Goal: Task Accomplishment & Management: Manage account settings

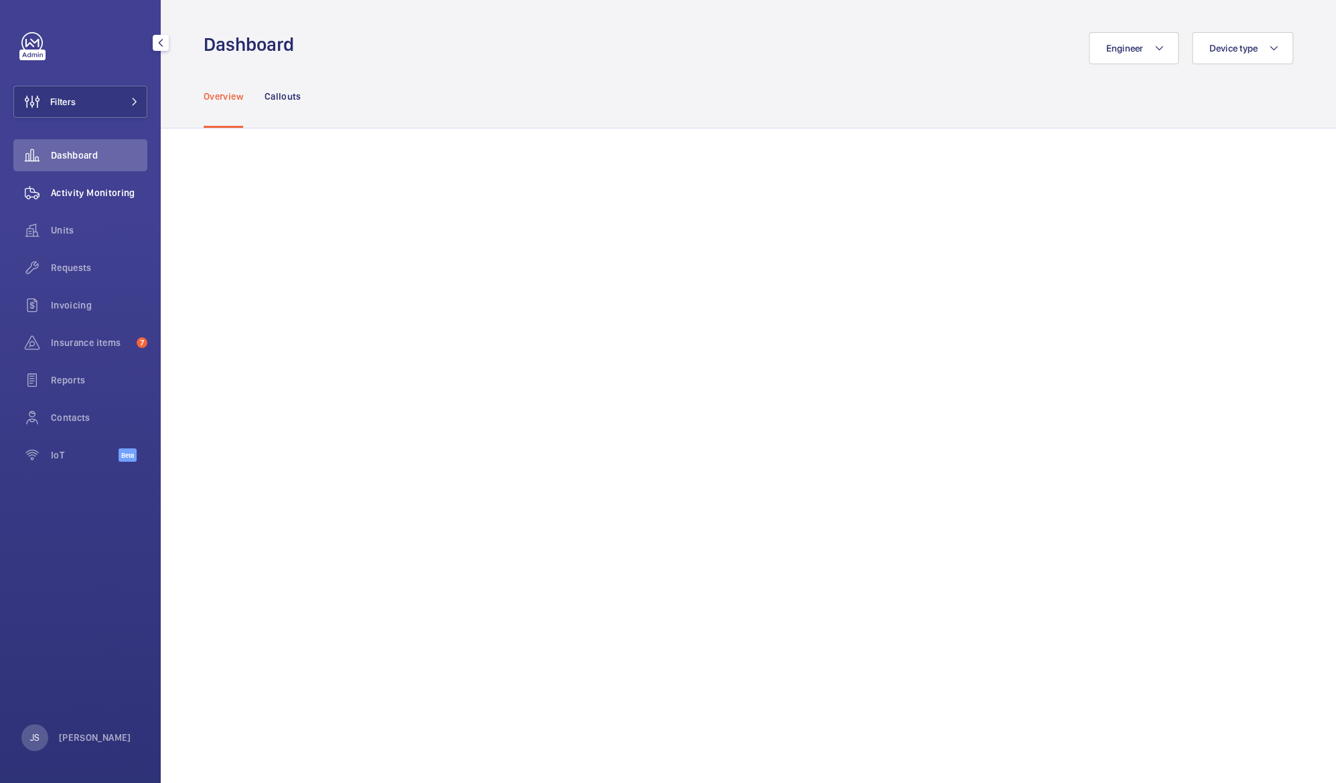
click at [71, 192] on span "Activity Monitoring" at bounding box center [99, 192] width 96 height 13
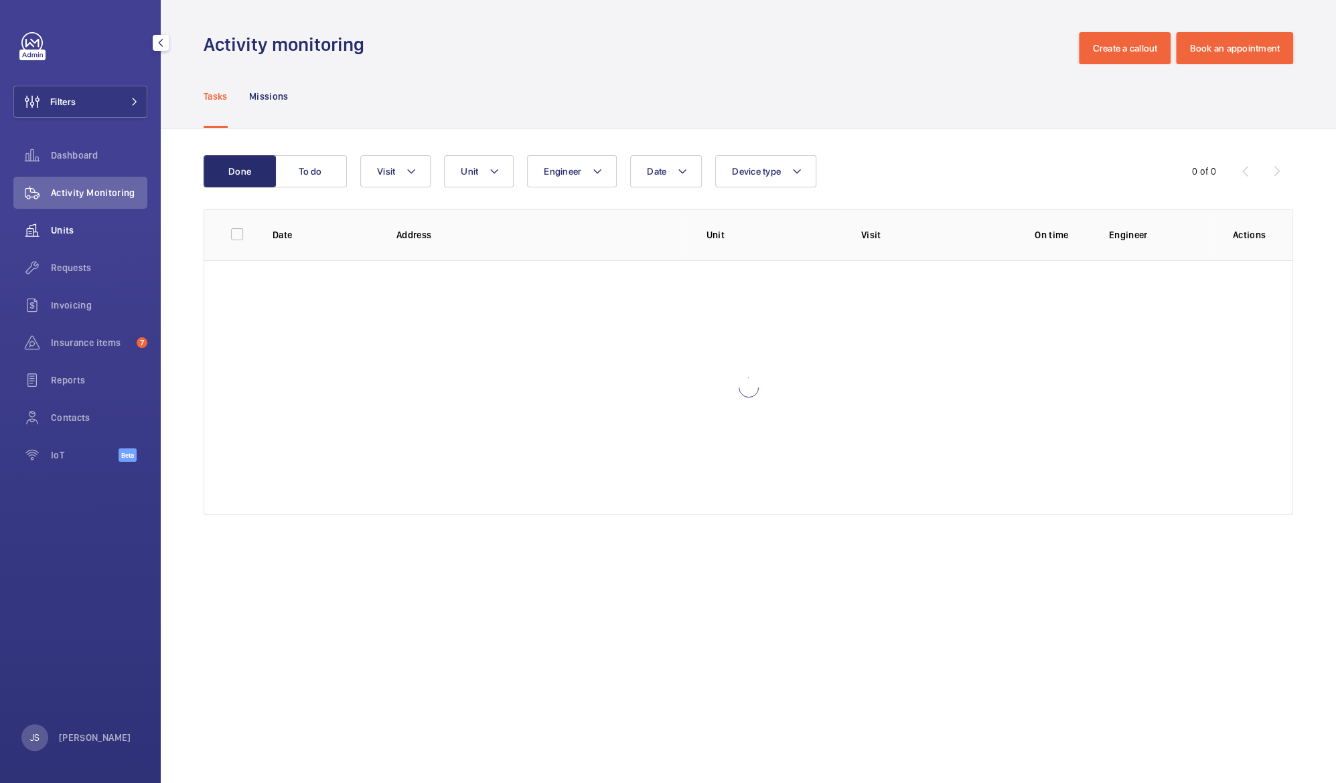
click at [71, 218] on div "Units" at bounding box center [80, 230] width 134 height 32
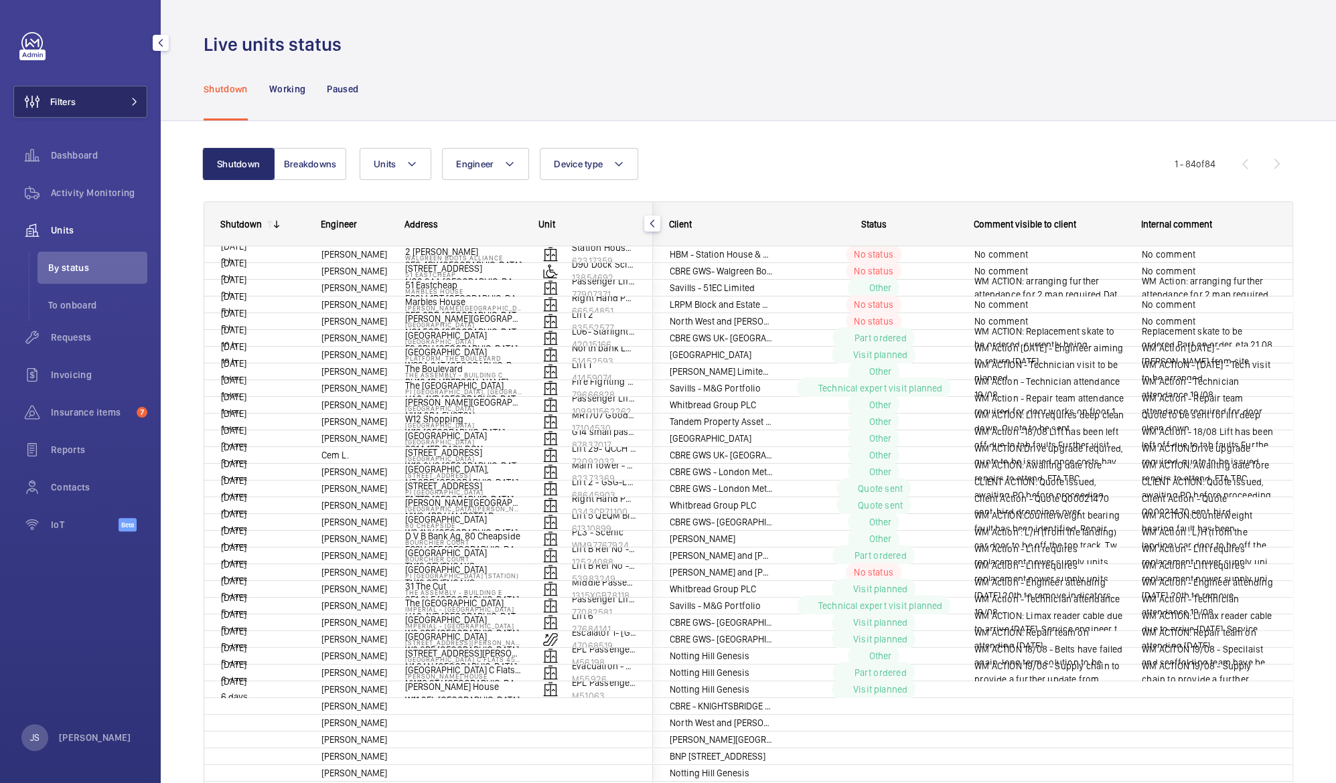
click at [114, 100] on button "Filters" at bounding box center [80, 102] width 134 height 32
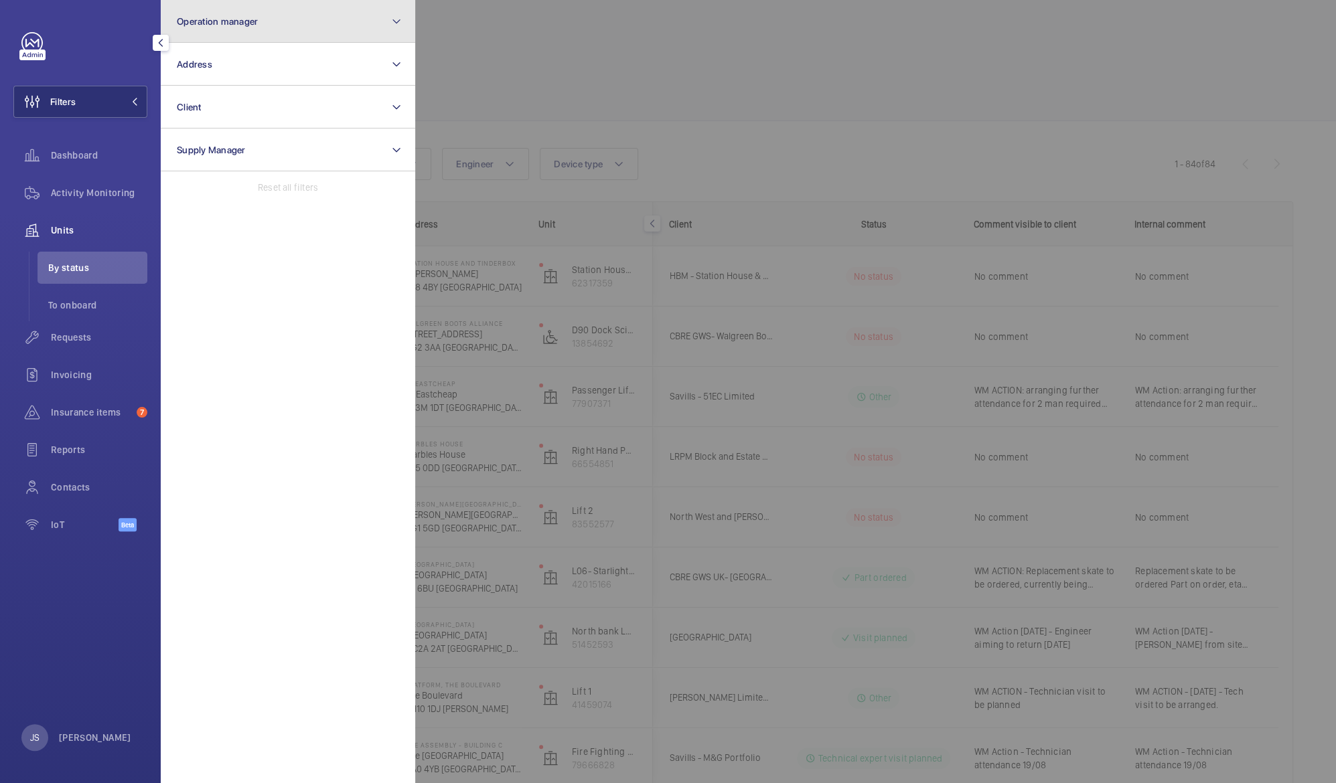
click at [262, 20] on button "Operation manager" at bounding box center [288, 21] width 254 height 43
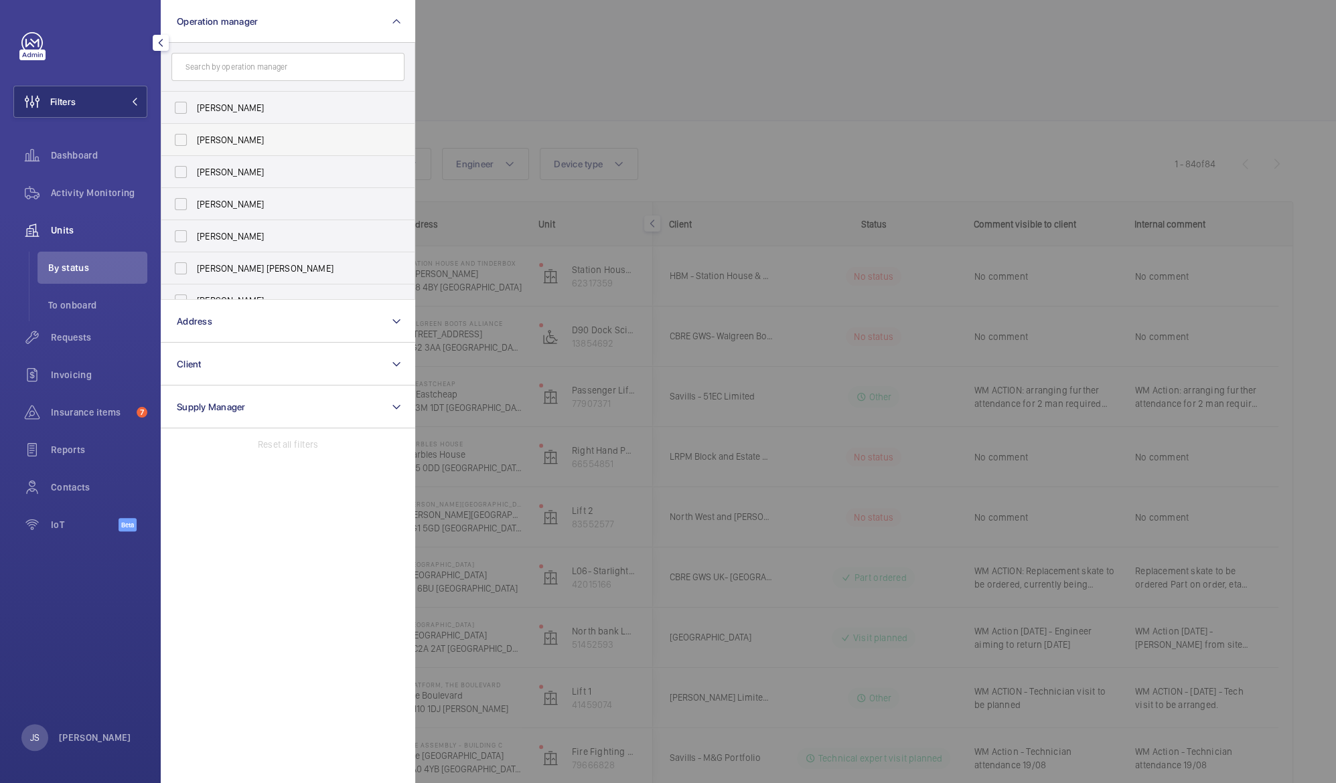
click at [212, 142] on span "[PERSON_NAME]" at bounding box center [289, 139] width 184 height 13
click at [194, 142] on input "[PERSON_NAME]" at bounding box center [180, 140] width 27 height 27
checkbox input "true"
click at [119, 50] on div at bounding box center [84, 42] width 126 height 21
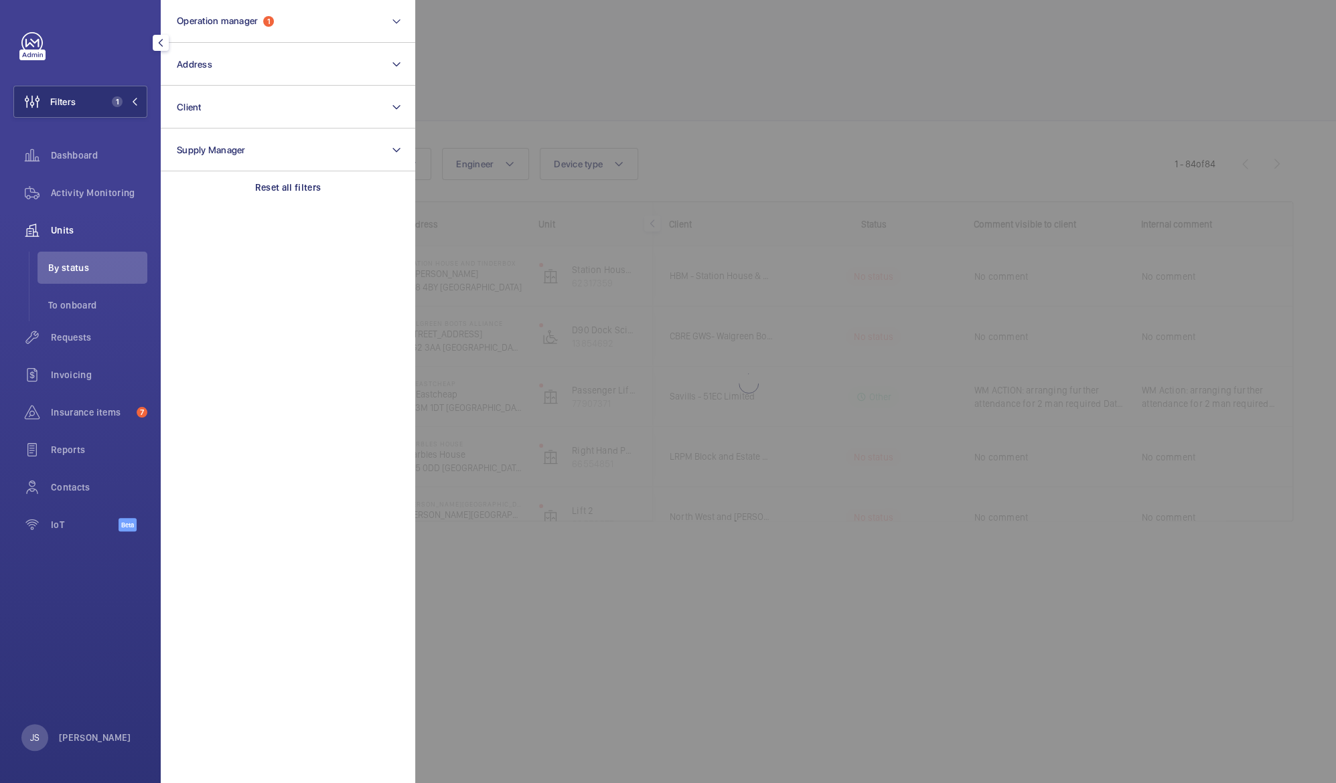
click at [464, 86] on div at bounding box center [1083, 391] width 1336 height 783
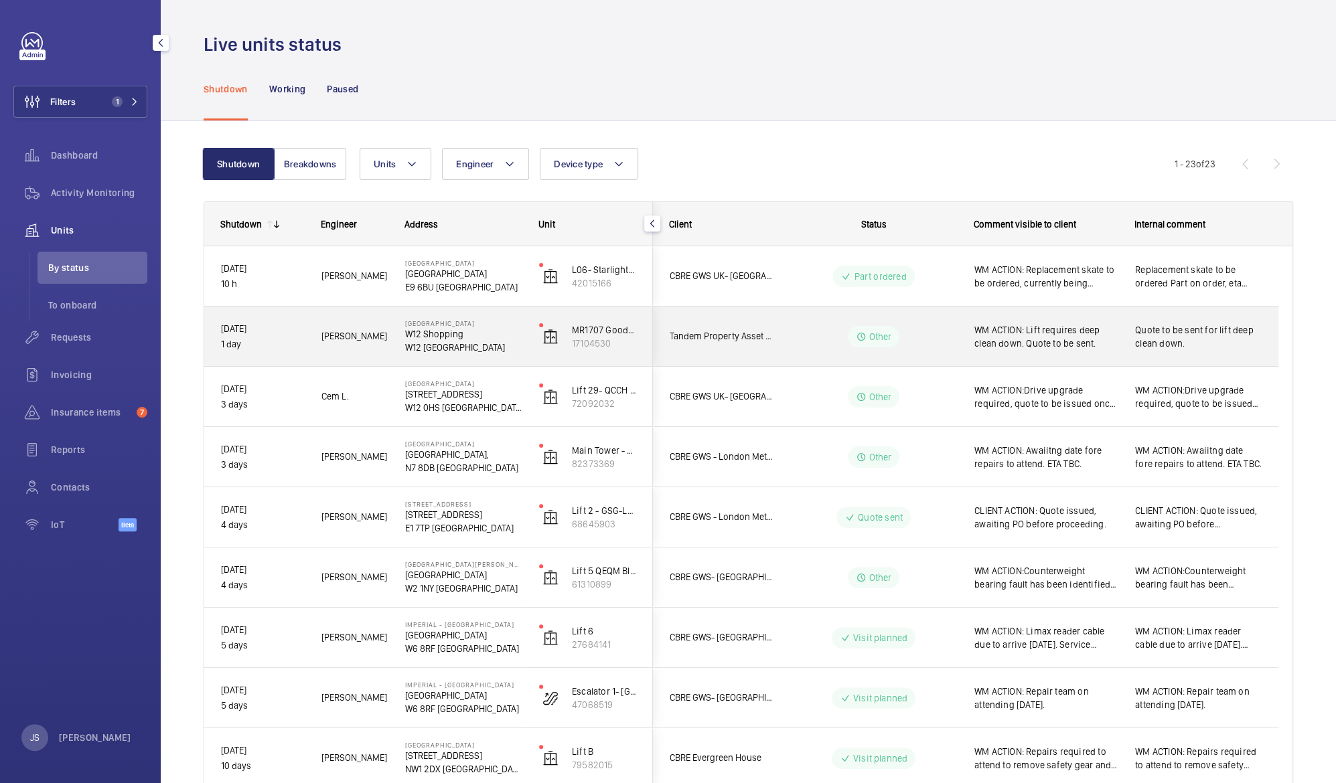
click at [878, 337] on p "Other" at bounding box center [880, 336] width 23 height 13
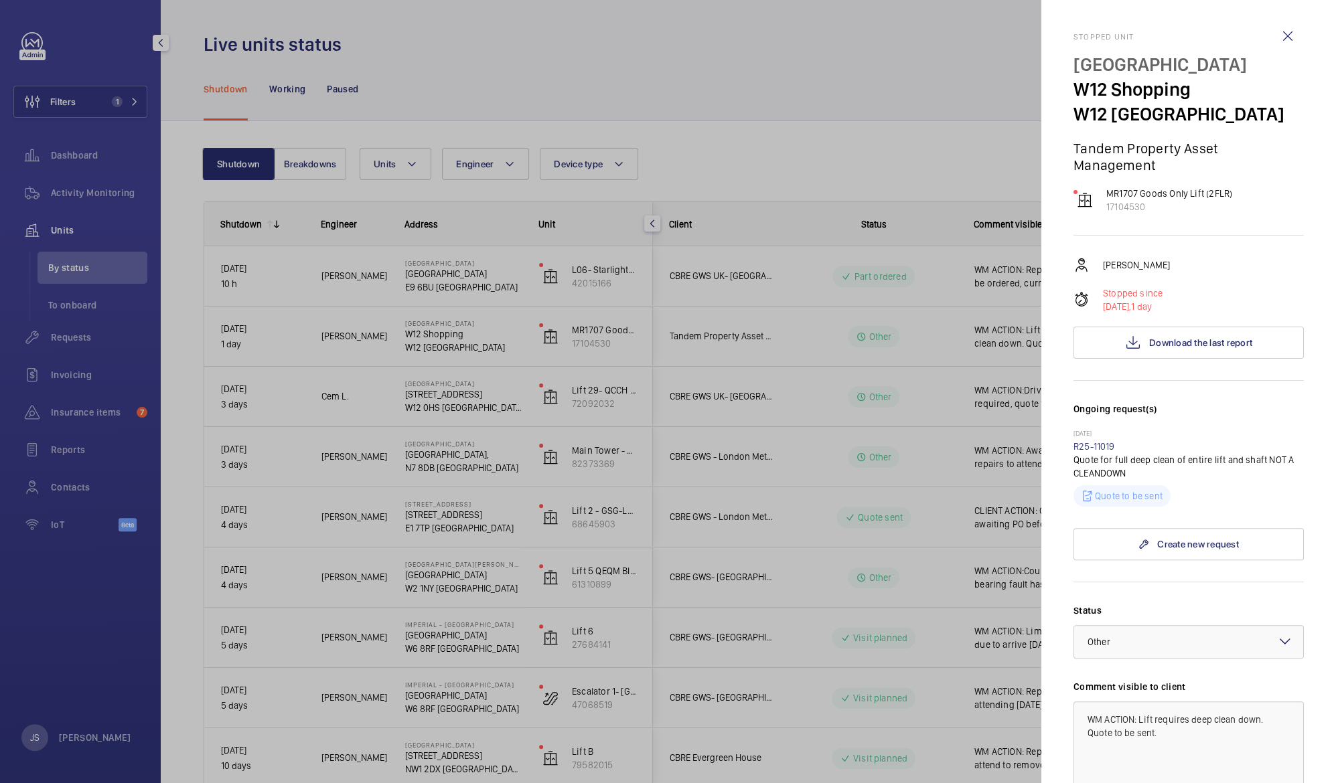
click at [1131, 498] on p "Quote to be sent" at bounding box center [1129, 495] width 68 height 13
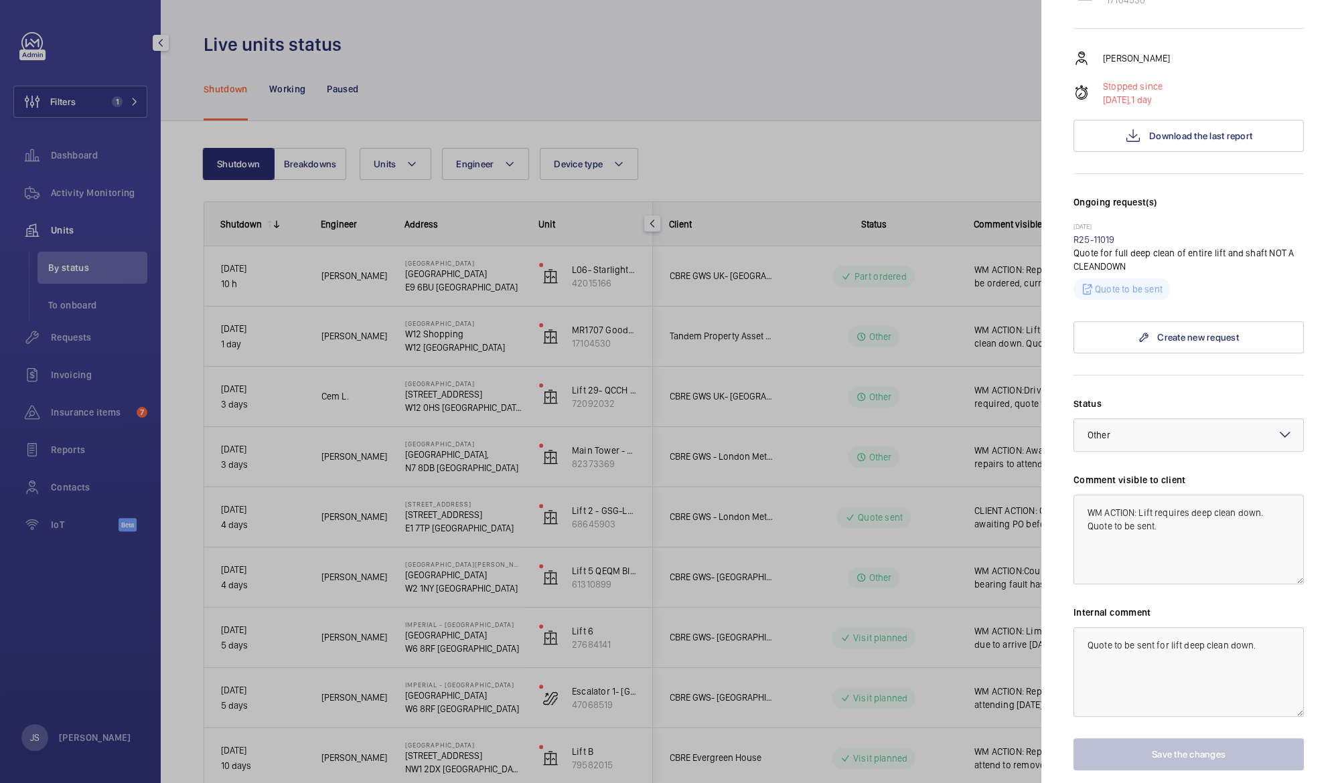
scroll to position [198, 0]
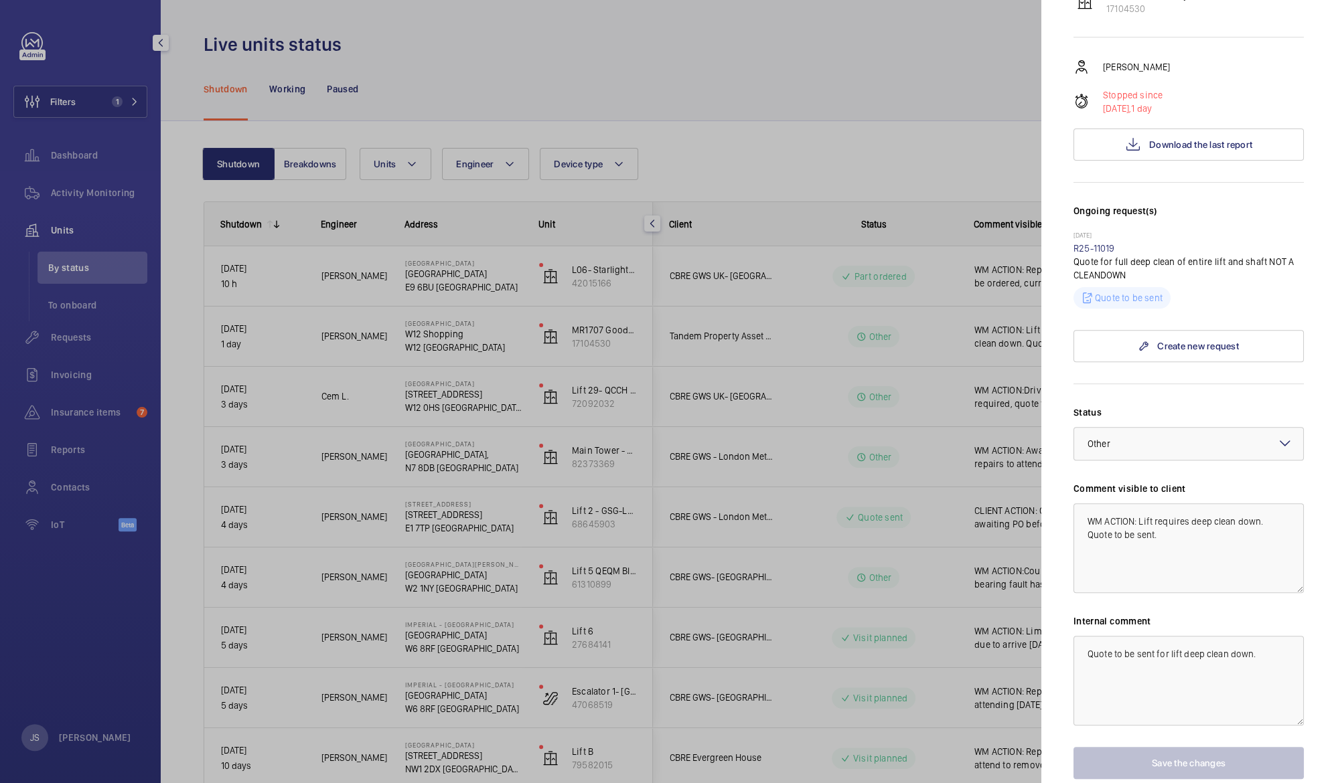
click at [897, 86] on div at bounding box center [668, 391] width 1336 height 783
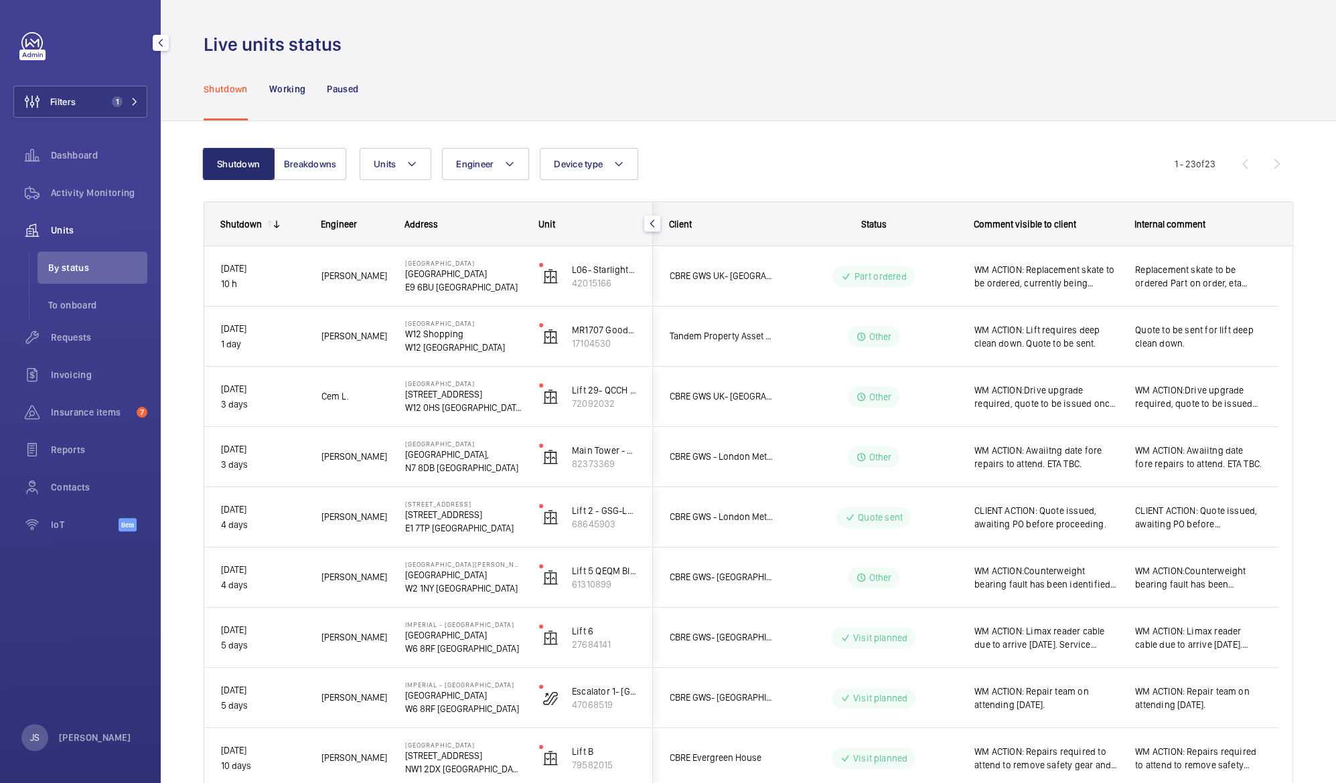
scroll to position [0, 0]
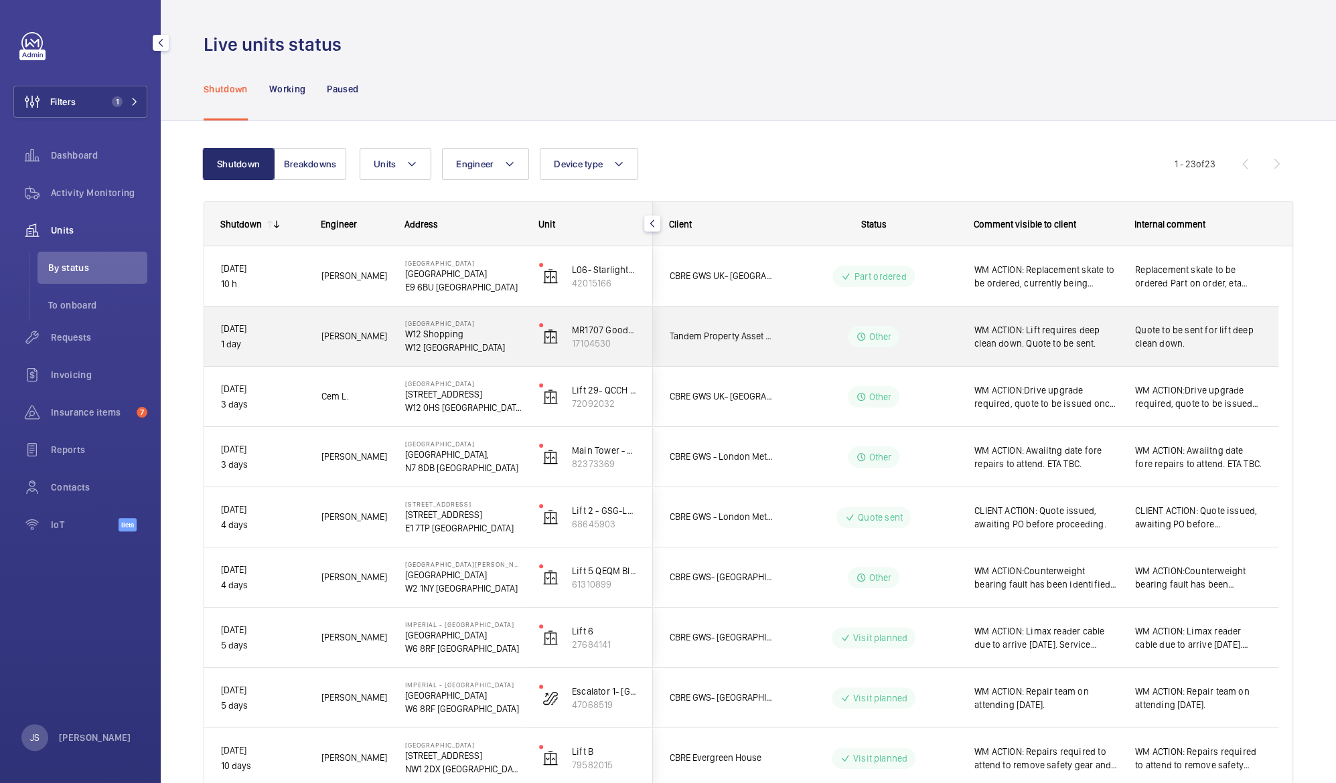
click at [1030, 336] on span "WM ACTION: Lift requires deep clean down. Quote to be sent." at bounding box center [1045, 336] width 143 height 27
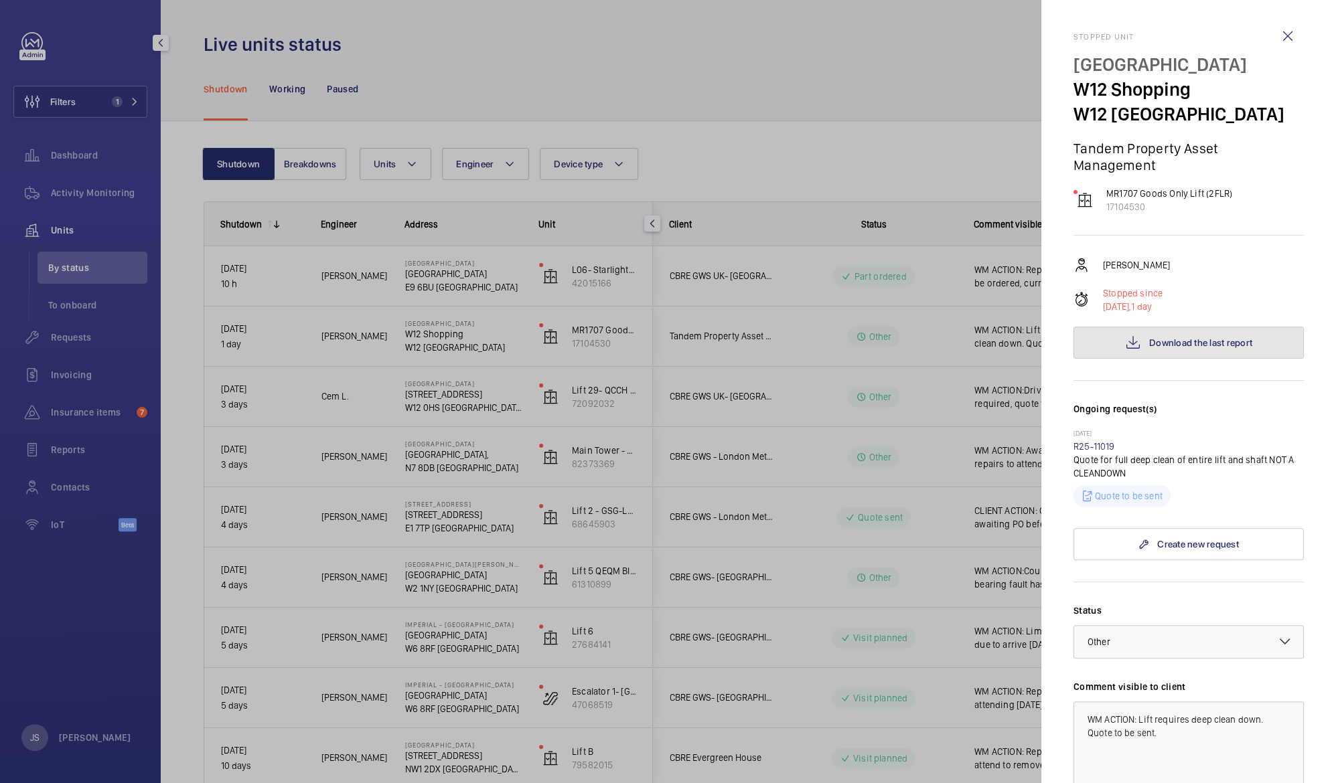
click at [1153, 337] on span "Download the last report" at bounding box center [1200, 342] width 103 height 11
click at [884, 81] on div at bounding box center [668, 391] width 1336 height 783
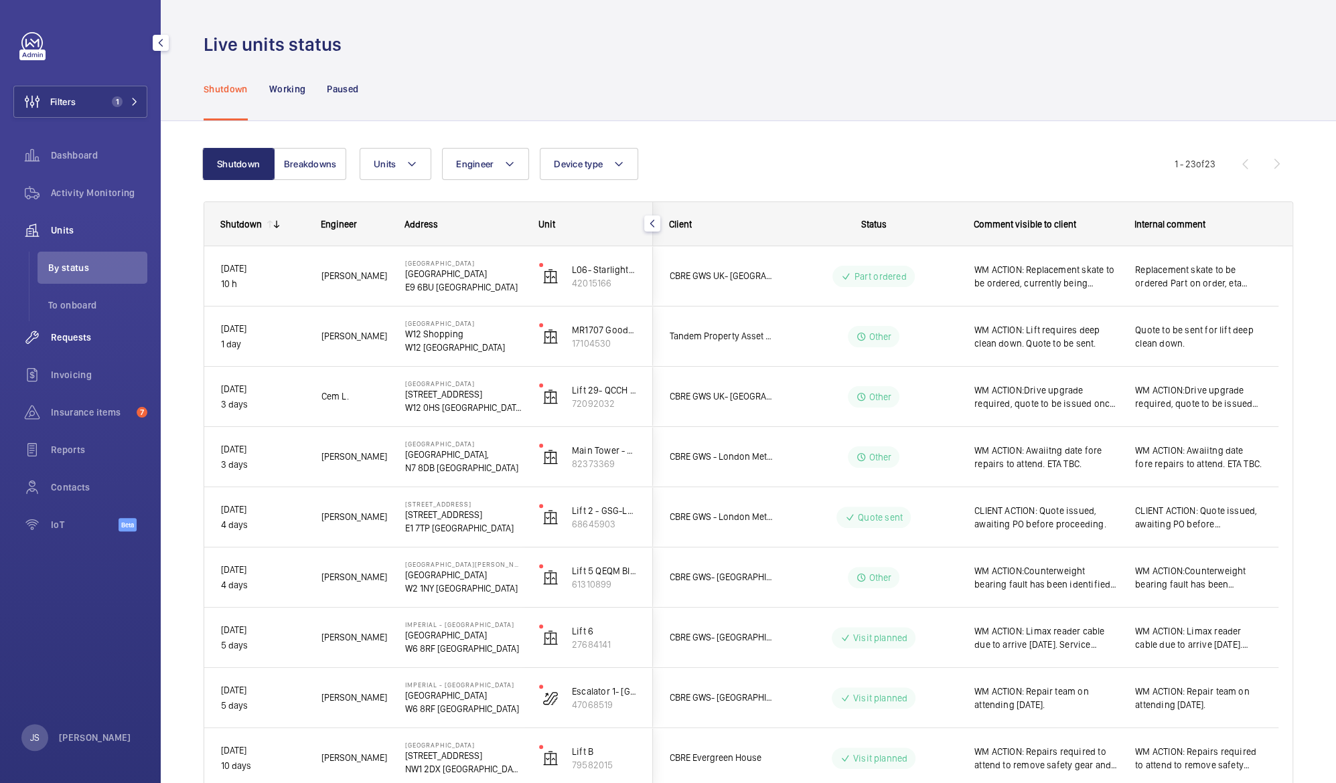
click at [65, 341] on span "Requests" at bounding box center [99, 337] width 96 height 13
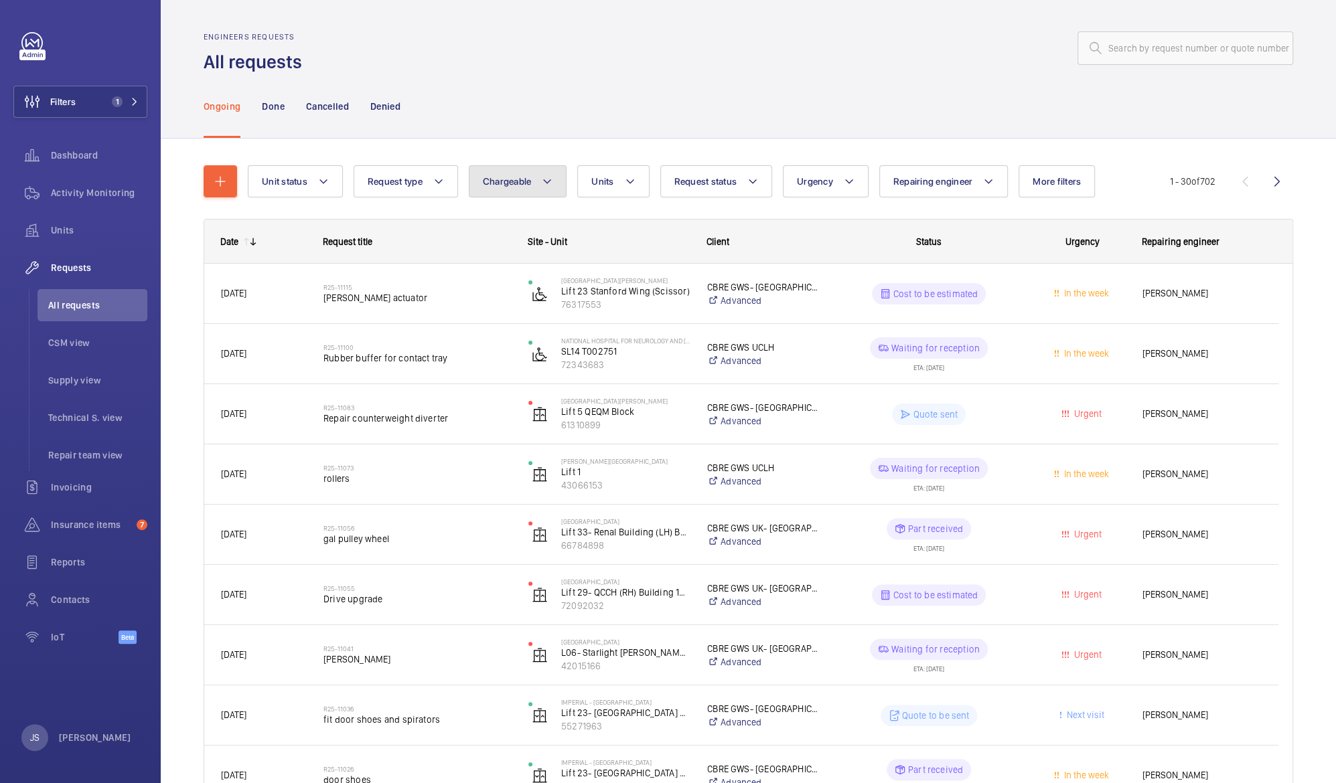
click at [537, 174] on button "Chargeable" at bounding box center [518, 181] width 98 height 32
click at [537, 214] on mat-radio-button "Chargeable" at bounding box center [595, 222] width 241 height 27
radio input "true"
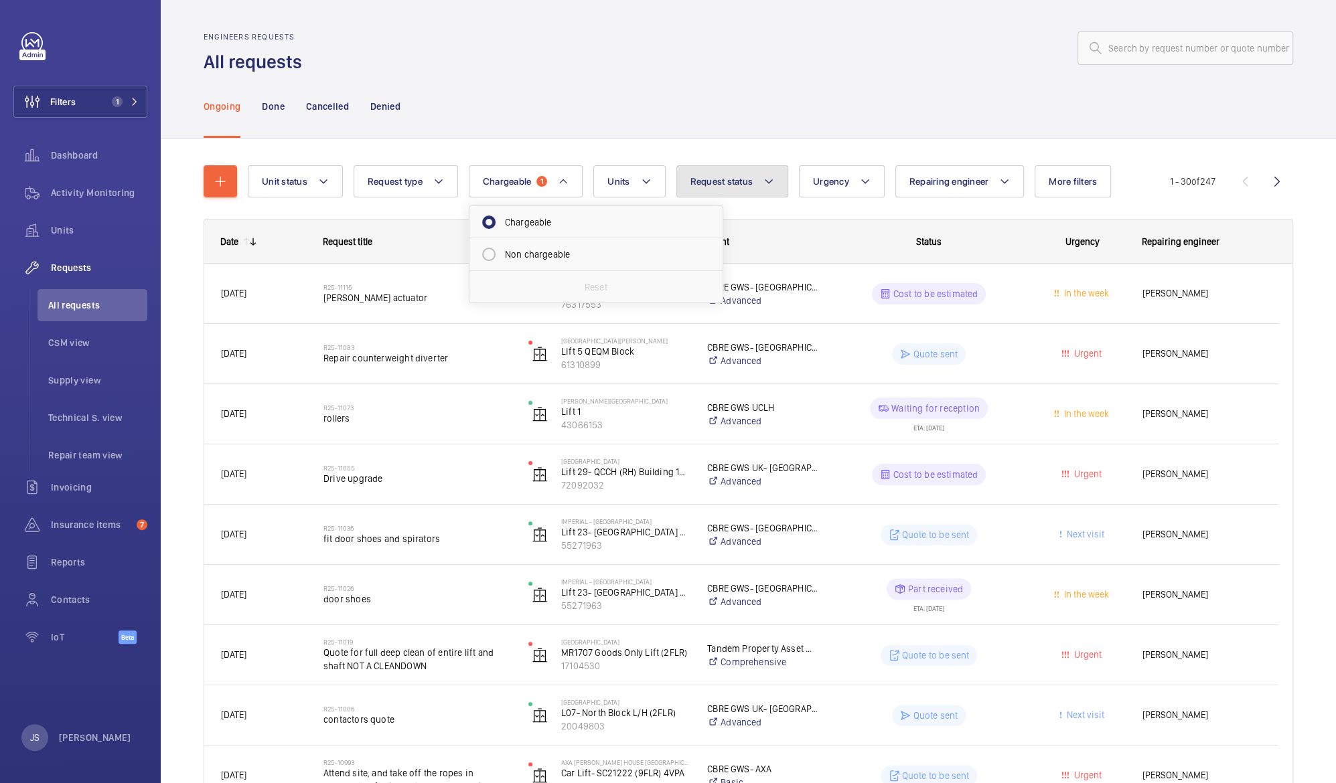
click at [764, 181] on mat-icon at bounding box center [768, 181] width 11 height 16
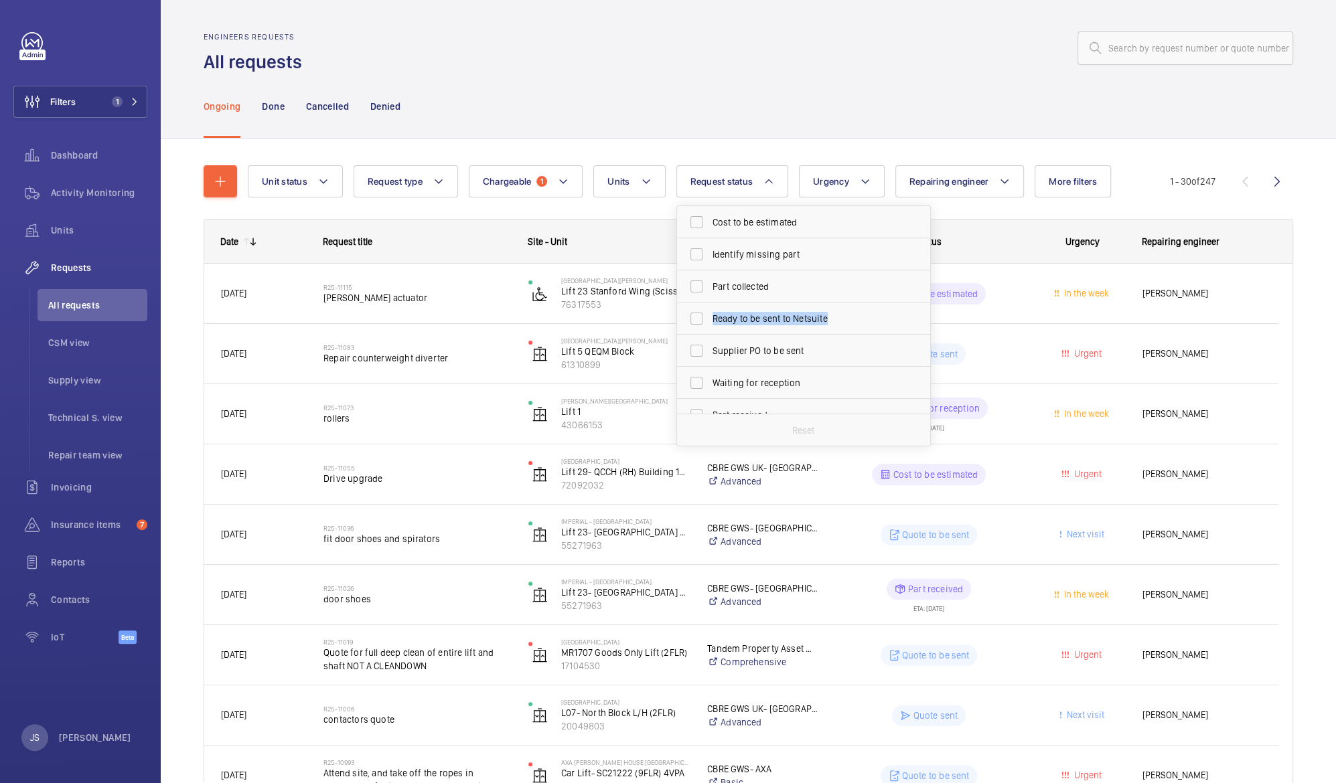
drag, startPoint x: 929, startPoint y: 291, endPoint x: 929, endPoint y: 324, distance: 32.8
click at [929, 324] on div "Cost to be estimated Identify missing part Part collected Ready to be sent to N…" at bounding box center [803, 326] width 254 height 241
click at [733, 309] on span "Quote to be sent" at bounding box center [804, 309] width 184 height 13
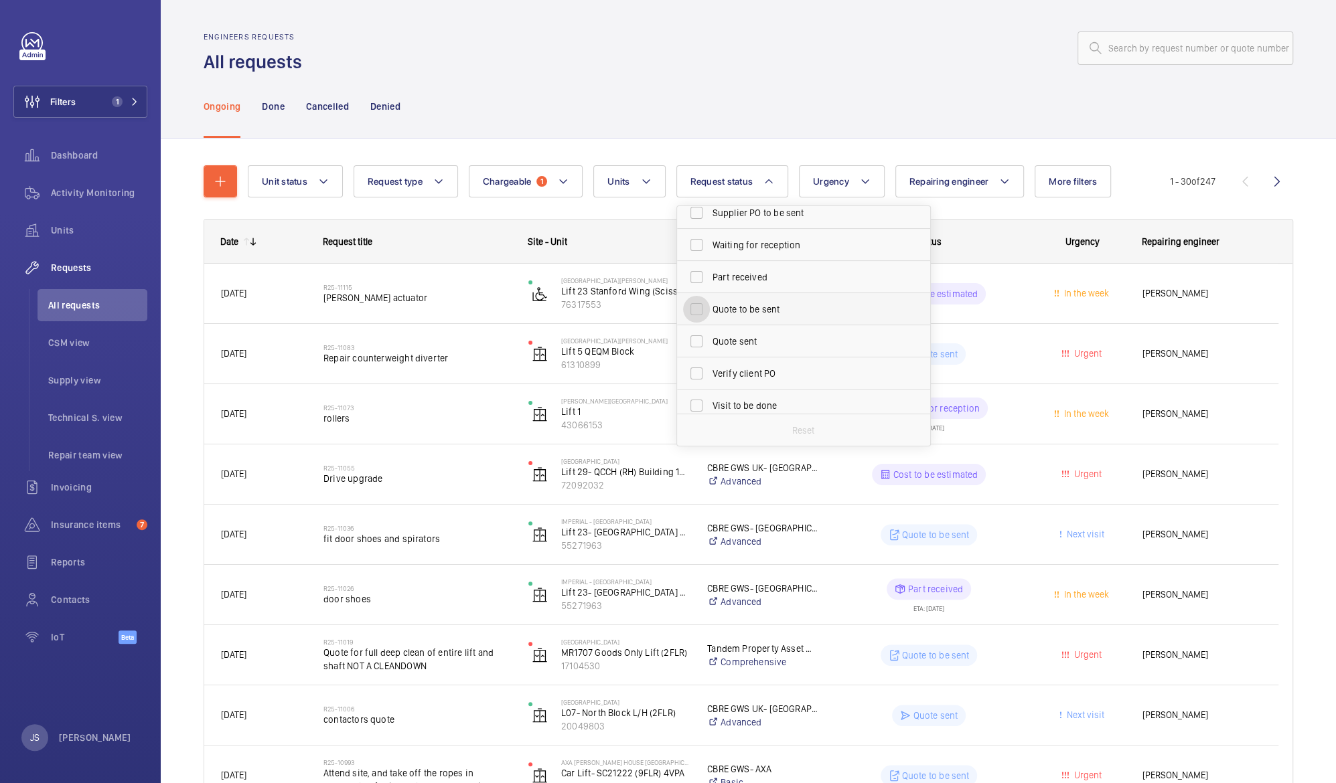
click at [710, 309] on input "Quote to be sent" at bounding box center [696, 309] width 27 height 27
checkbox input "true"
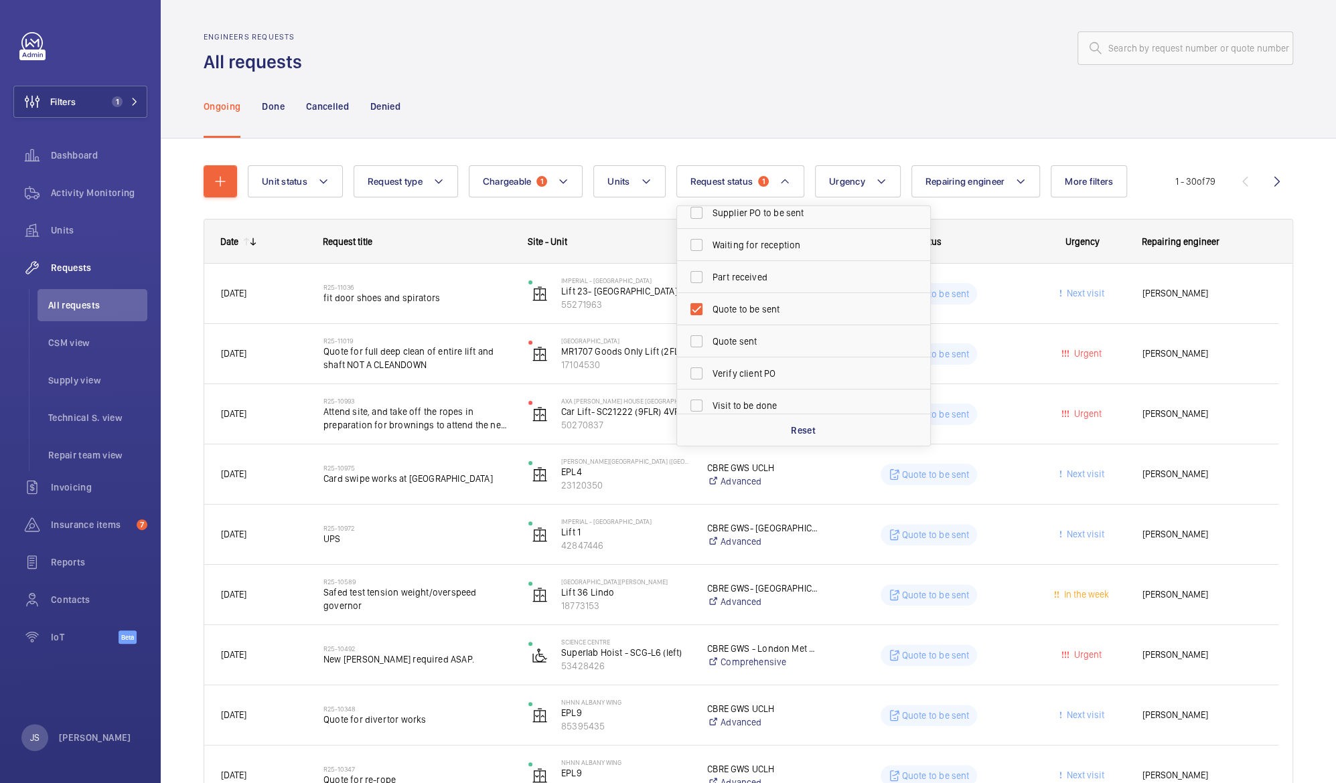
click at [601, 40] on div at bounding box center [801, 48] width 983 height 32
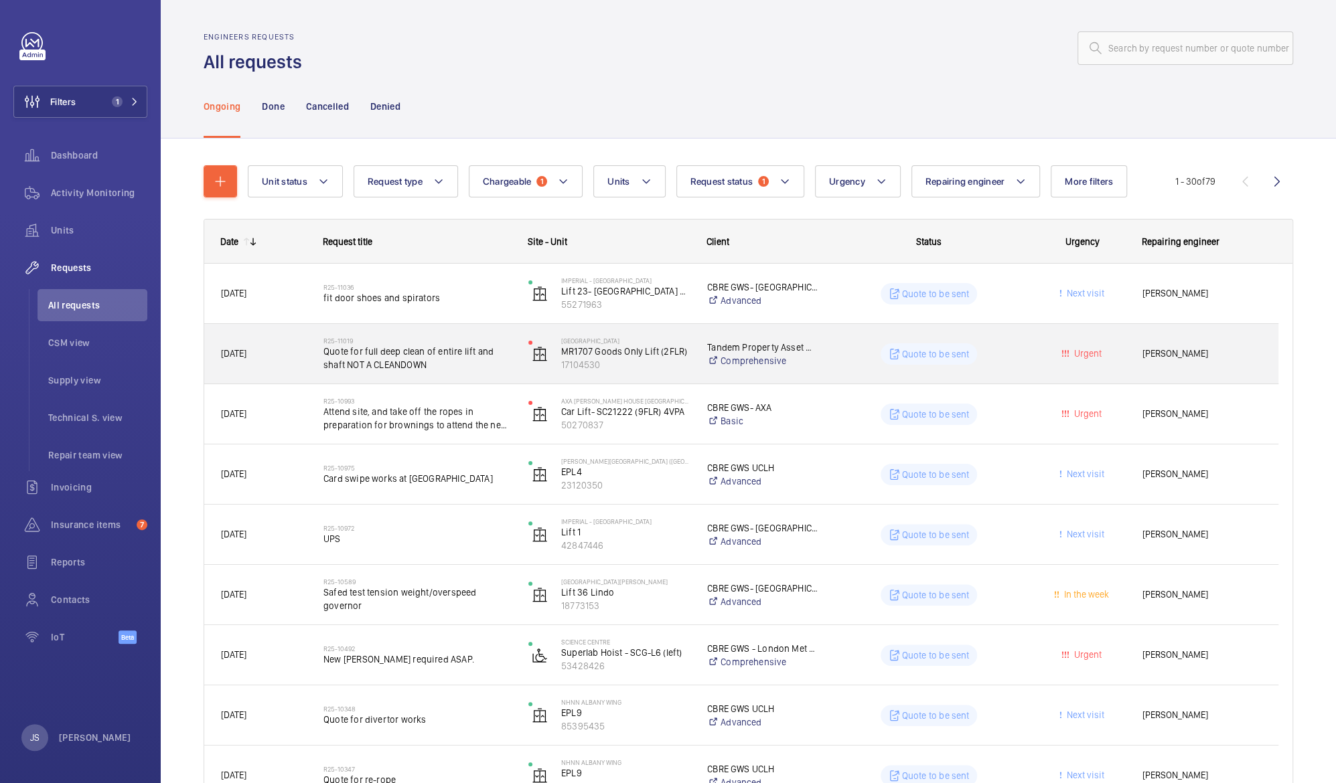
click at [942, 349] on p "Quote to be sent" at bounding box center [936, 353] width 68 height 13
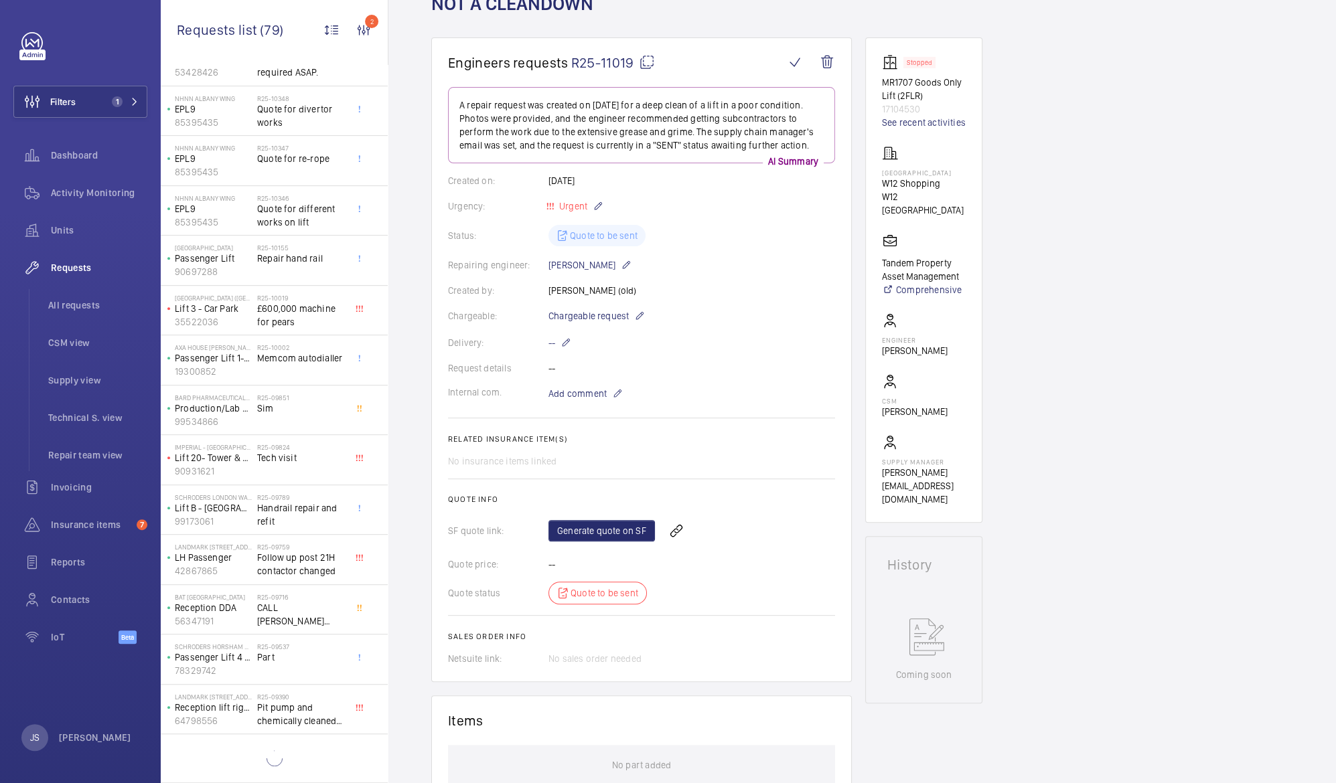
scroll to position [356, 0]
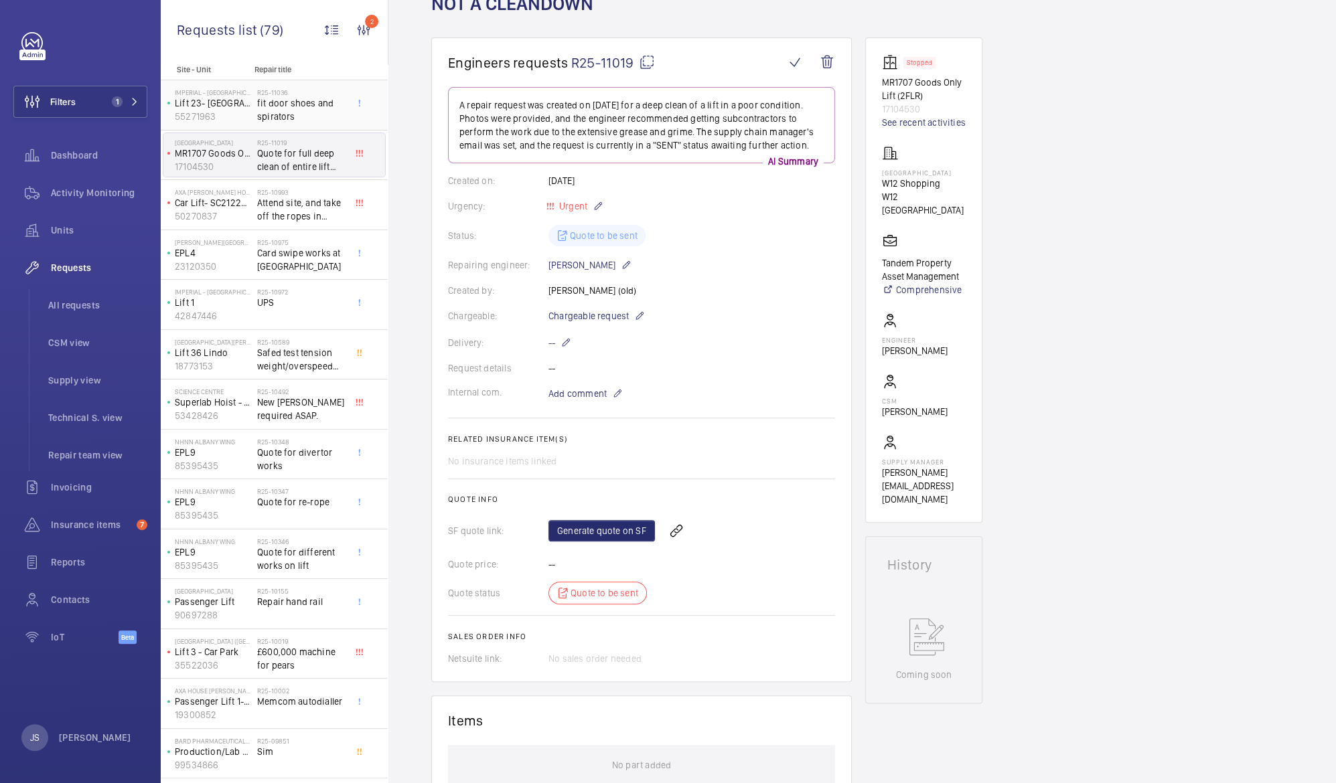
click at [261, 109] on span "fit door shoes and spirators" at bounding box center [301, 109] width 88 height 27
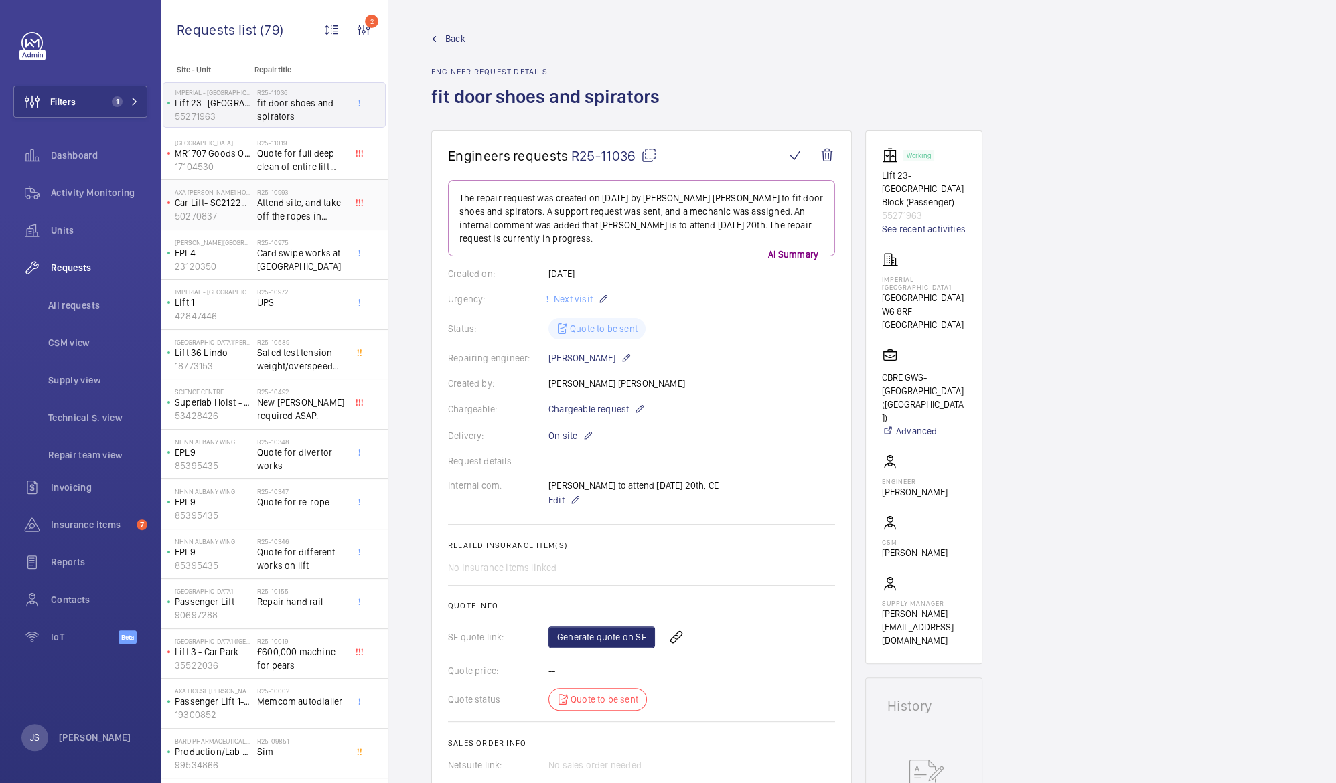
click at [279, 214] on span "Attend site, and take off the ropes in preparation for brownings to attend the …" at bounding box center [301, 209] width 88 height 27
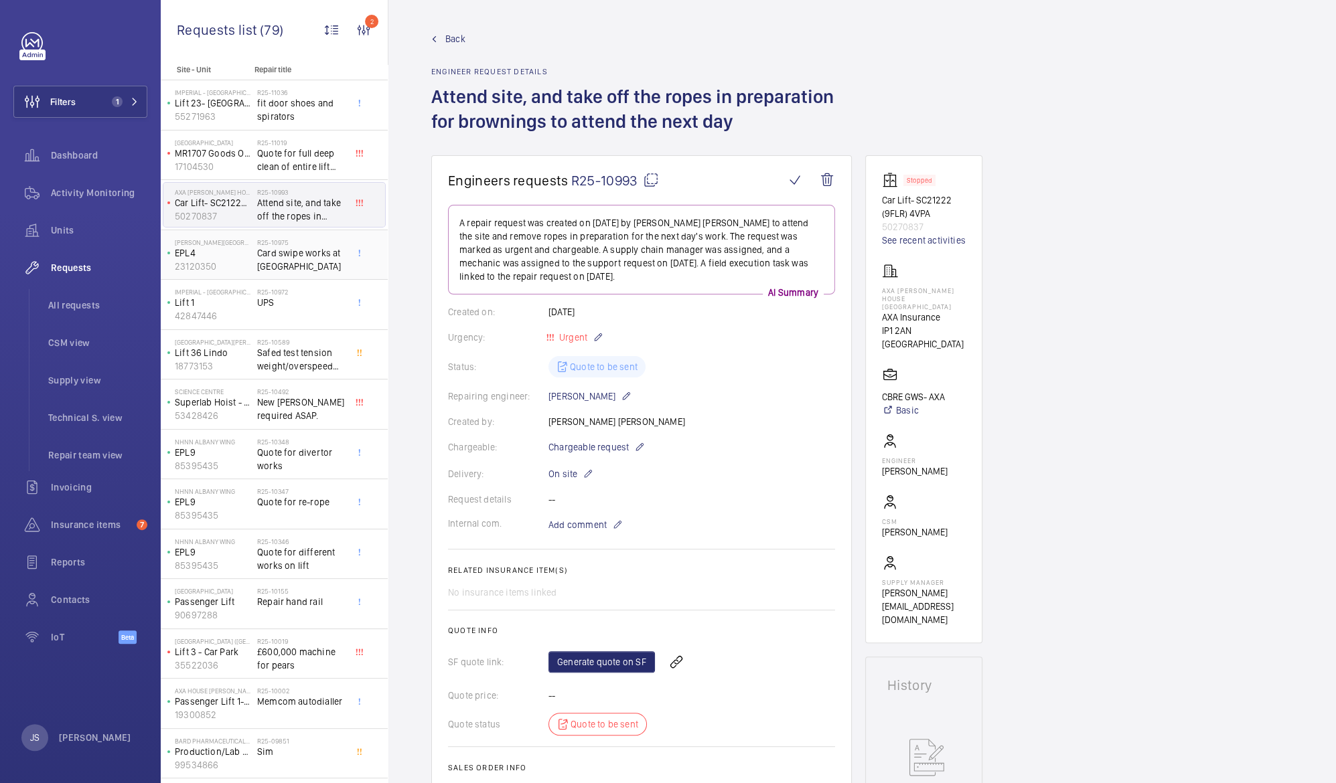
click at [273, 257] on span "Card swipe works at [GEOGRAPHIC_DATA]" at bounding box center [301, 259] width 88 height 27
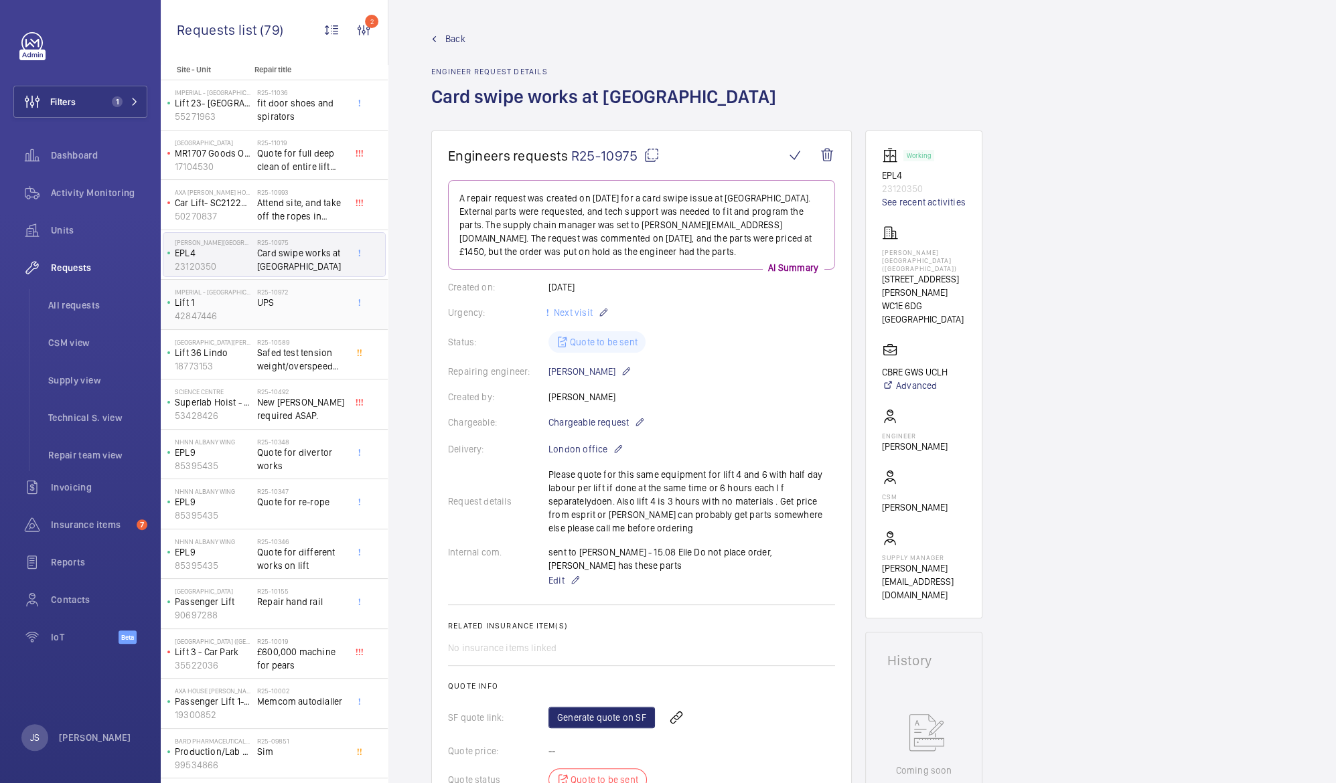
click at [264, 311] on div "R25-10972 UPS" at bounding box center [301, 307] width 88 height 39
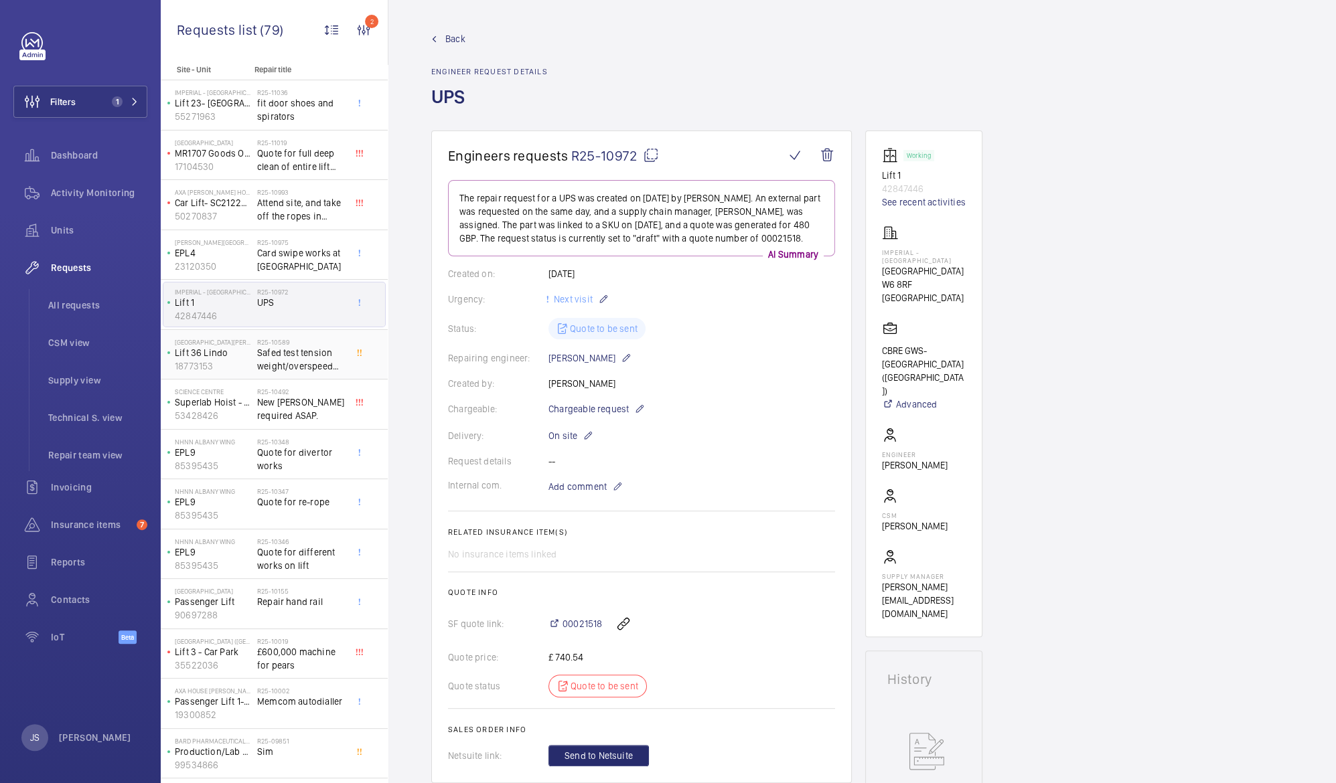
click at [218, 360] on p "18773153" at bounding box center [213, 366] width 77 height 13
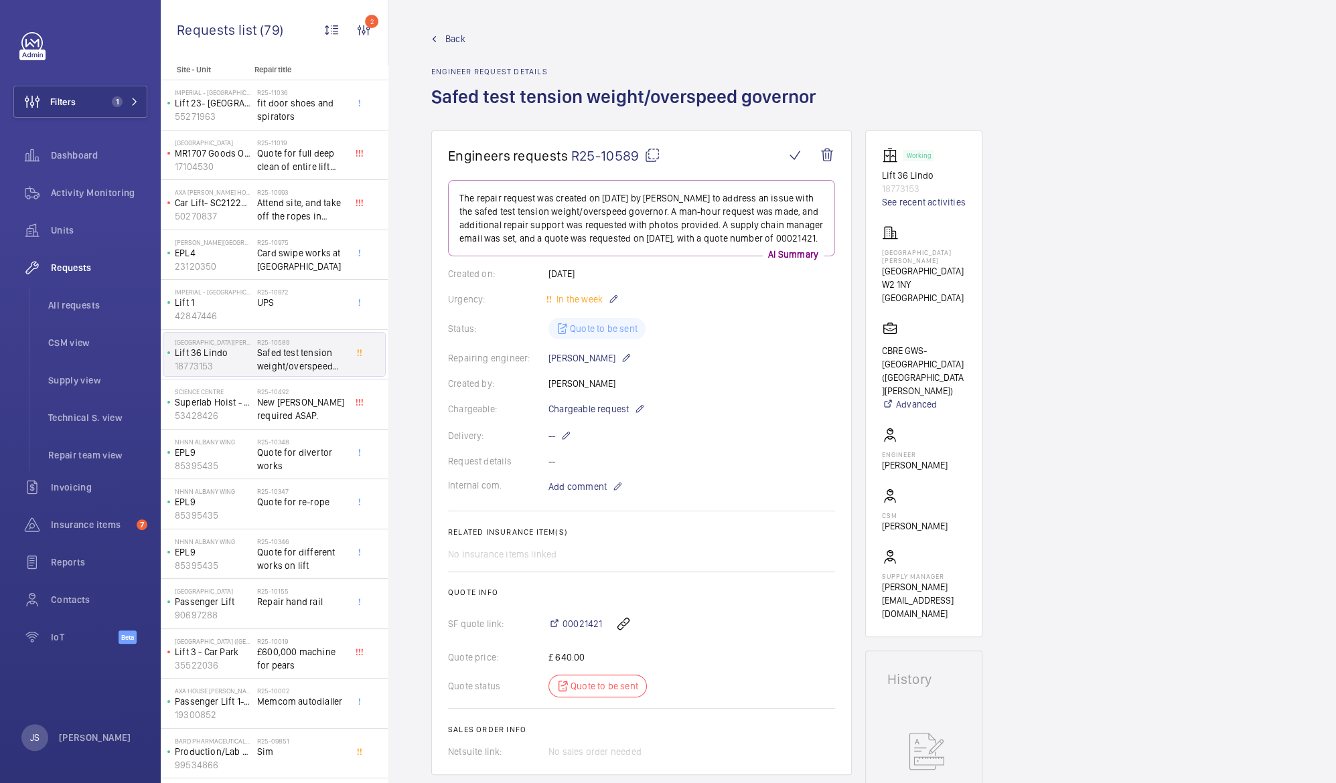
click at [218, 360] on p "18773153" at bounding box center [213, 366] width 77 height 13
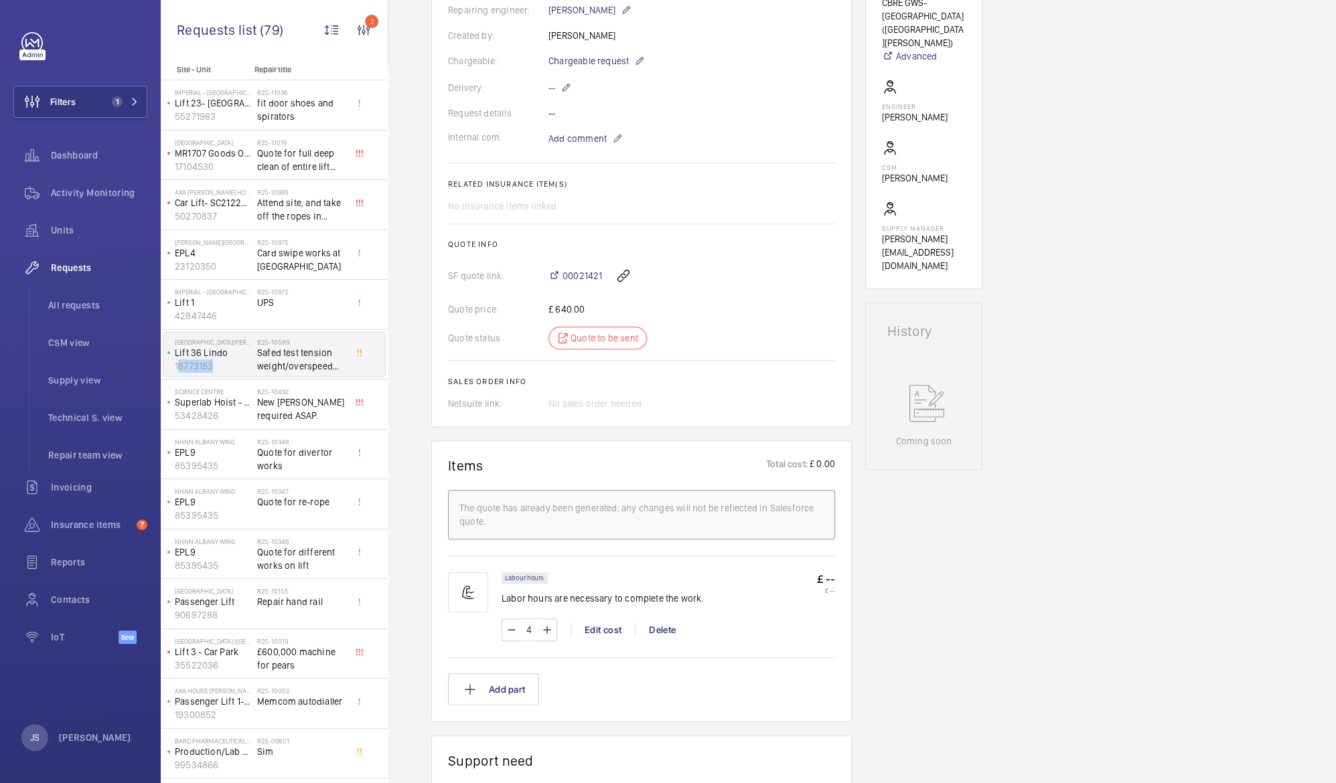
scroll to position [371, 0]
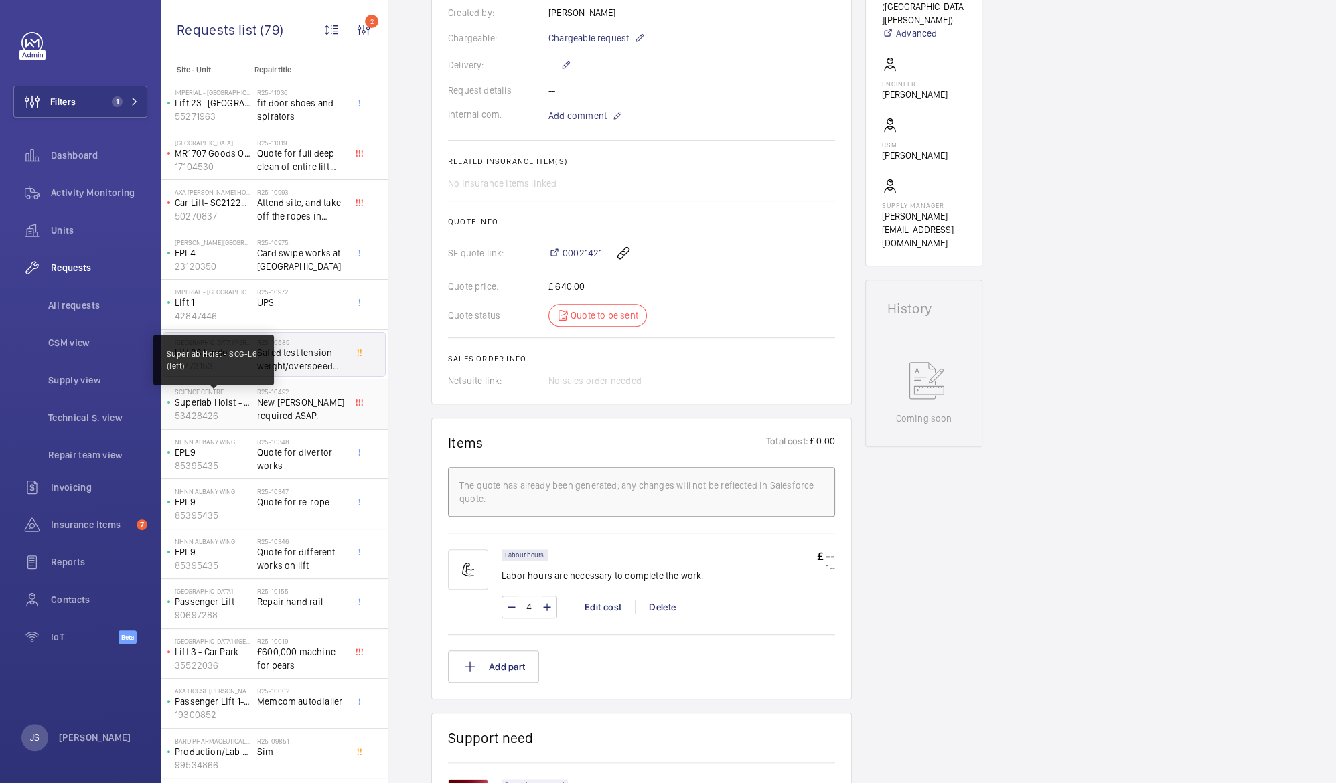
click at [216, 402] on p "Superlab Hoist - SCG-L6 (left)" at bounding box center [213, 402] width 77 height 13
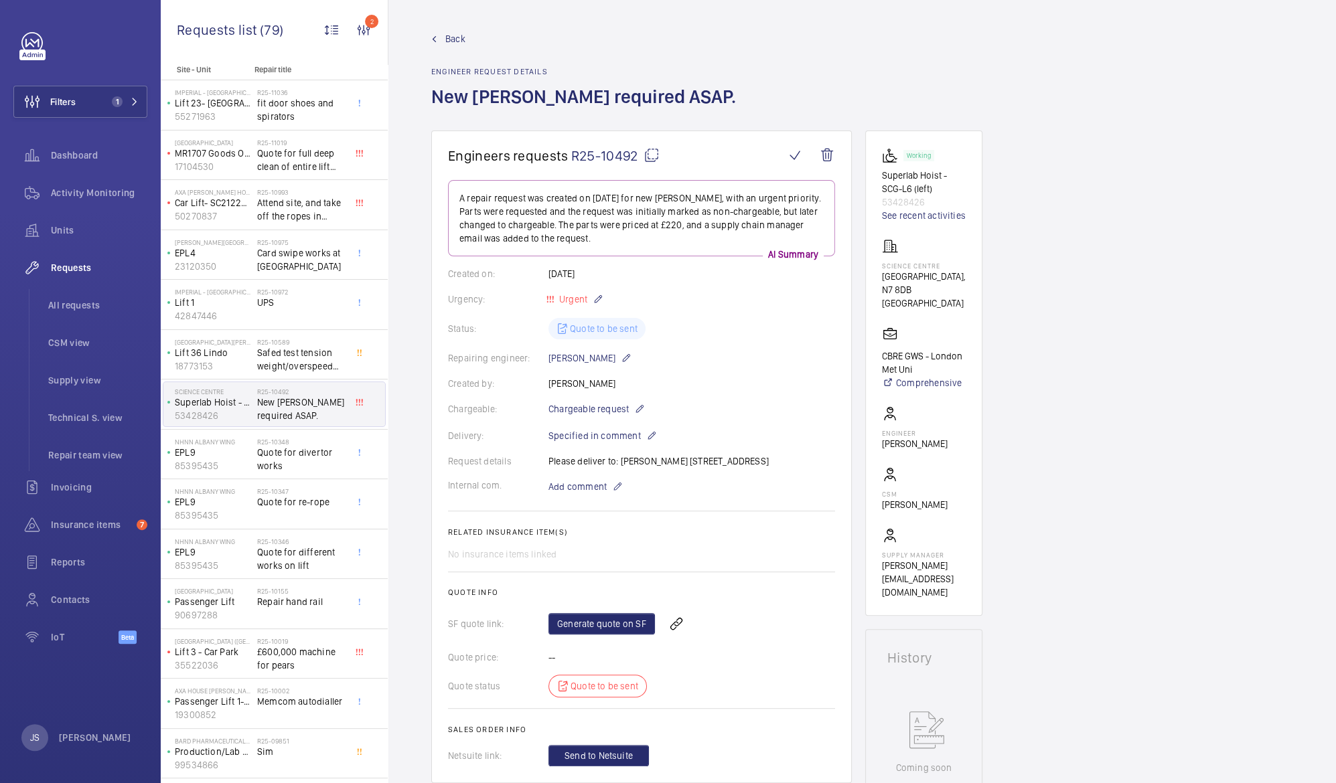
click at [208, 413] on p "53428426" at bounding box center [213, 415] width 77 height 13
click at [272, 461] on span "Quote for divertor works" at bounding box center [301, 459] width 88 height 27
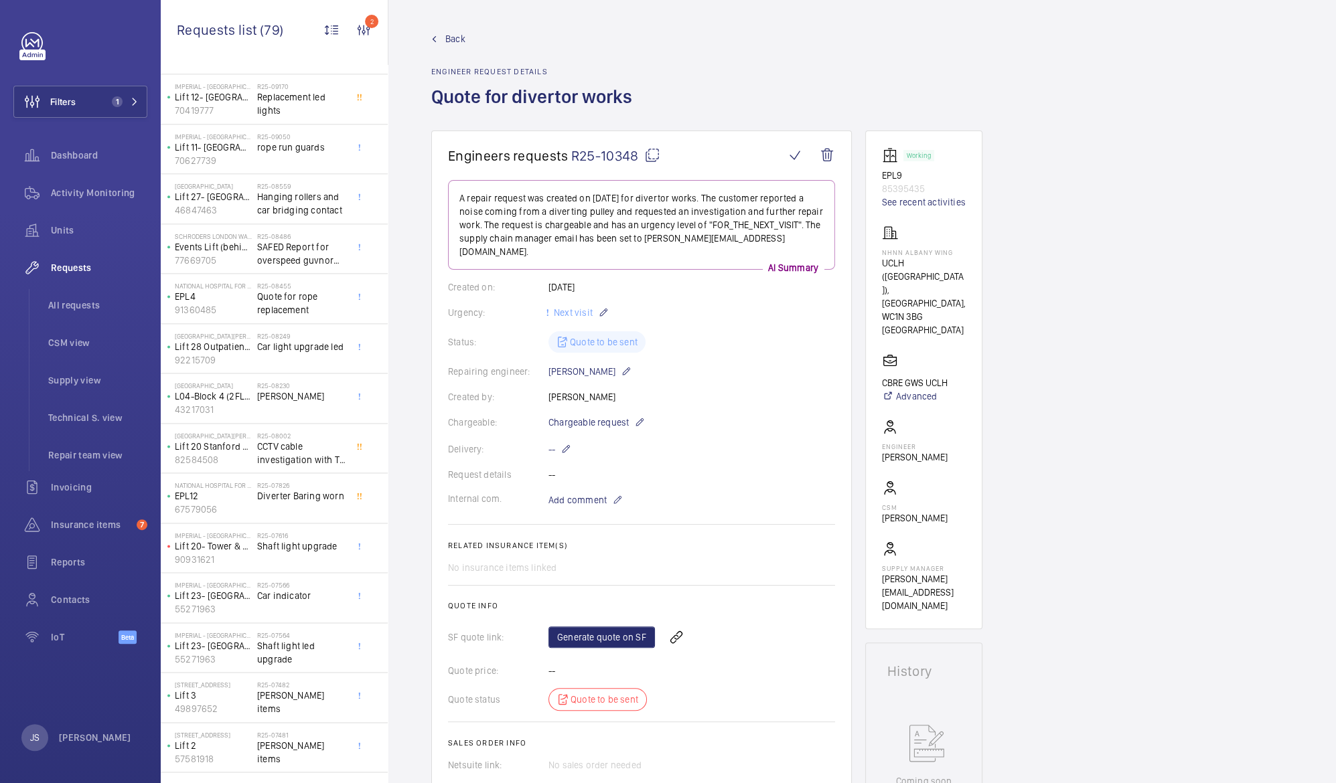
scroll to position [1352, 0]
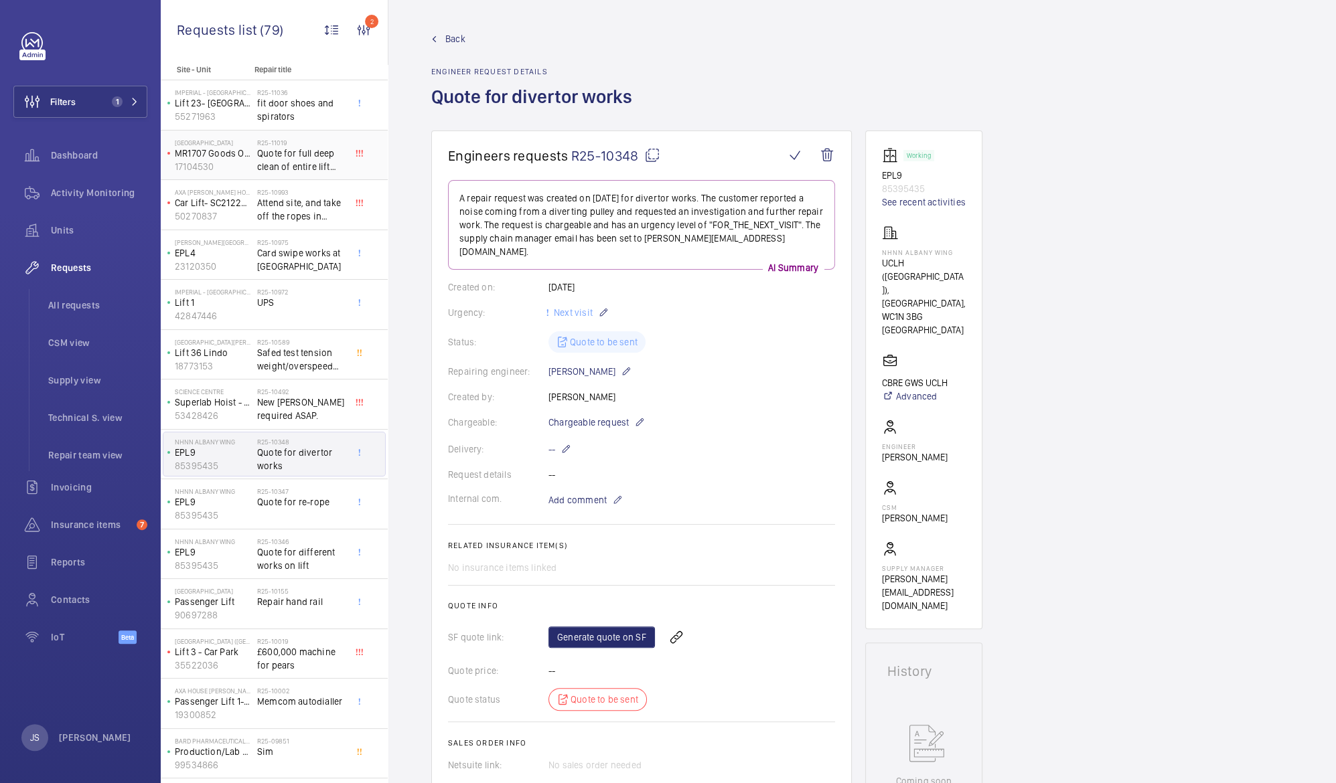
click at [301, 165] on span "Quote for full deep clean of entire lift and shaft NOT A CLEANDOWN" at bounding box center [301, 160] width 88 height 27
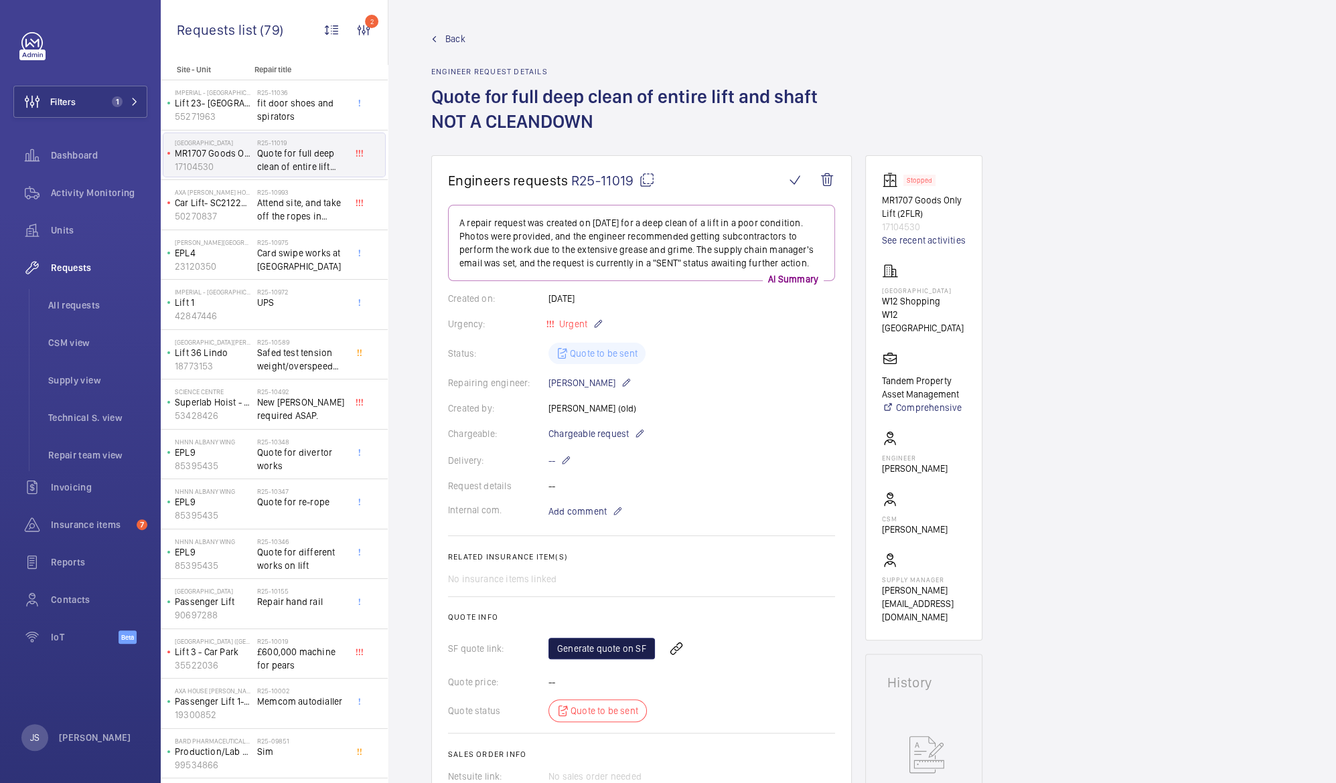
click at [573, 649] on link "Generate quote on SF" at bounding box center [601, 648] width 106 height 21
click at [598, 653] on div "Generate quote on SF Refresh page" at bounding box center [691, 649] width 287 height 32
click at [676, 649] on span "Refresh page" at bounding box center [697, 649] width 68 height 16
click at [621, 649] on link "Generate quote on SF" at bounding box center [601, 648] width 106 height 21
click at [51, 230] on span "Units" at bounding box center [99, 230] width 96 height 13
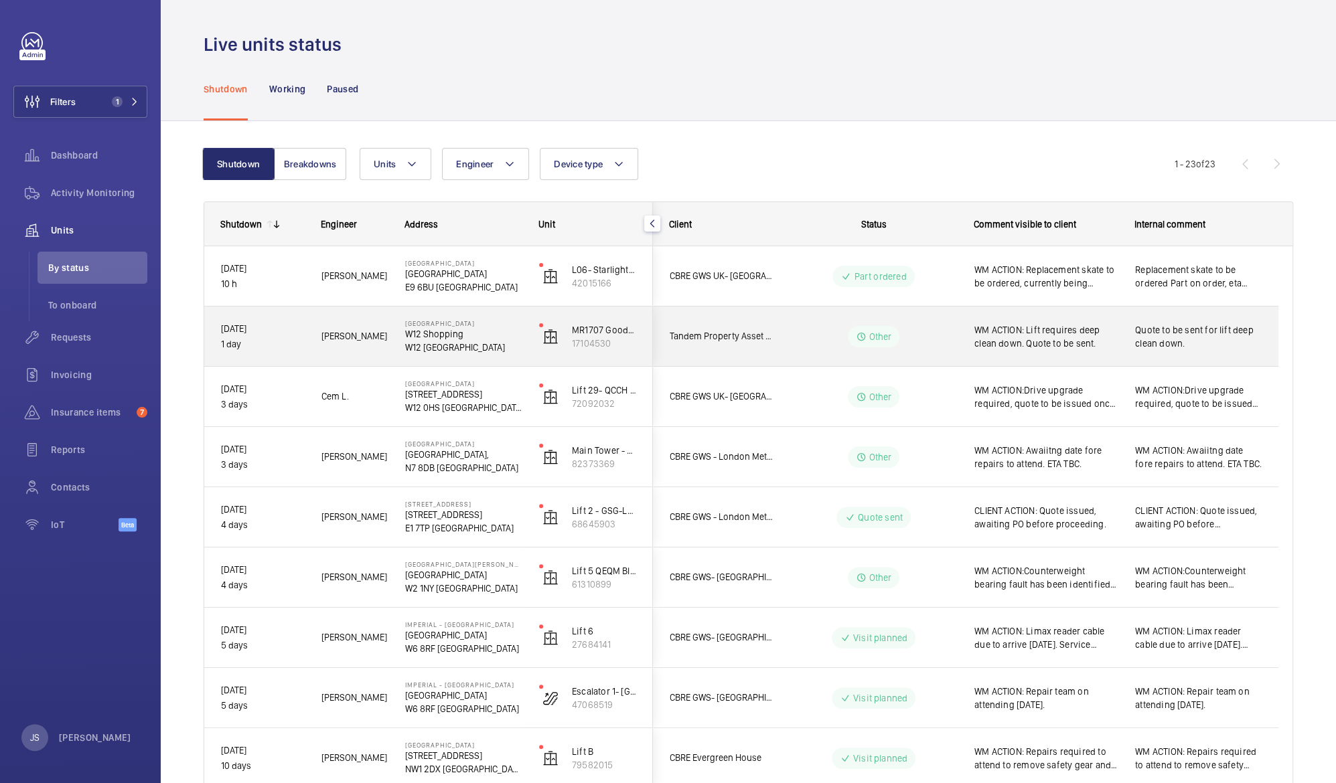
click at [1069, 332] on span "WM ACTION: Lift requires deep clean down. Quote to be sent." at bounding box center [1045, 336] width 143 height 27
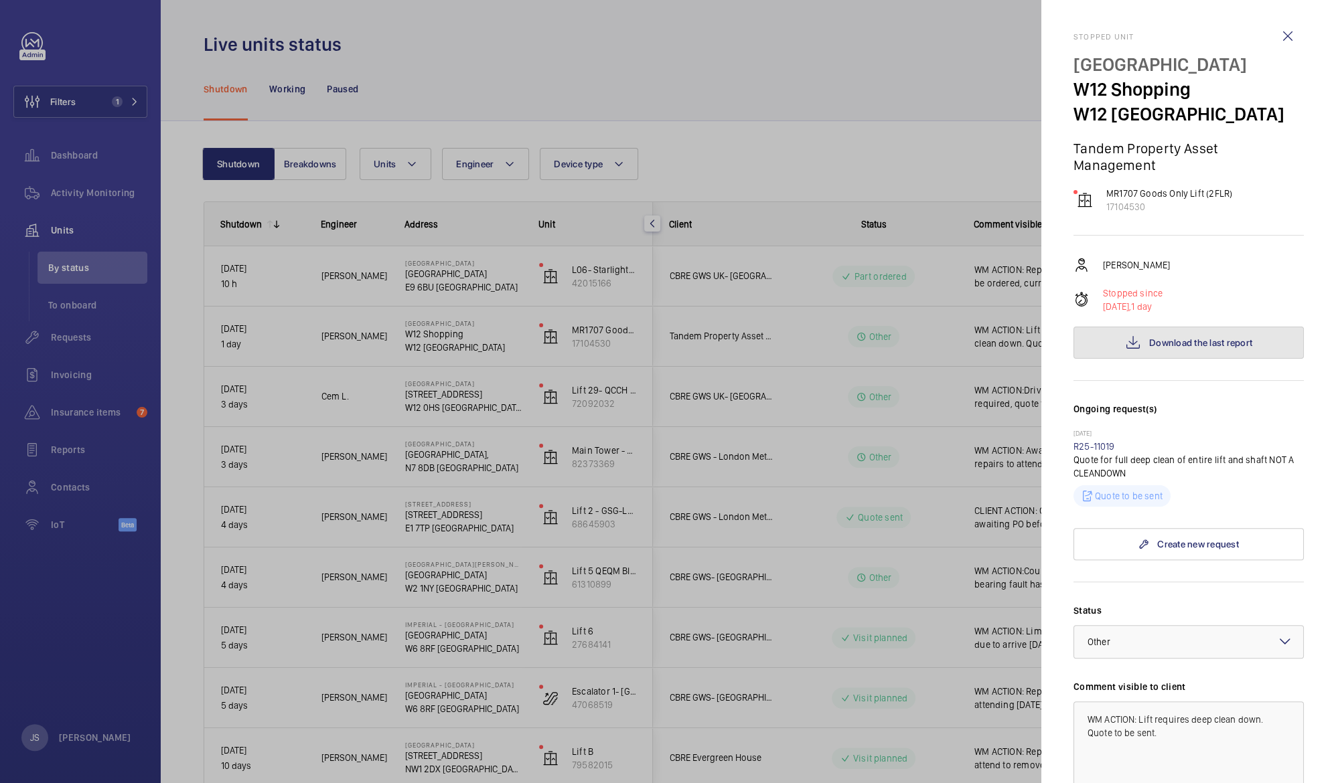
click at [1135, 345] on button "Download the last report" at bounding box center [1188, 343] width 230 height 32
click at [419, 81] on div at bounding box center [668, 391] width 1336 height 783
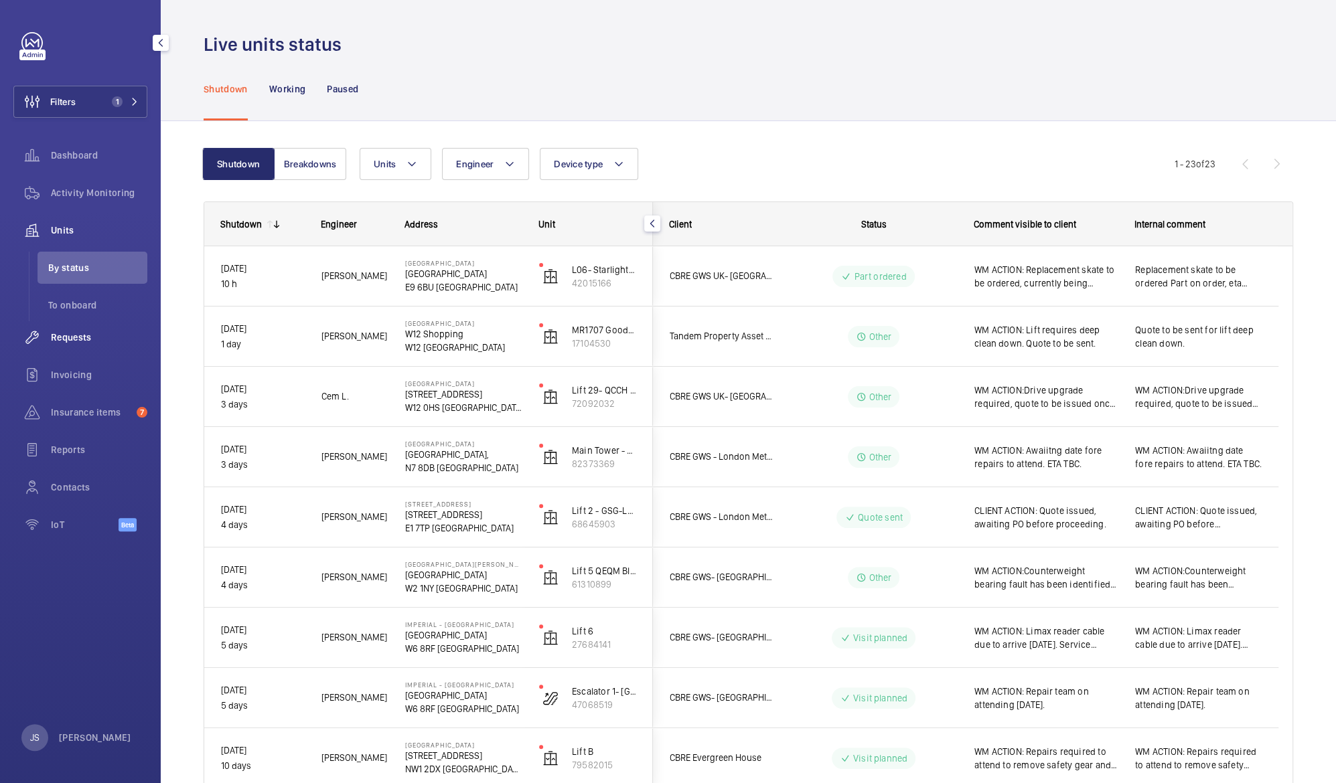
click at [64, 341] on span "Requests" at bounding box center [99, 337] width 96 height 13
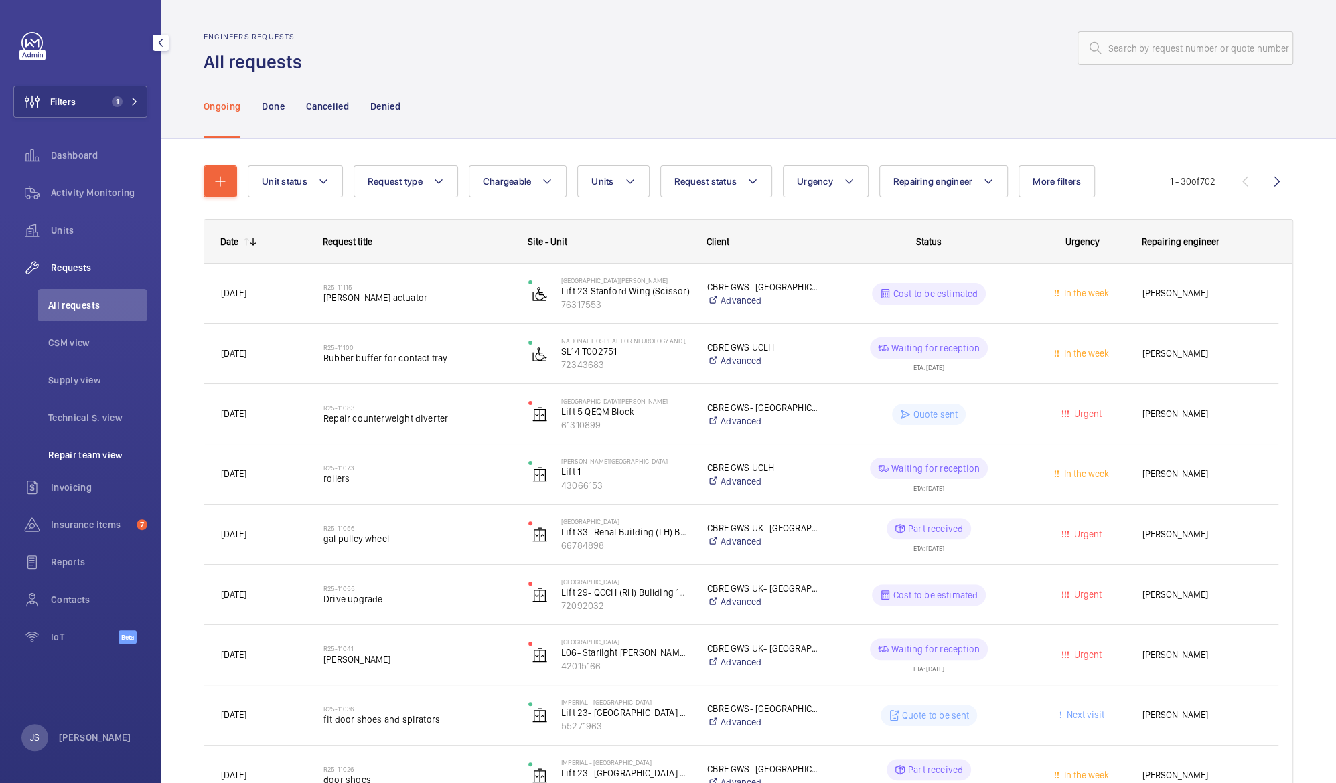
click at [82, 450] on span "Repair team view" at bounding box center [97, 455] width 99 height 13
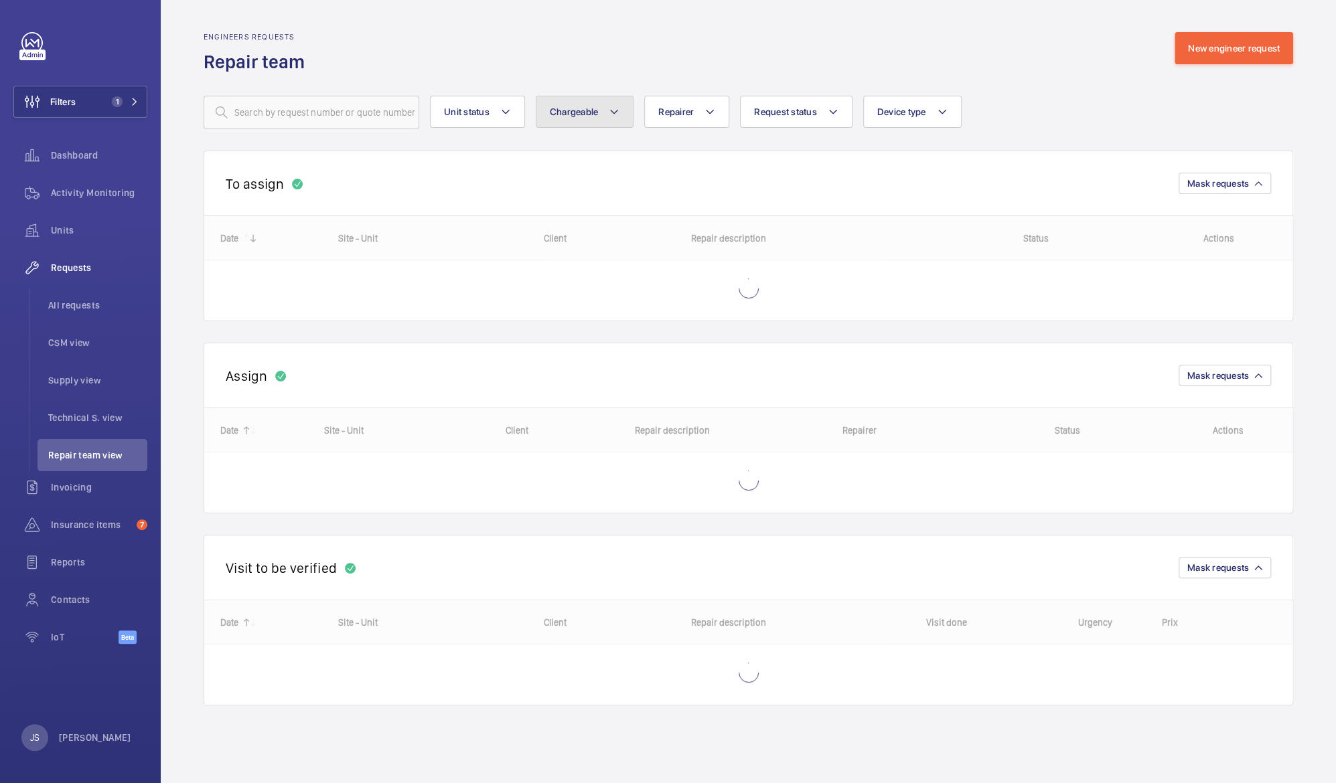
click at [605, 120] on button "Chargeable" at bounding box center [585, 112] width 98 height 32
click at [601, 145] on mat-radio-button "Chargeable" at bounding box center [662, 152] width 241 height 27
radio input "true"
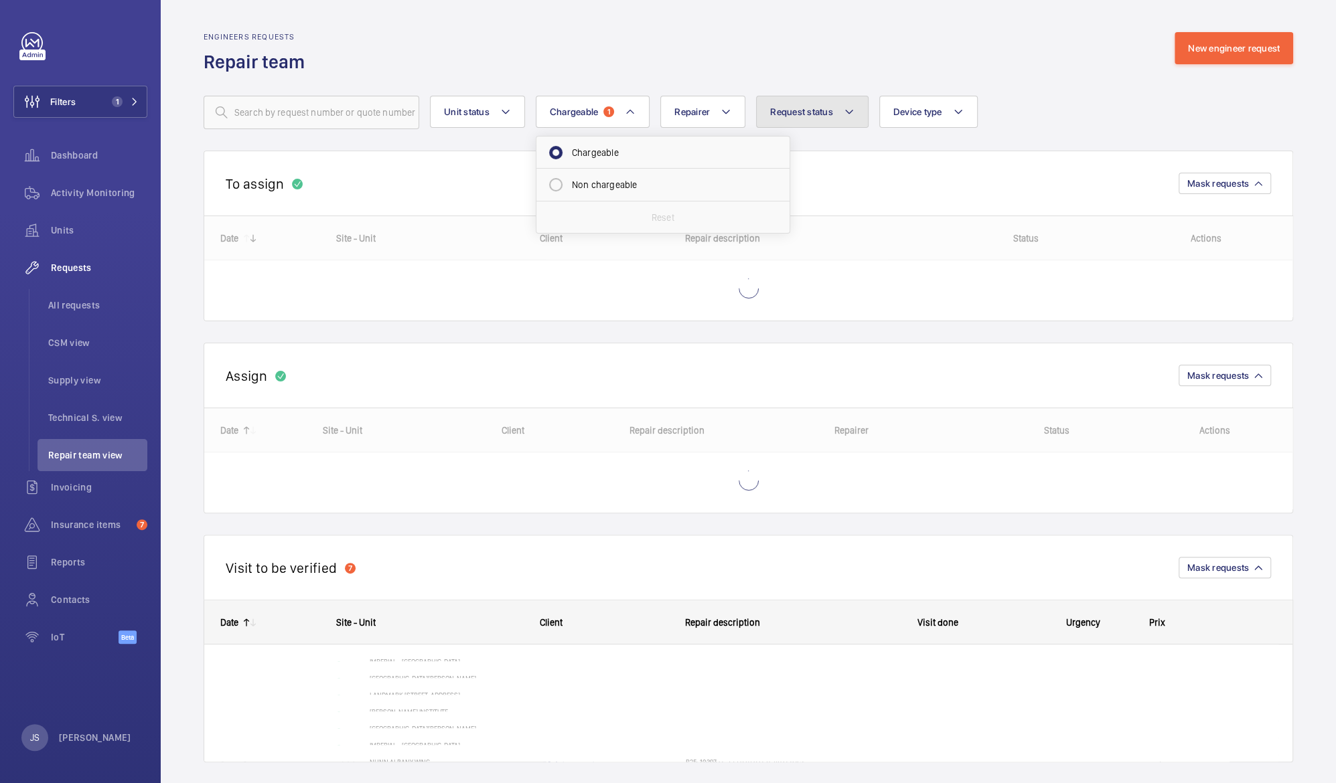
click at [815, 116] on span "Request status" at bounding box center [801, 111] width 63 height 11
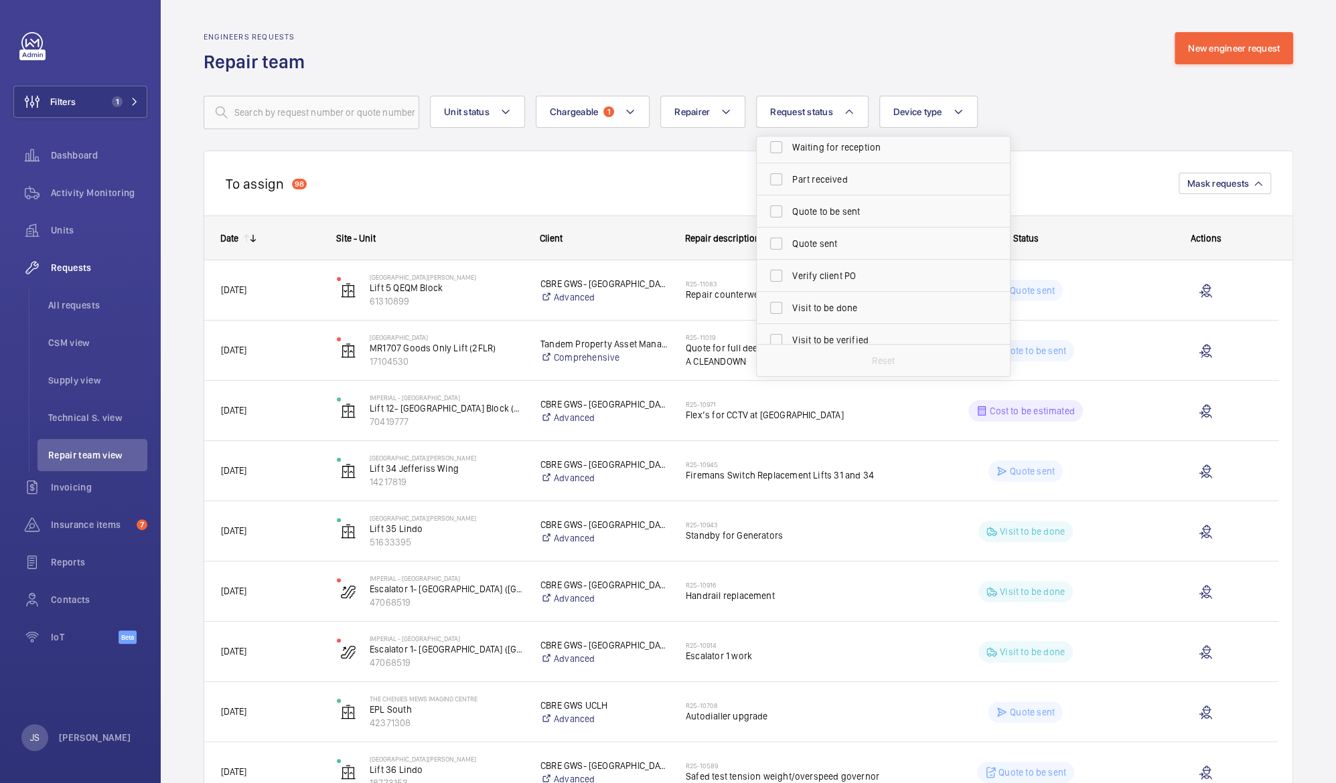
scroll to position [168, 0]
click at [798, 214] on span "Quote to be sent" at bounding box center [884, 209] width 184 height 13
click at [789, 214] on input "Quote to be sent" at bounding box center [776, 209] width 27 height 27
checkbox input "true"
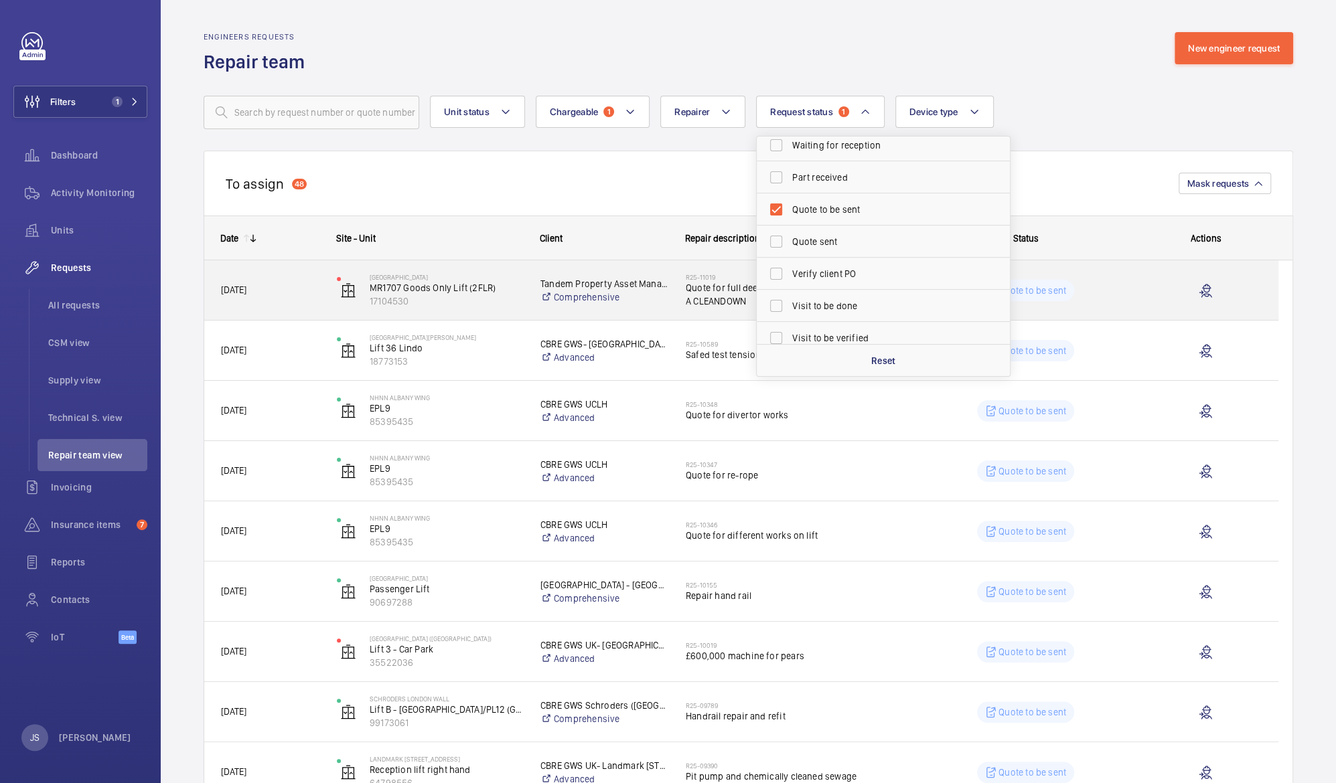
click at [1025, 293] on p "Quote to be sent" at bounding box center [1032, 290] width 68 height 13
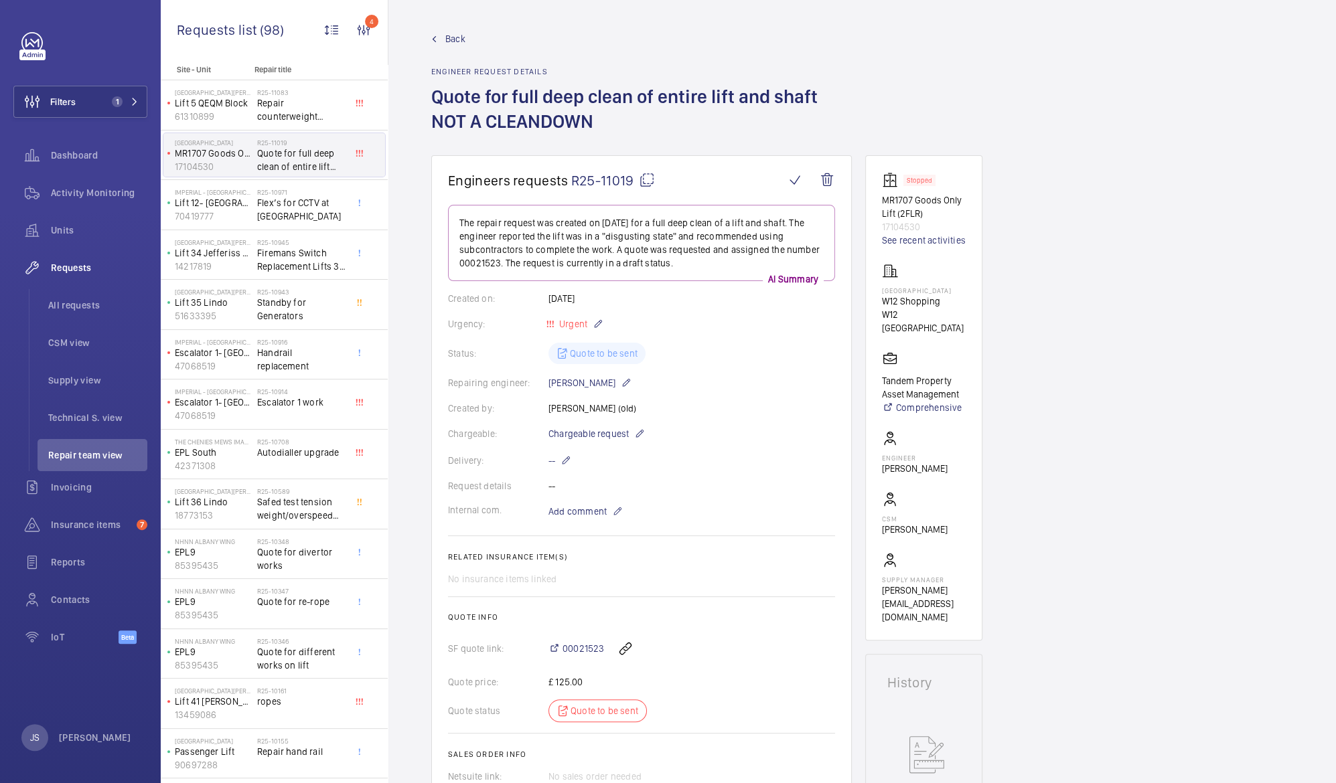
click at [607, 717] on div "Quote status Quote to be sent" at bounding box center [641, 711] width 387 height 23
click at [574, 352] on div "Status: Quote to be sent" at bounding box center [641, 353] width 387 height 21
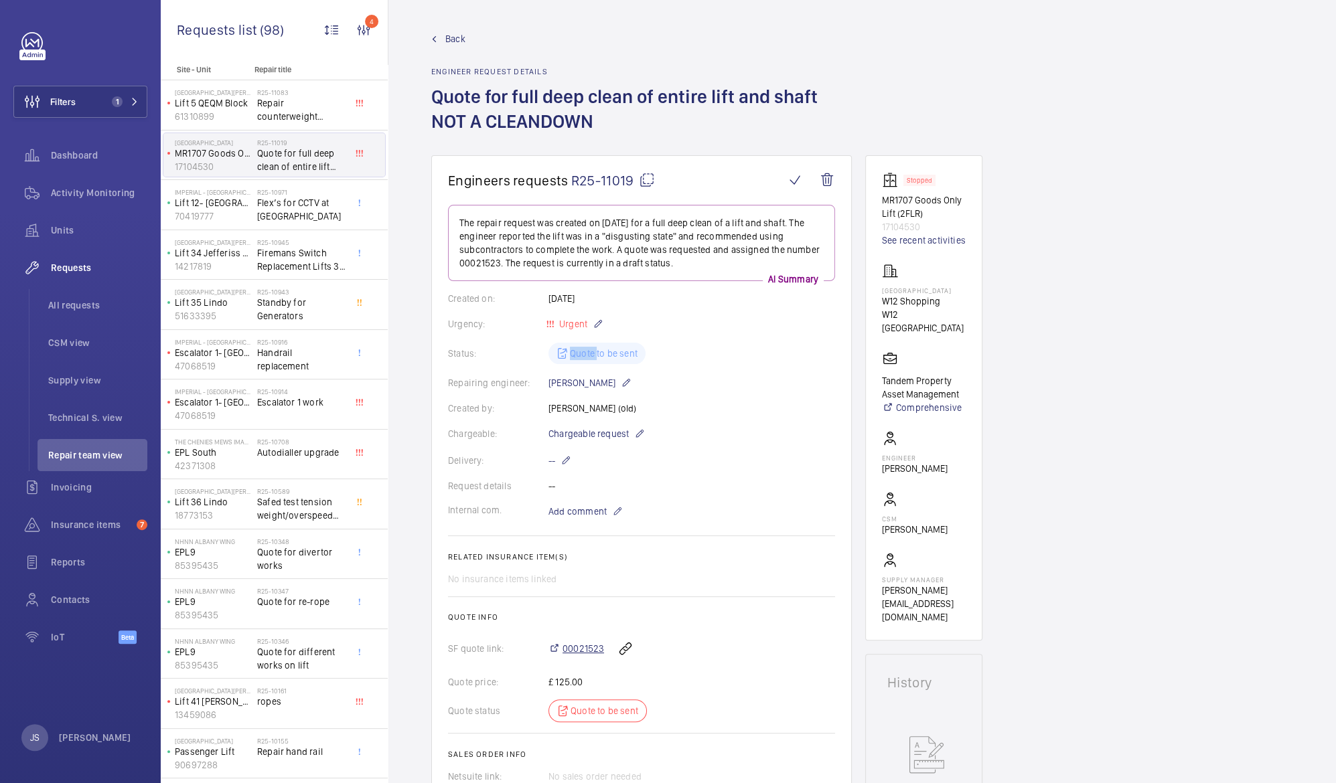
click at [595, 649] on span "00021523" at bounding box center [583, 648] width 42 height 13
click at [228, 110] on p "61310899" at bounding box center [213, 116] width 77 height 13
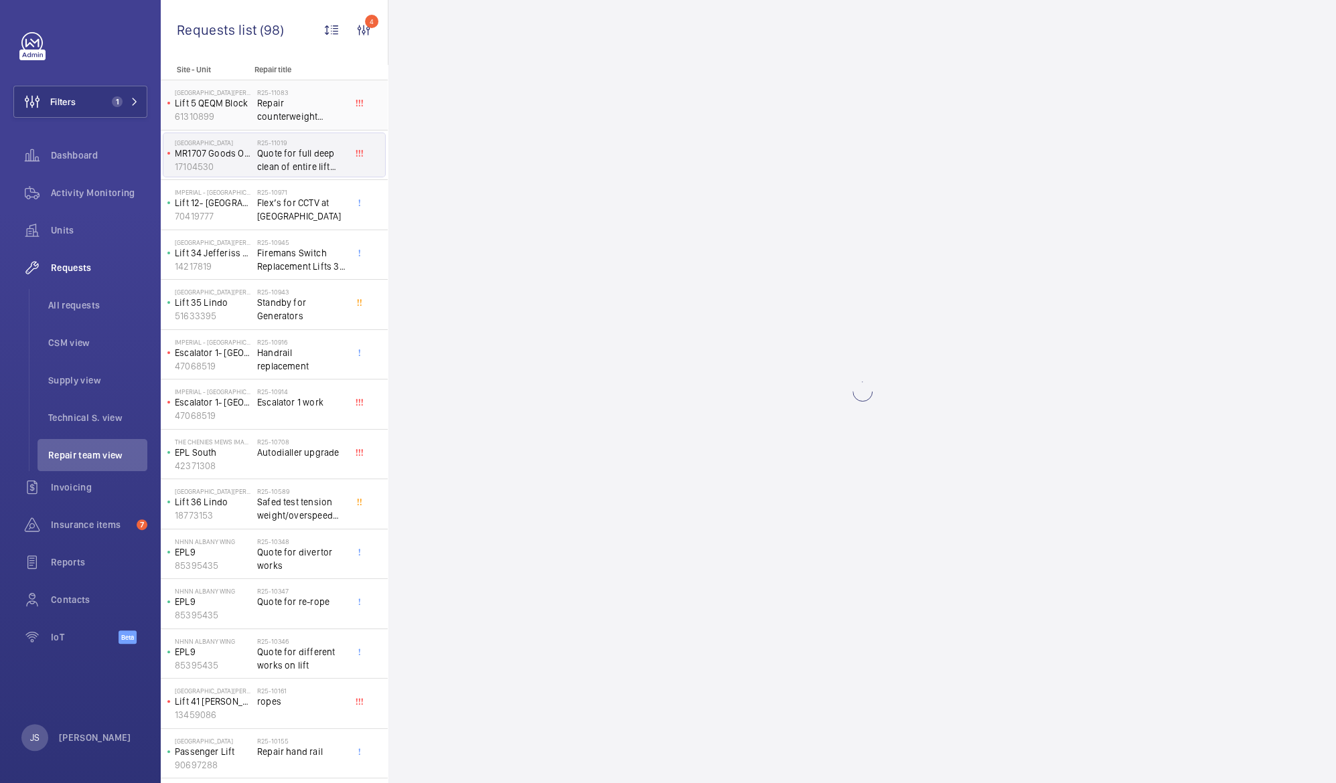
click at [228, 110] on p "61310899" at bounding box center [213, 116] width 77 height 13
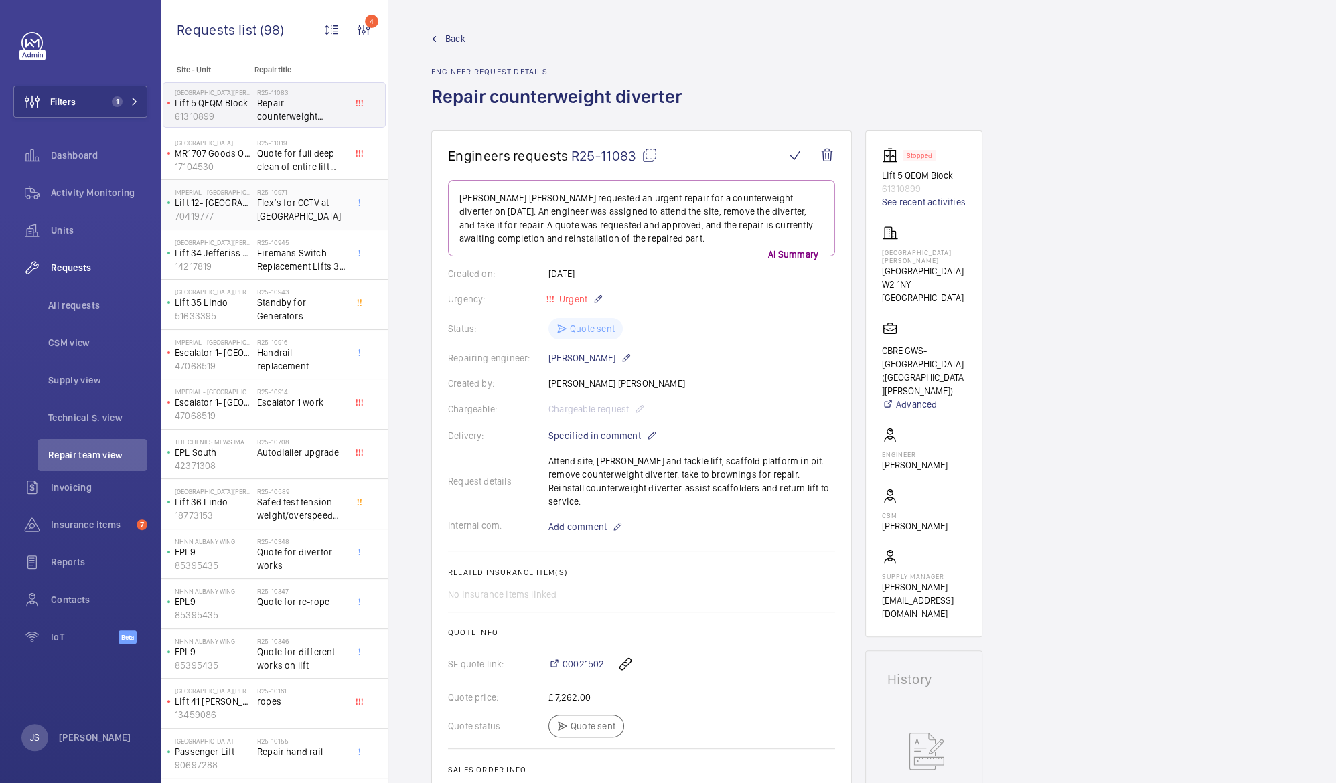
click at [288, 212] on span "Flex’s for CCTV at [GEOGRAPHIC_DATA]" at bounding box center [301, 209] width 88 height 27
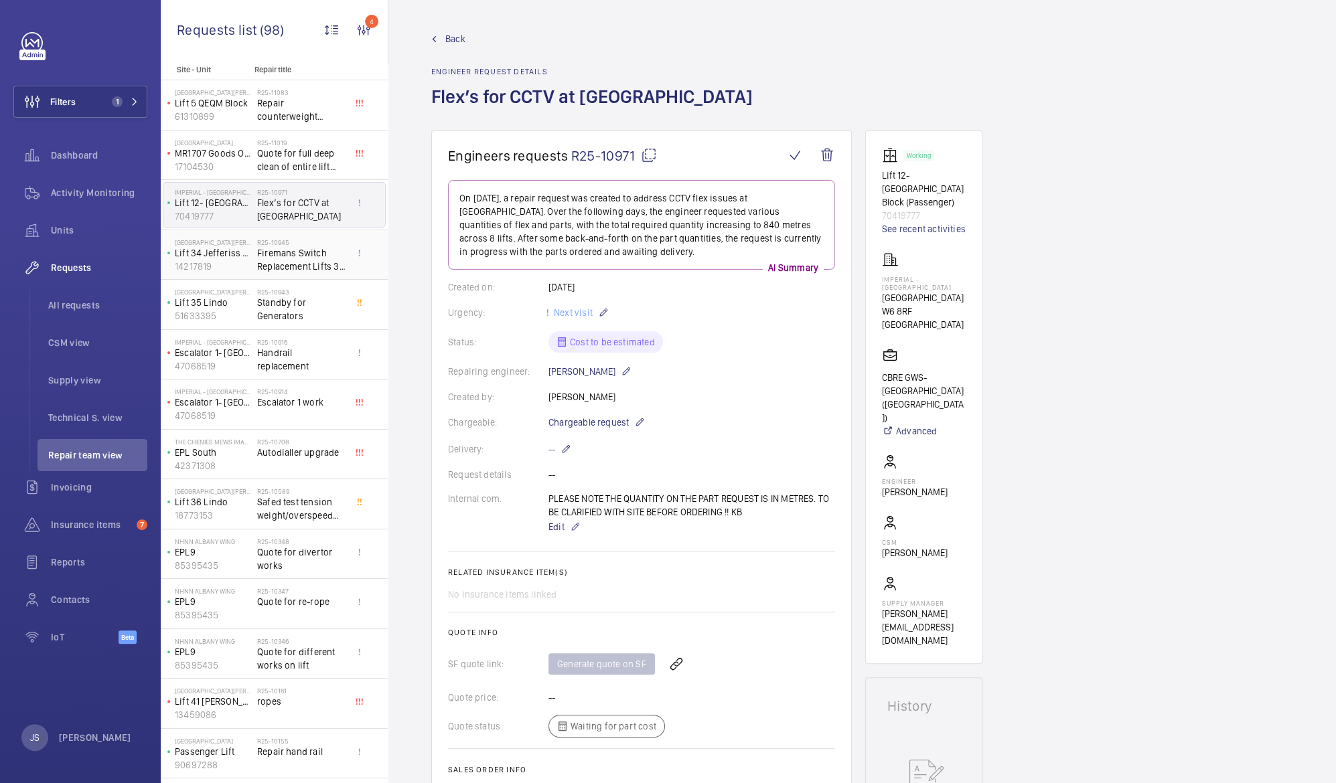
click at [291, 253] on span "Firemans Switch Replacement Lifts 31 and 34" at bounding box center [301, 259] width 88 height 27
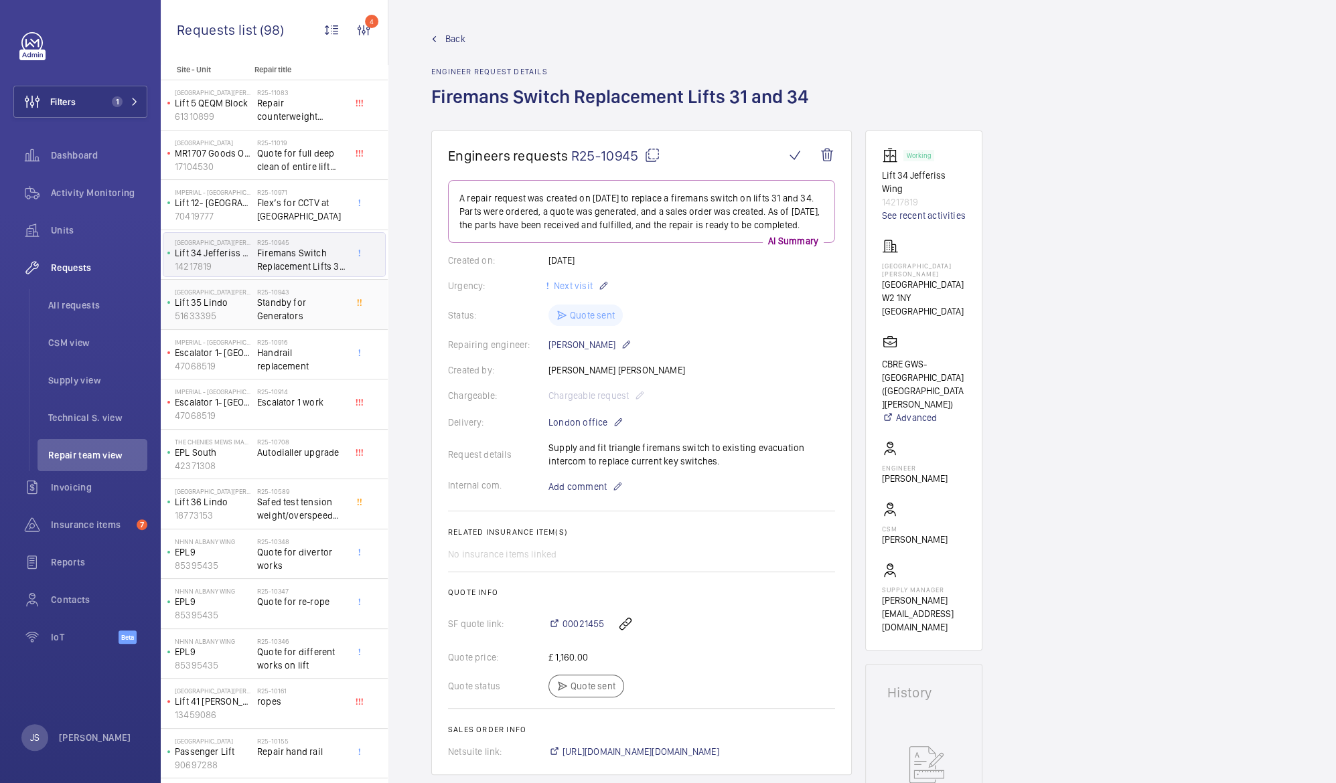
click at [287, 300] on span "Standby for Generators" at bounding box center [301, 309] width 88 height 27
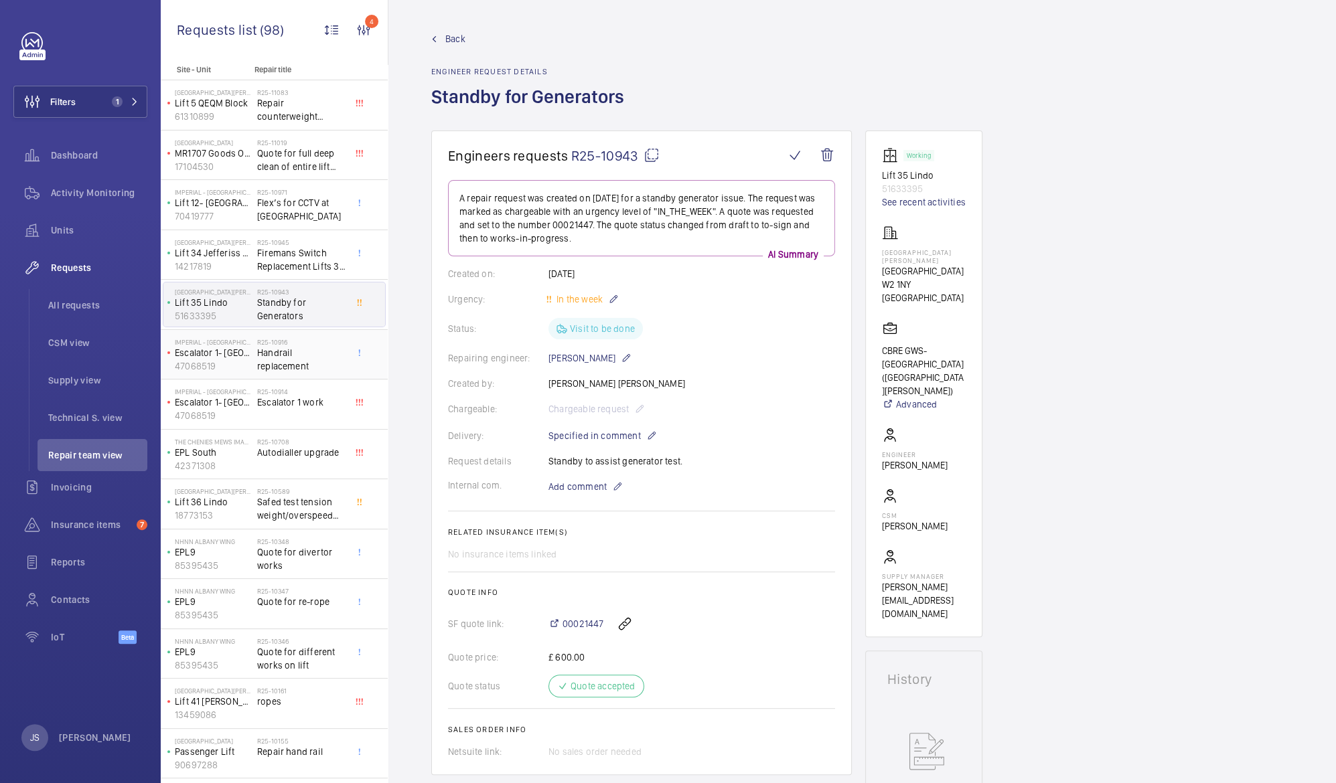
click at [286, 362] on span "Handrail replacement" at bounding box center [301, 359] width 88 height 27
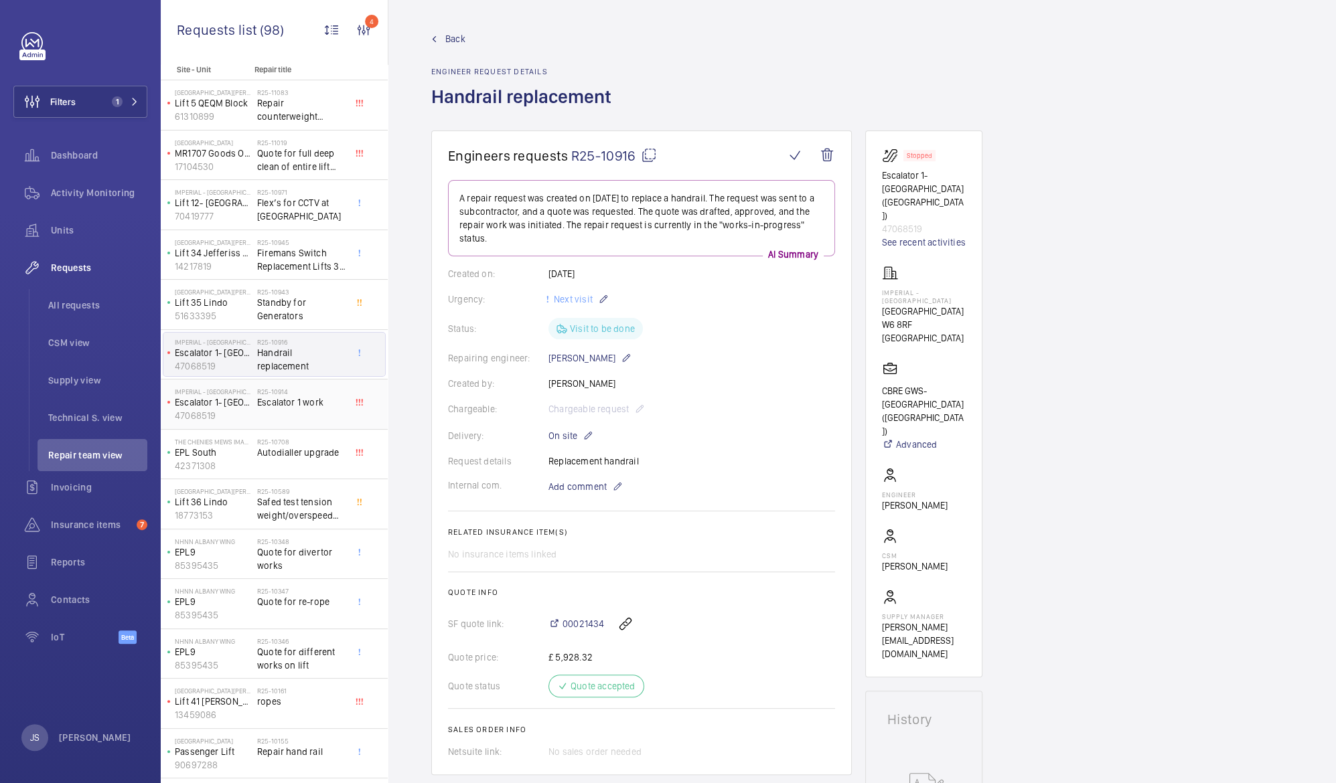
click at [287, 405] on span "Escalator 1 work" at bounding box center [301, 402] width 88 height 13
click at [286, 454] on span "Autodialler upgrade" at bounding box center [301, 452] width 88 height 13
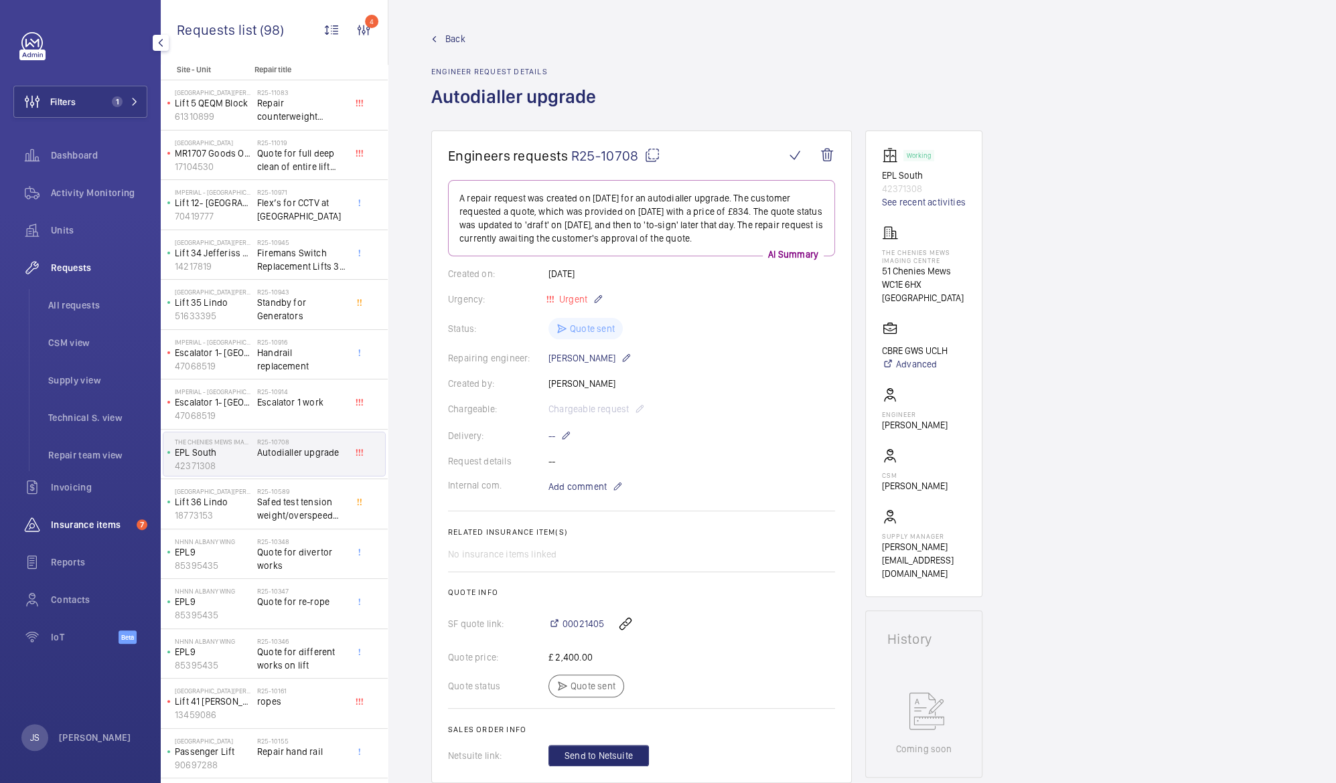
click at [62, 524] on span "Insurance items" at bounding box center [91, 524] width 80 height 13
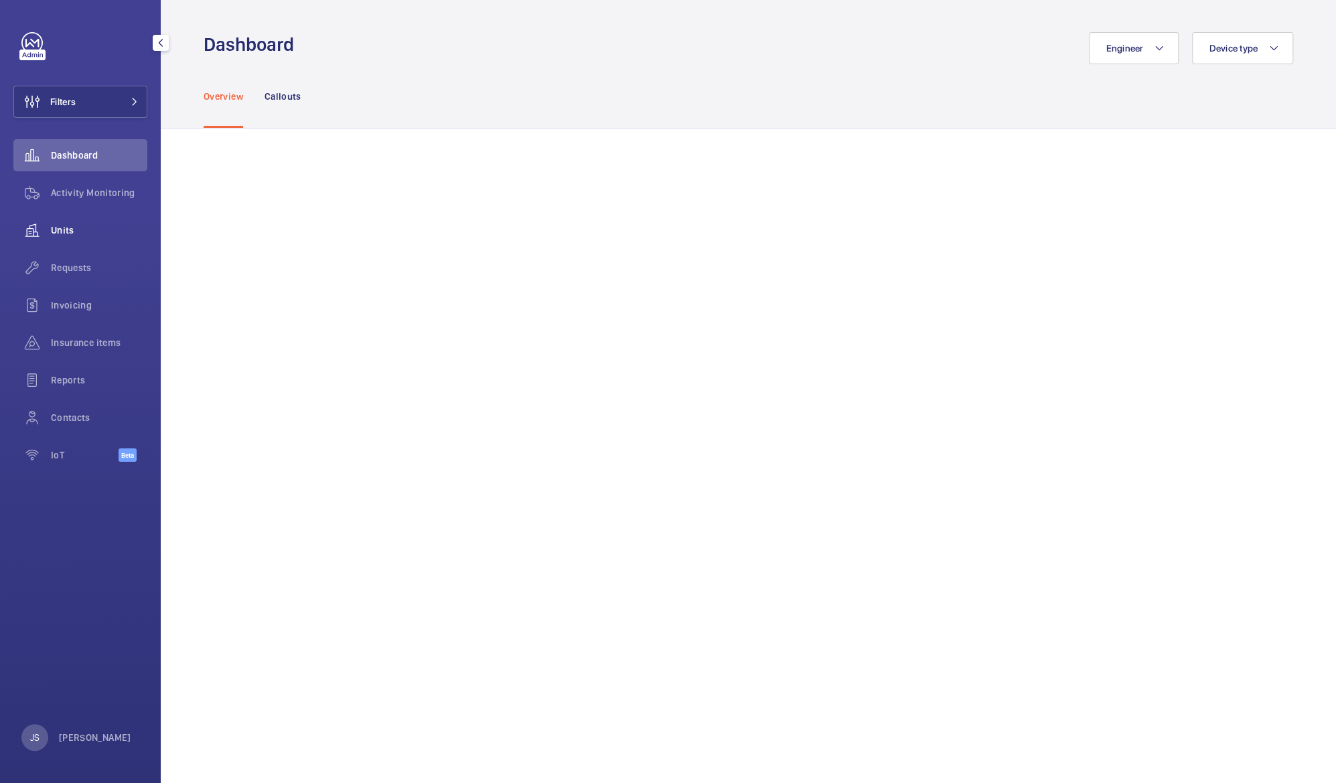
click at [68, 233] on span "Units" at bounding box center [99, 230] width 96 height 13
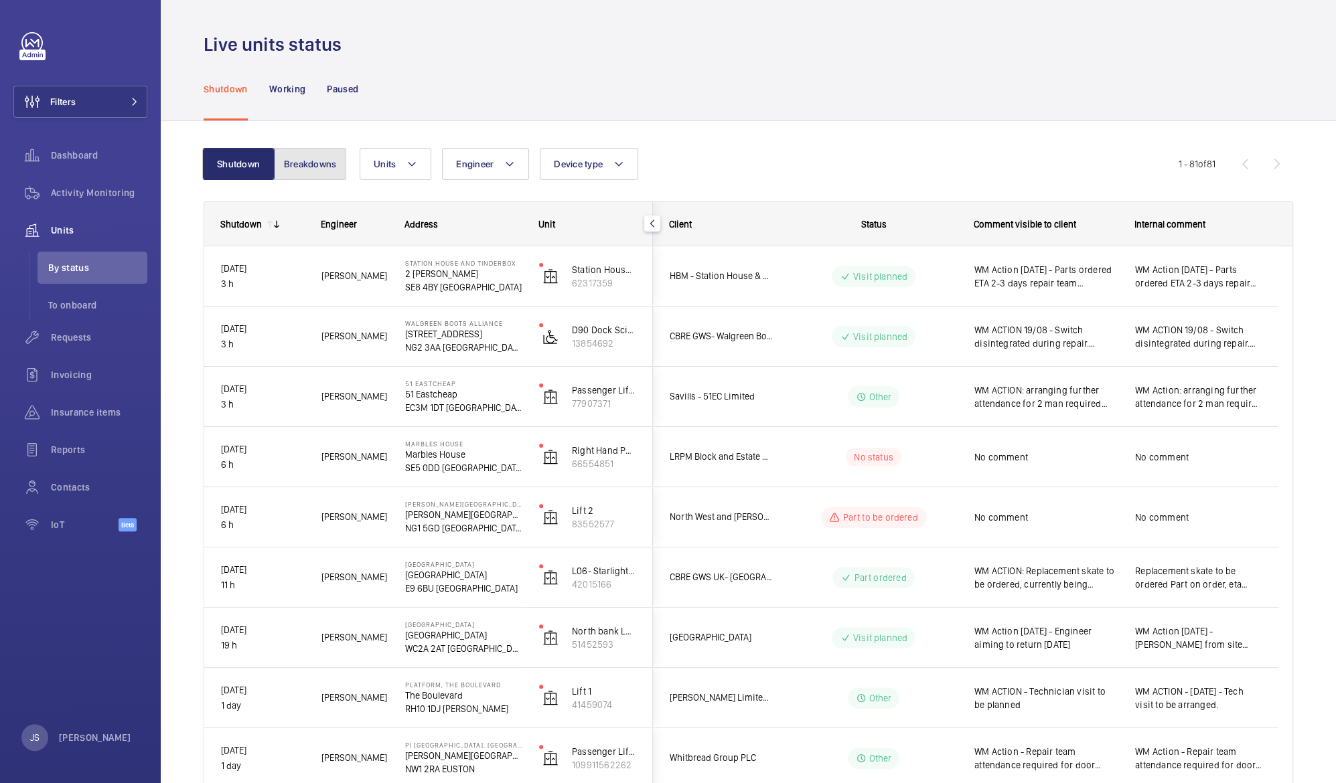
click at [311, 168] on button "Breakdowns" at bounding box center [310, 164] width 72 height 32
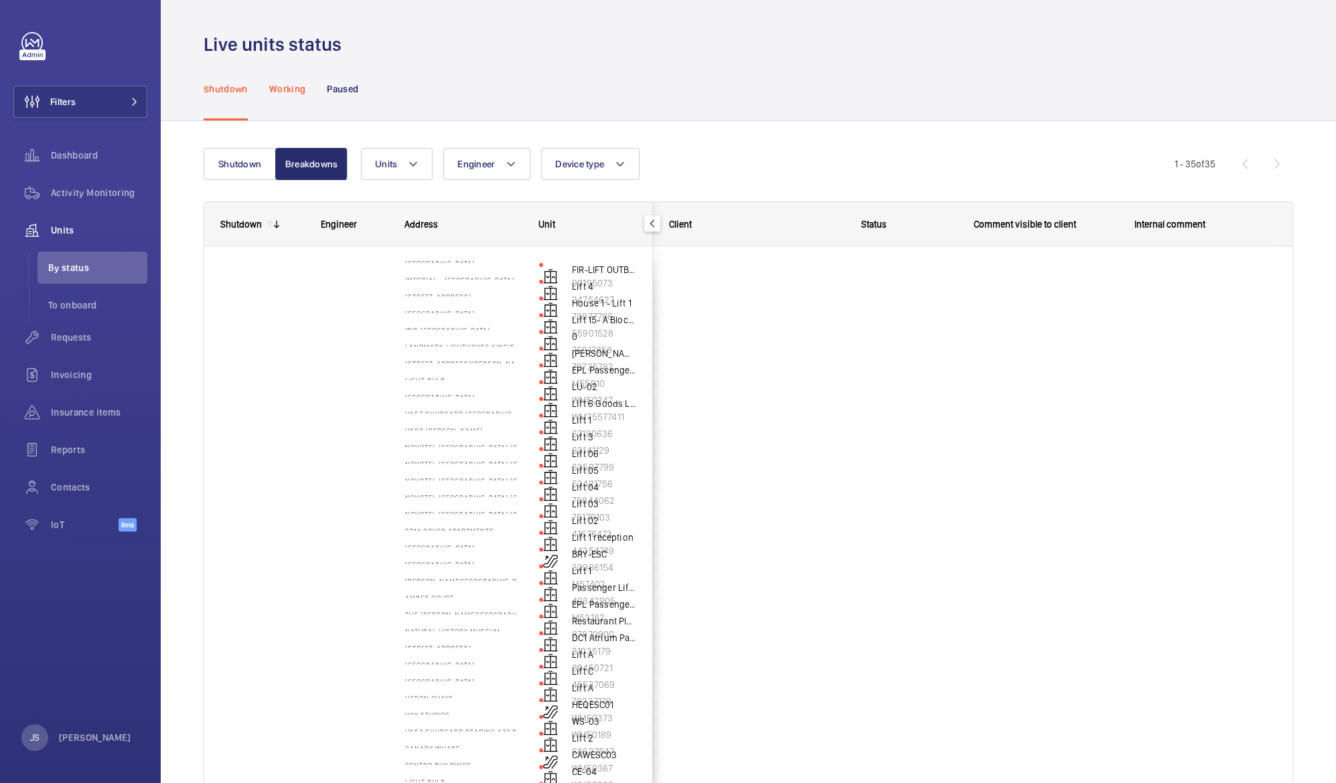
click at [290, 91] on p "Working" at bounding box center [287, 88] width 36 height 13
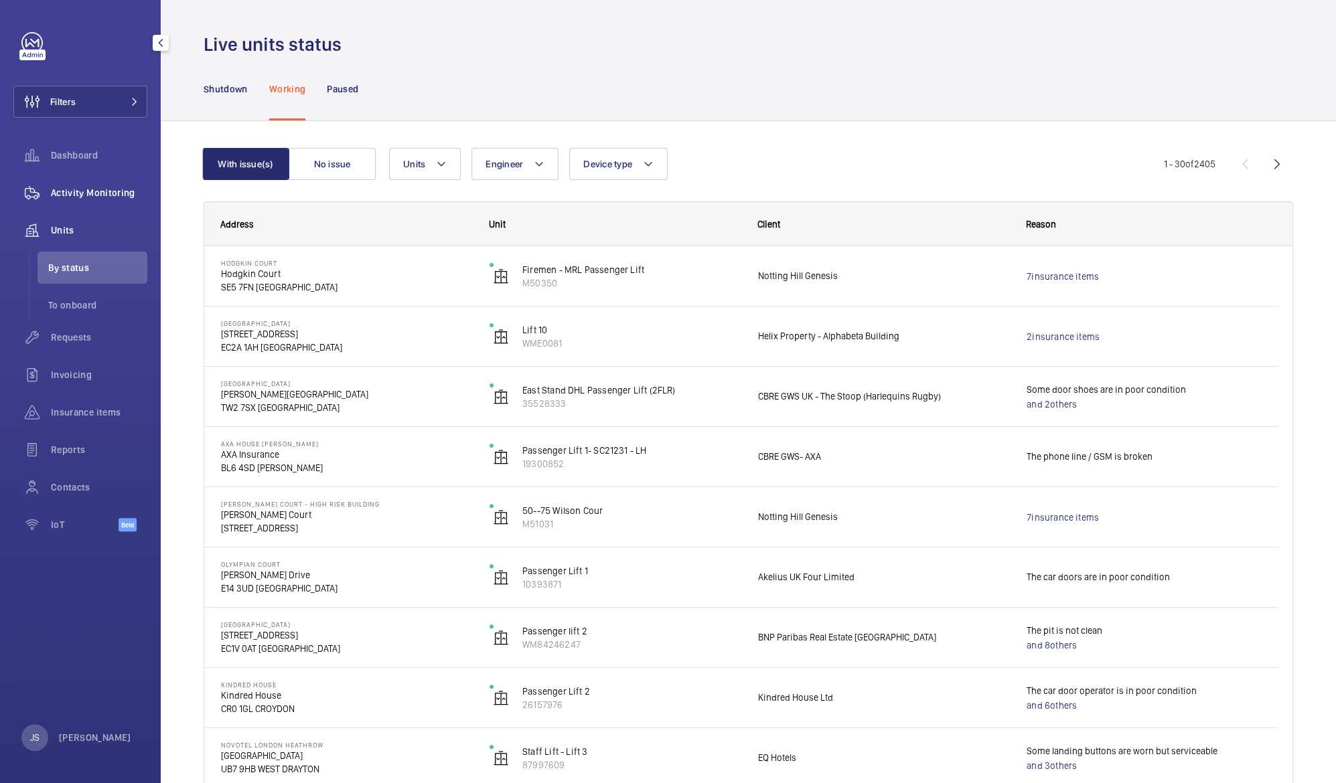
click at [76, 191] on span "Activity Monitoring" at bounding box center [99, 192] width 96 height 13
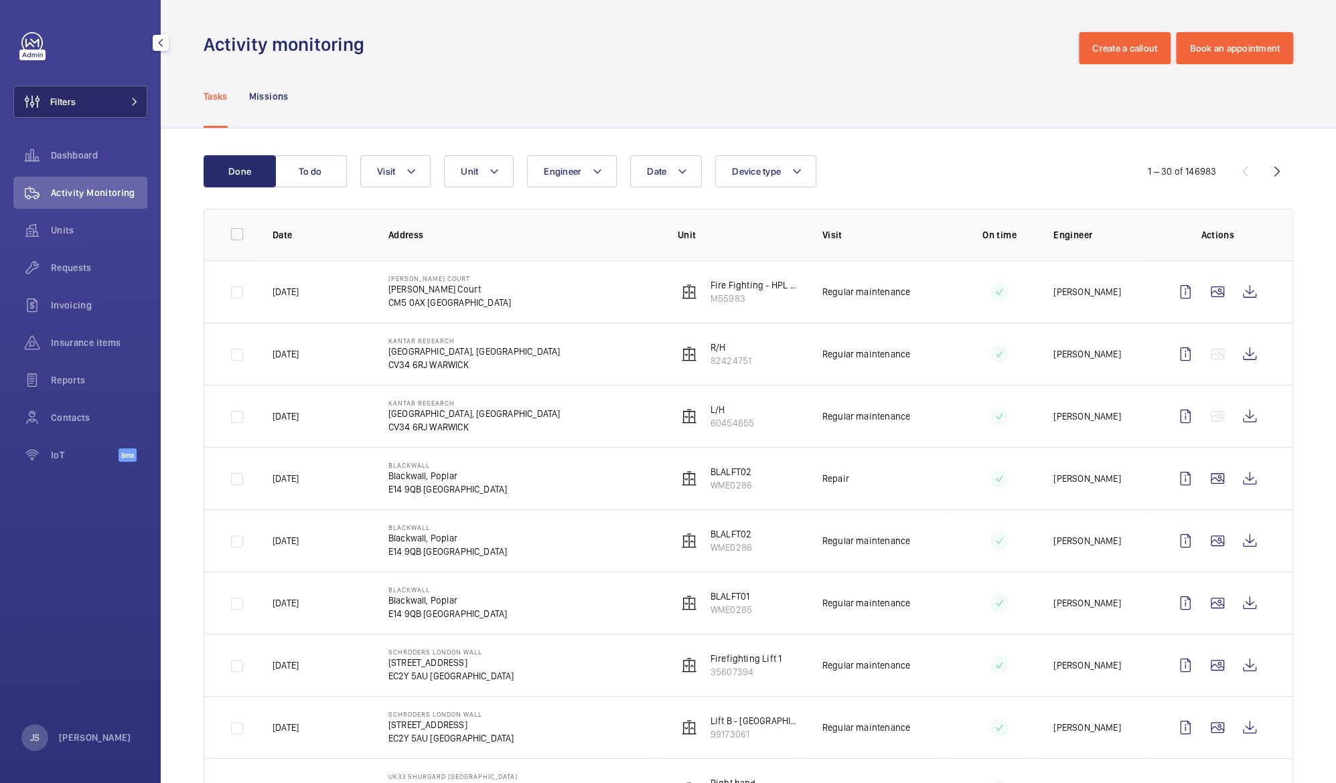
click at [114, 104] on button "Filters" at bounding box center [80, 102] width 134 height 32
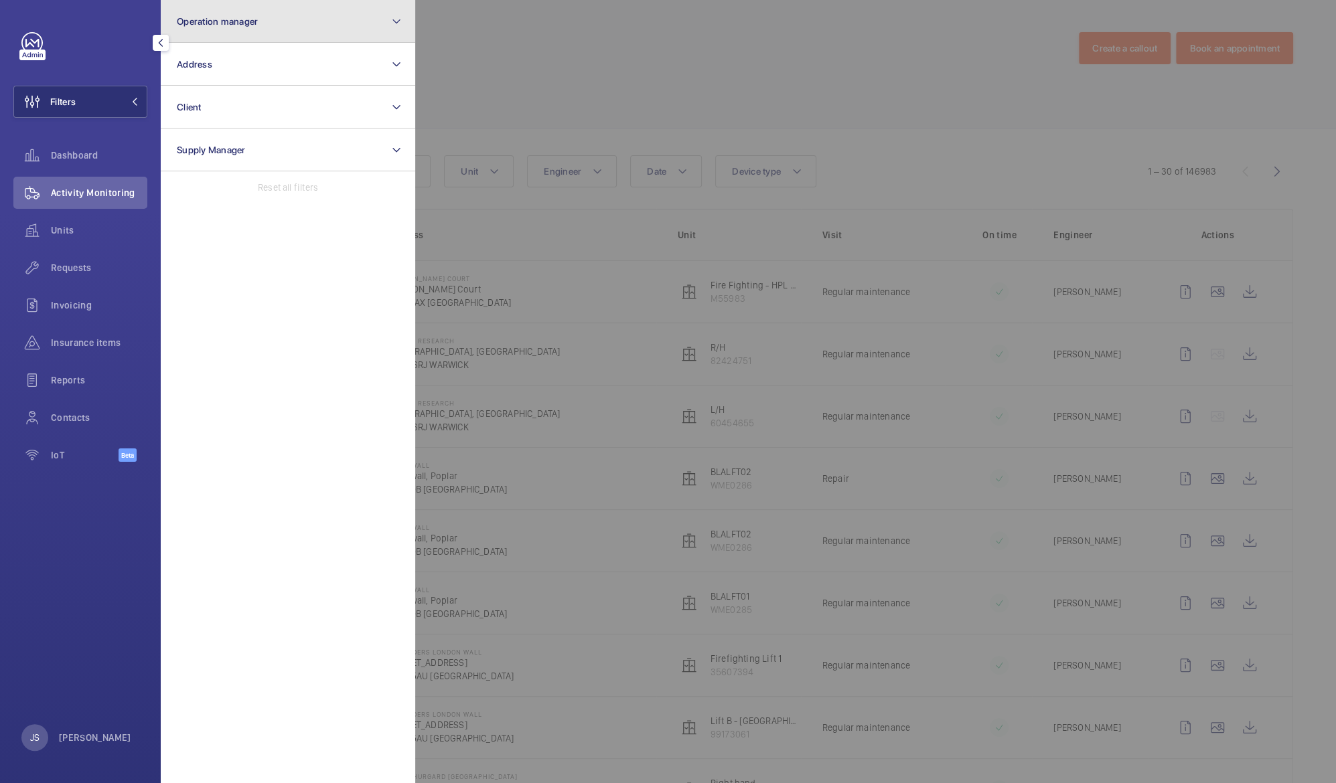
click at [260, 29] on button "Operation manager" at bounding box center [288, 21] width 254 height 43
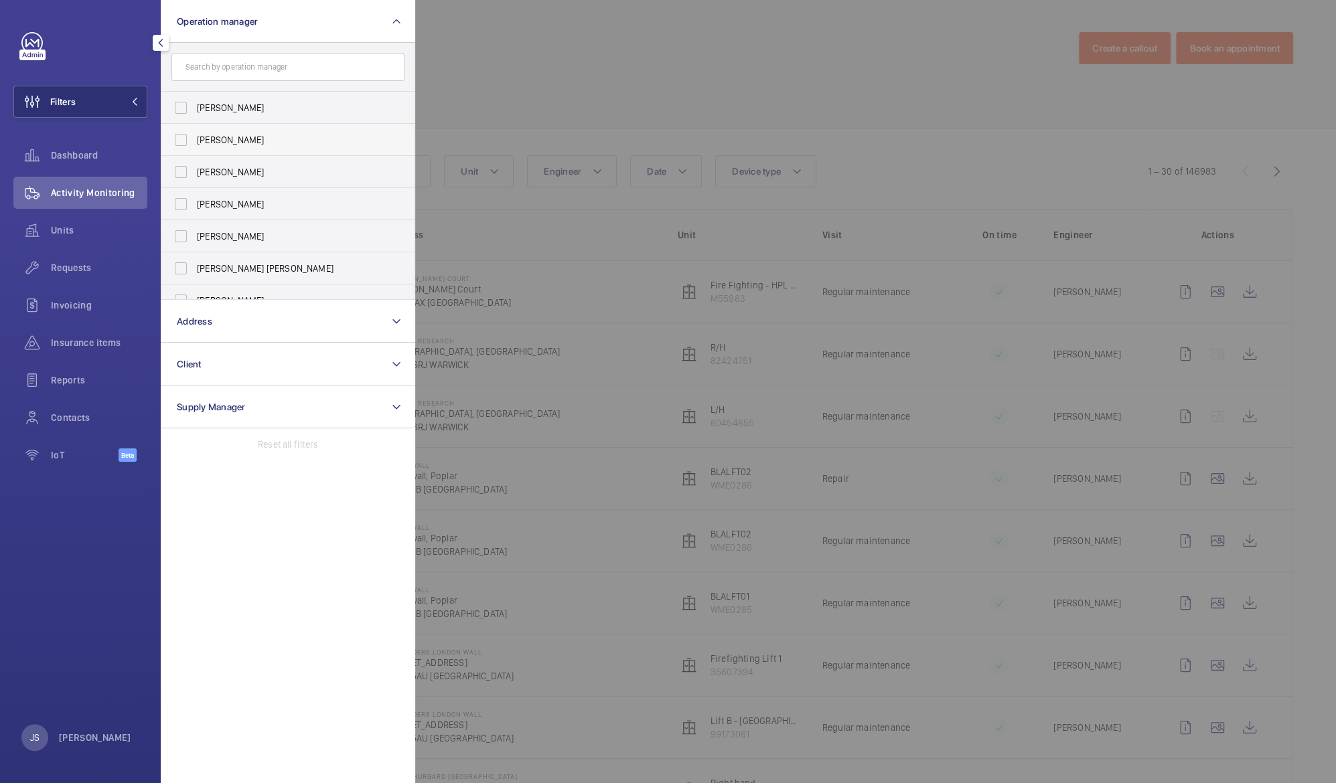
click at [222, 142] on span "[PERSON_NAME]" at bounding box center [289, 139] width 184 height 13
click at [194, 142] on input "[PERSON_NAME]" at bounding box center [180, 140] width 27 height 27
checkbox input "true"
click at [472, 257] on div at bounding box center [1083, 391] width 1336 height 783
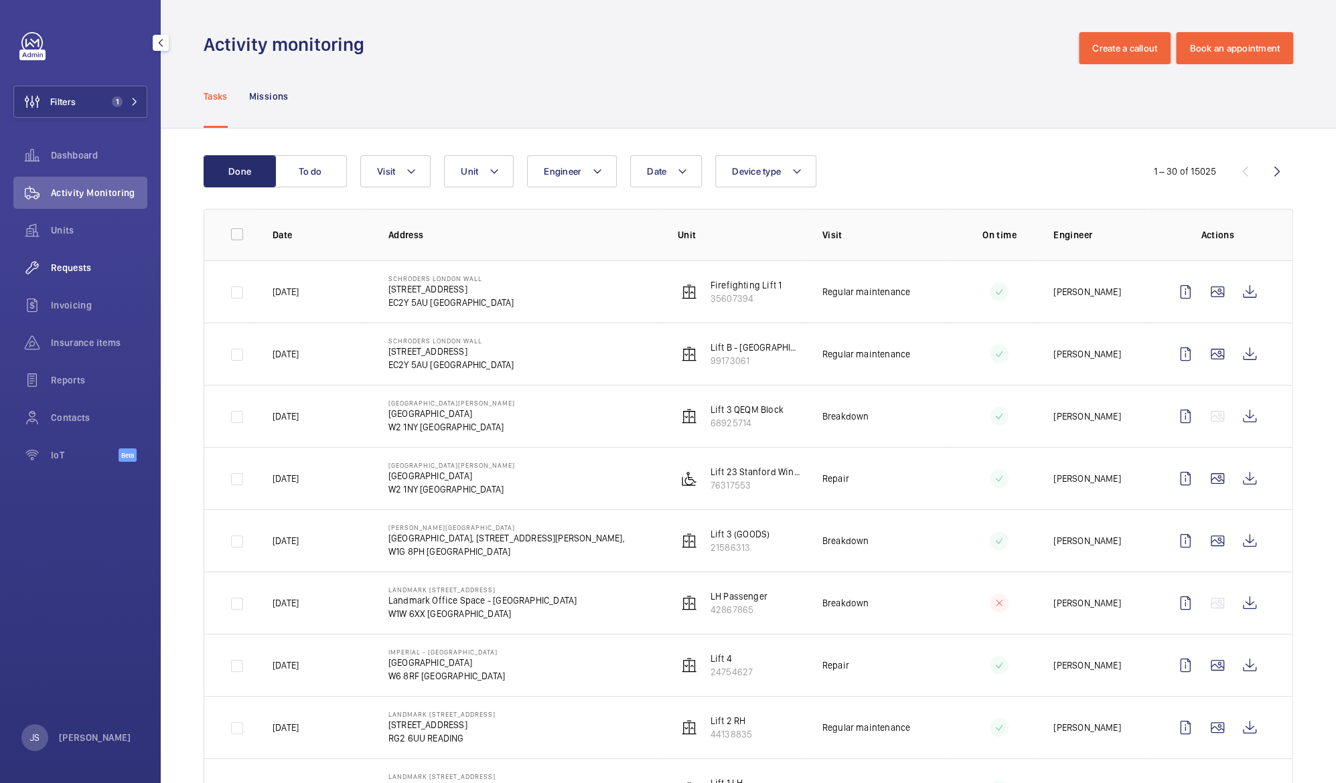
click at [66, 270] on span "Requests" at bounding box center [99, 267] width 96 height 13
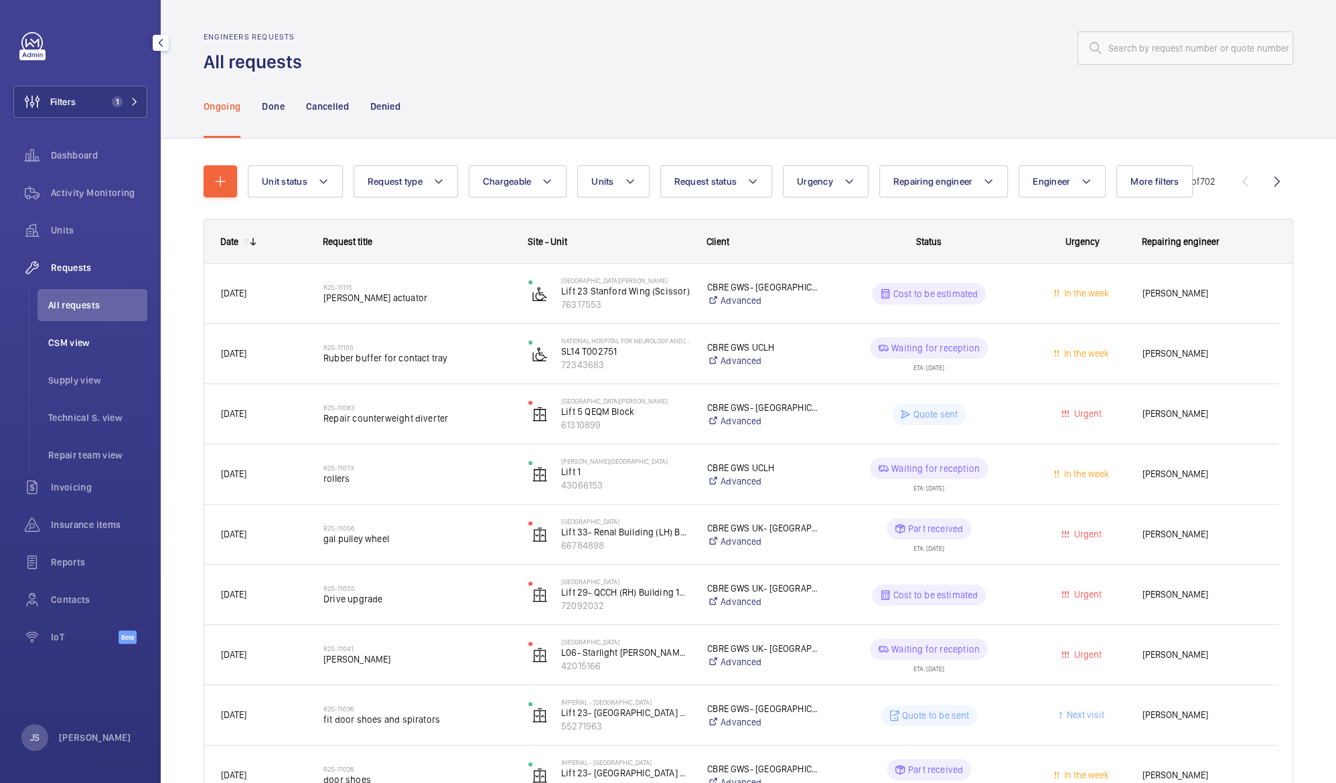
click at [70, 343] on span "CSM view" at bounding box center [97, 342] width 99 height 13
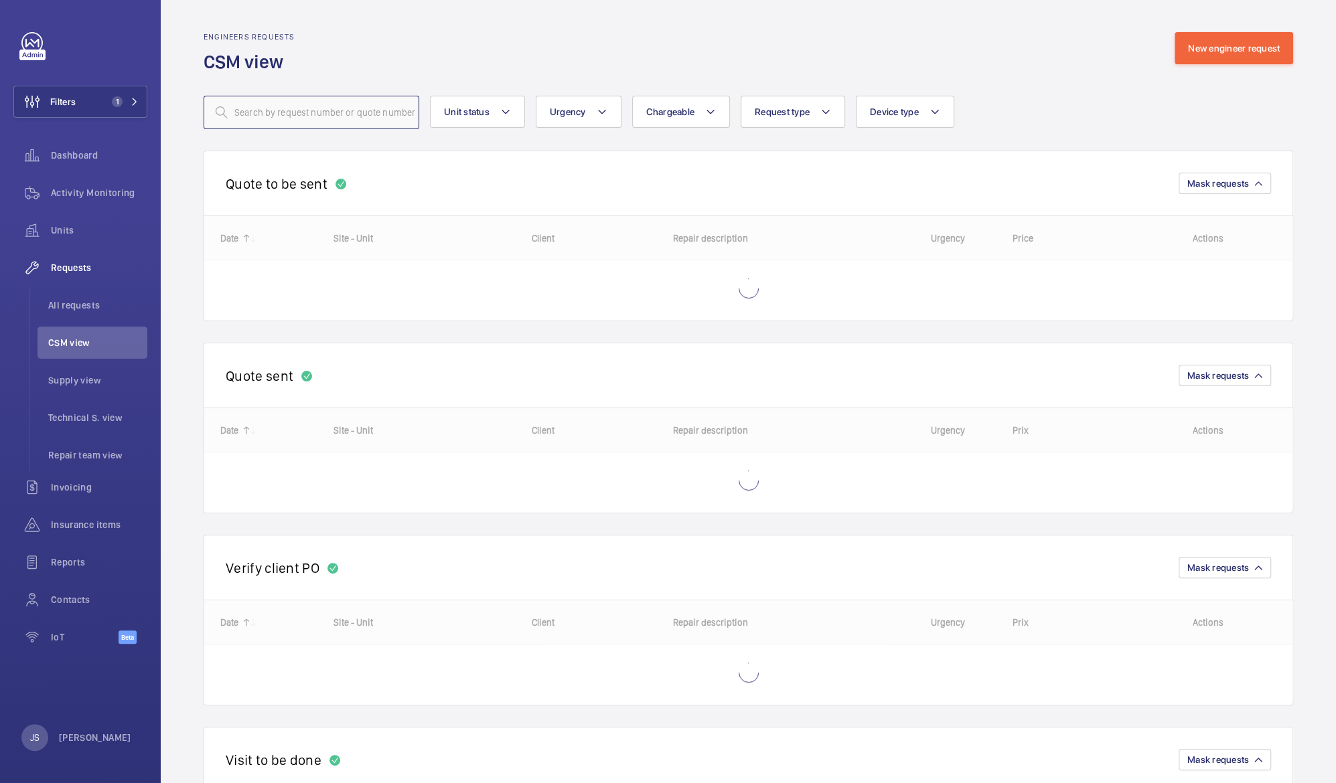
click at [234, 120] on input "text" at bounding box center [312, 112] width 216 height 33
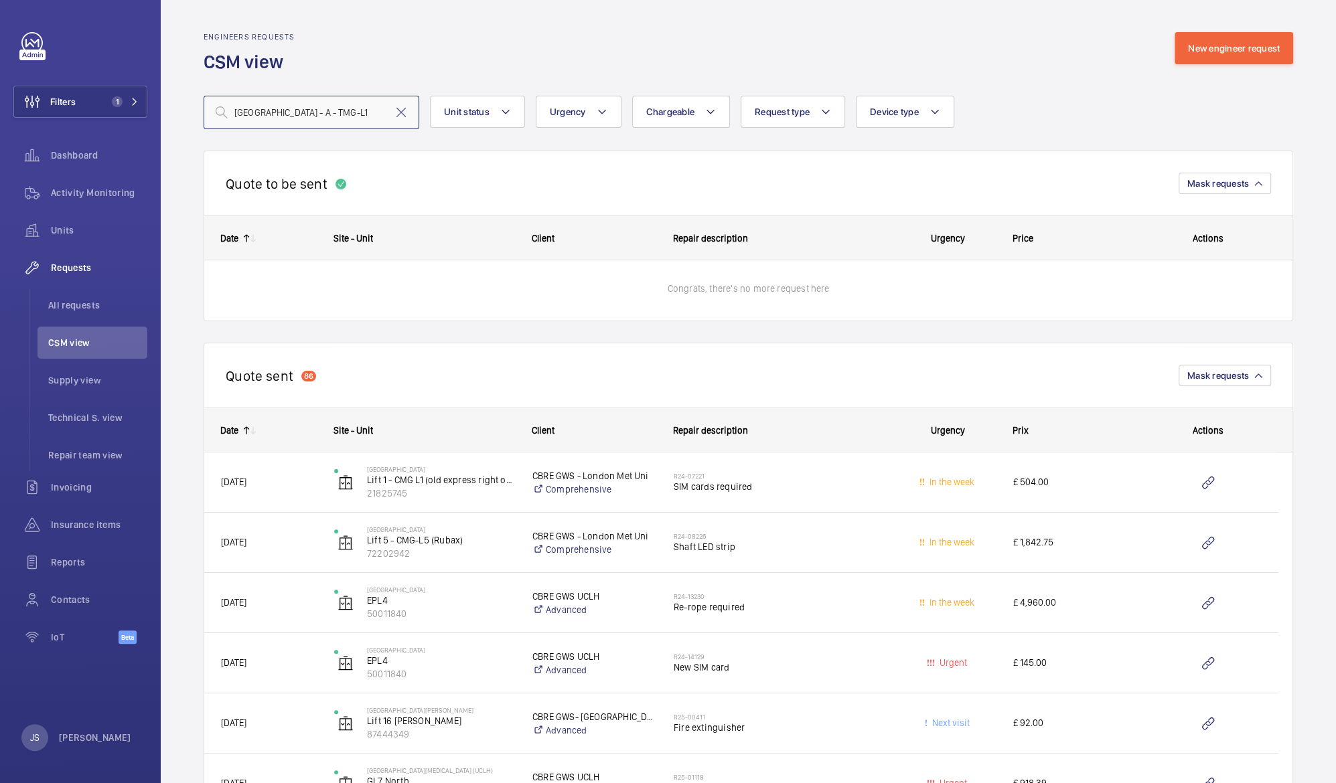
click at [321, 110] on input "Tower Complex, N7 8DB LONDON Main Tower - A - TMG-L1" at bounding box center [312, 112] width 216 height 33
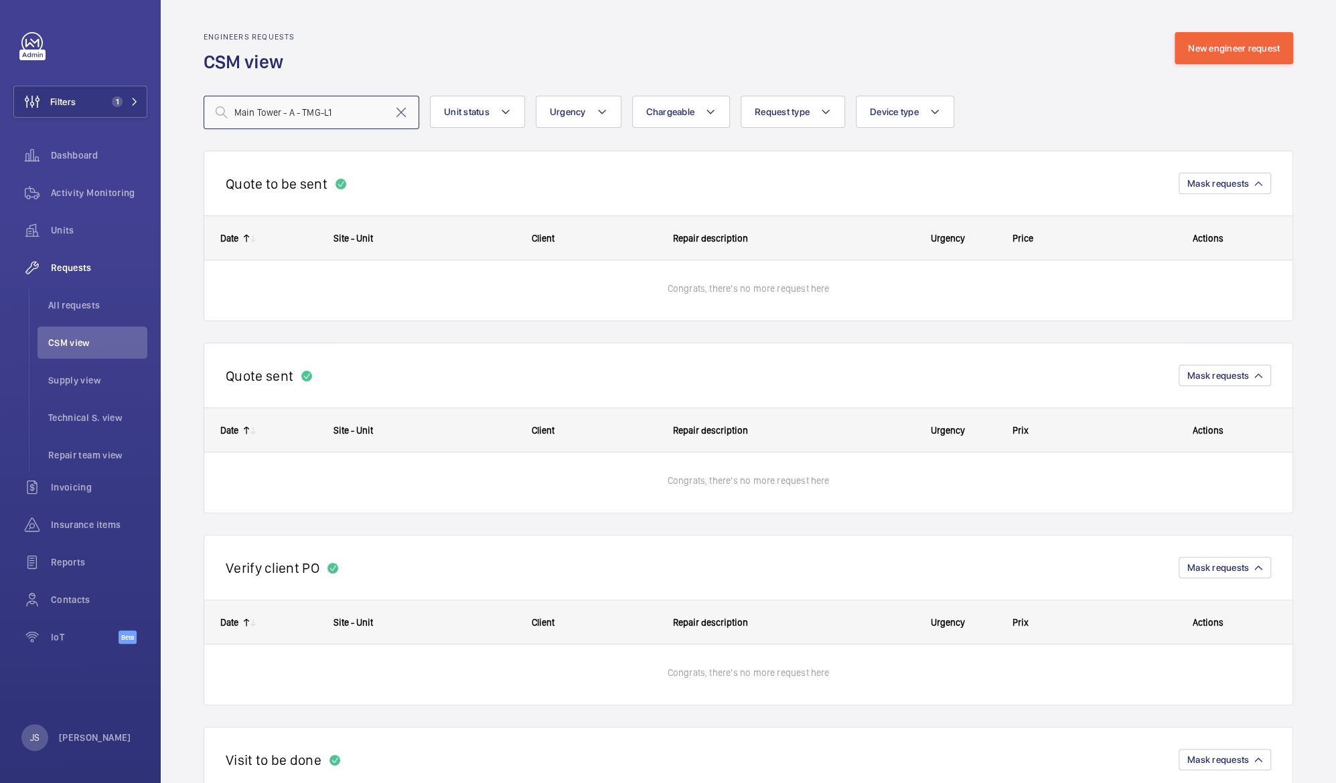
click at [299, 111] on input "Main Tower - A - TMG-L1" at bounding box center [312, 112] width 216 height 33
type input "TMG-L1"
click at [400, 114] on mat-icon at bounding box center [401, 112] width 16 height 16
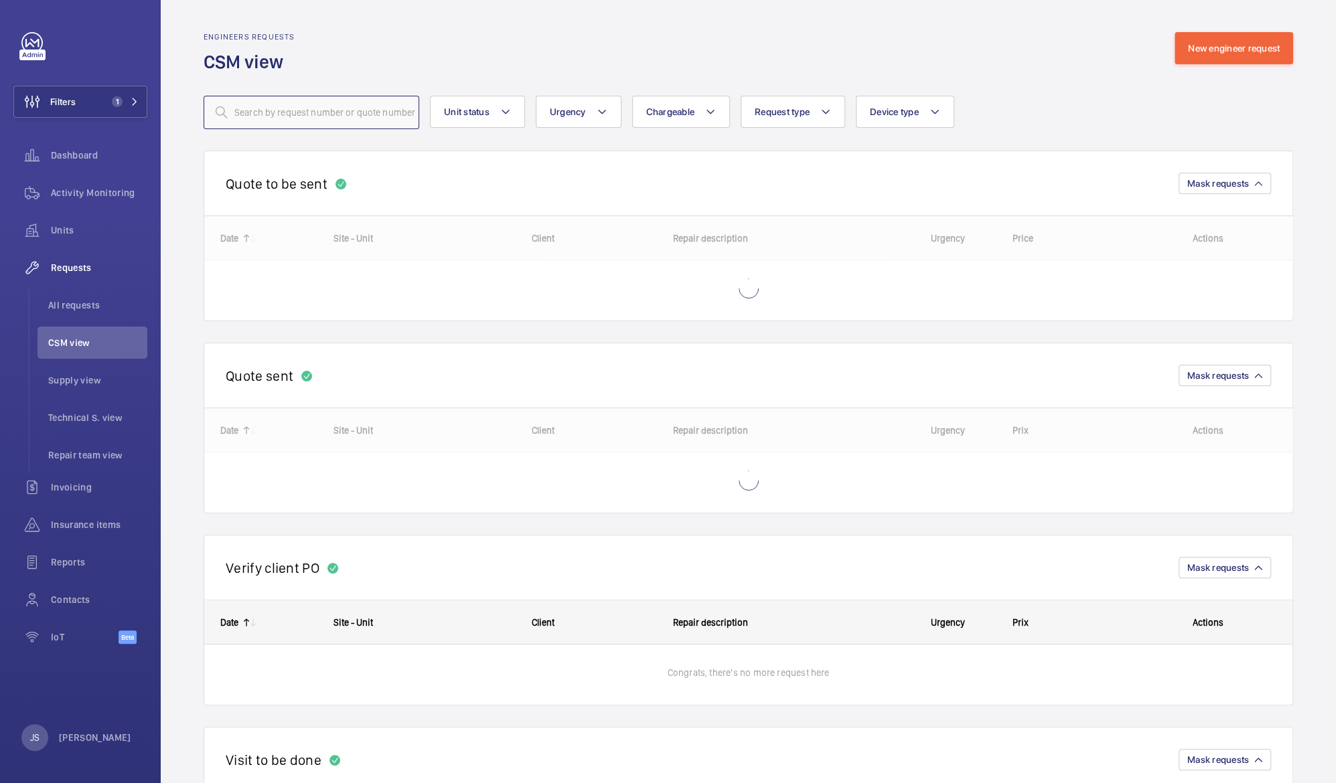
click at [400, 114] on input "text" at bounding box center [312, 112] width 216 height 33
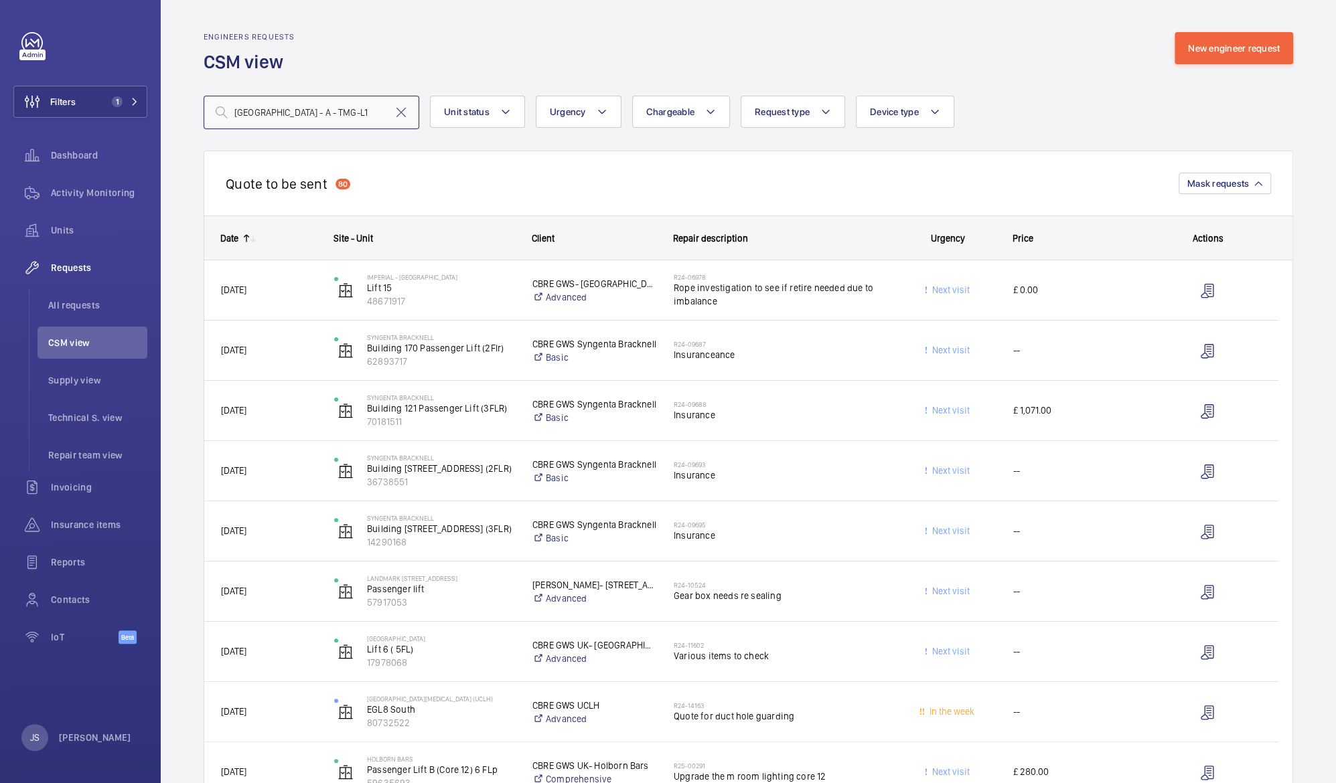
scroll to position [0, 48]
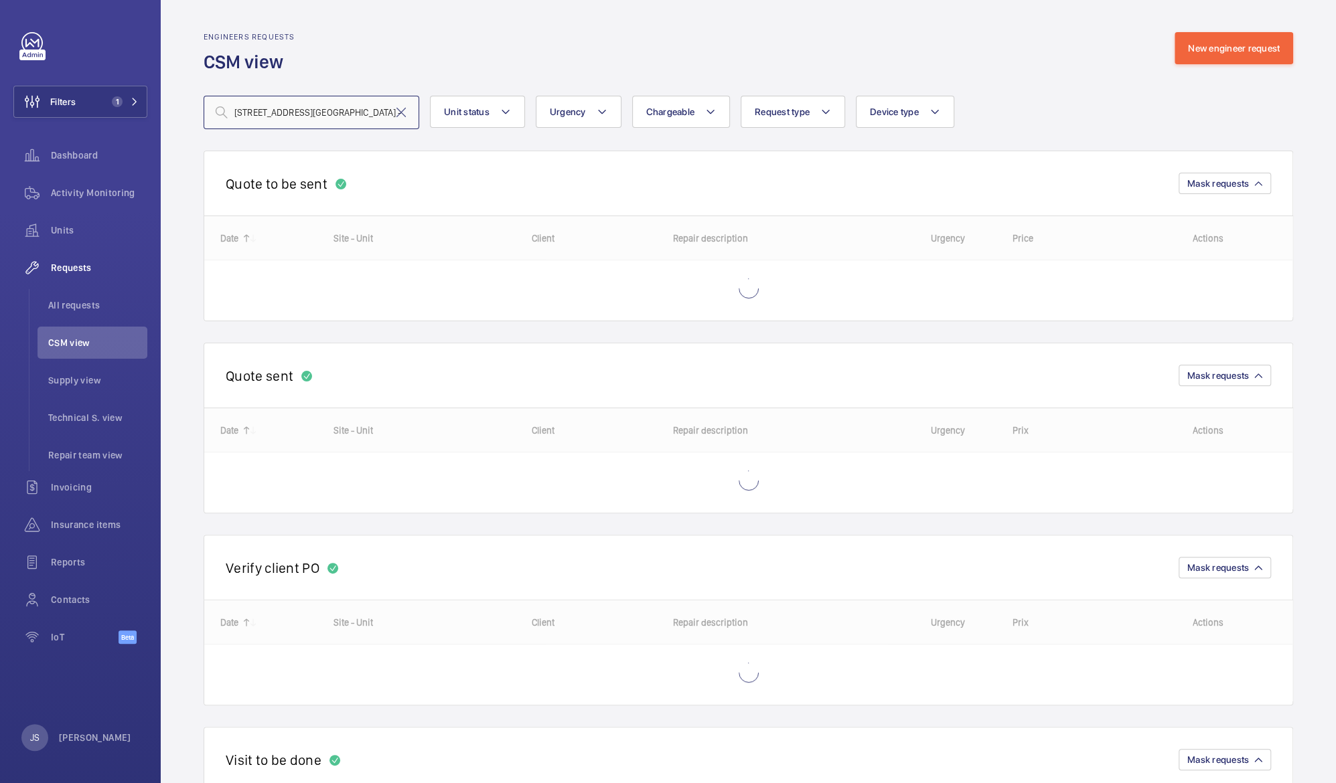
scroll to position [0, 3]
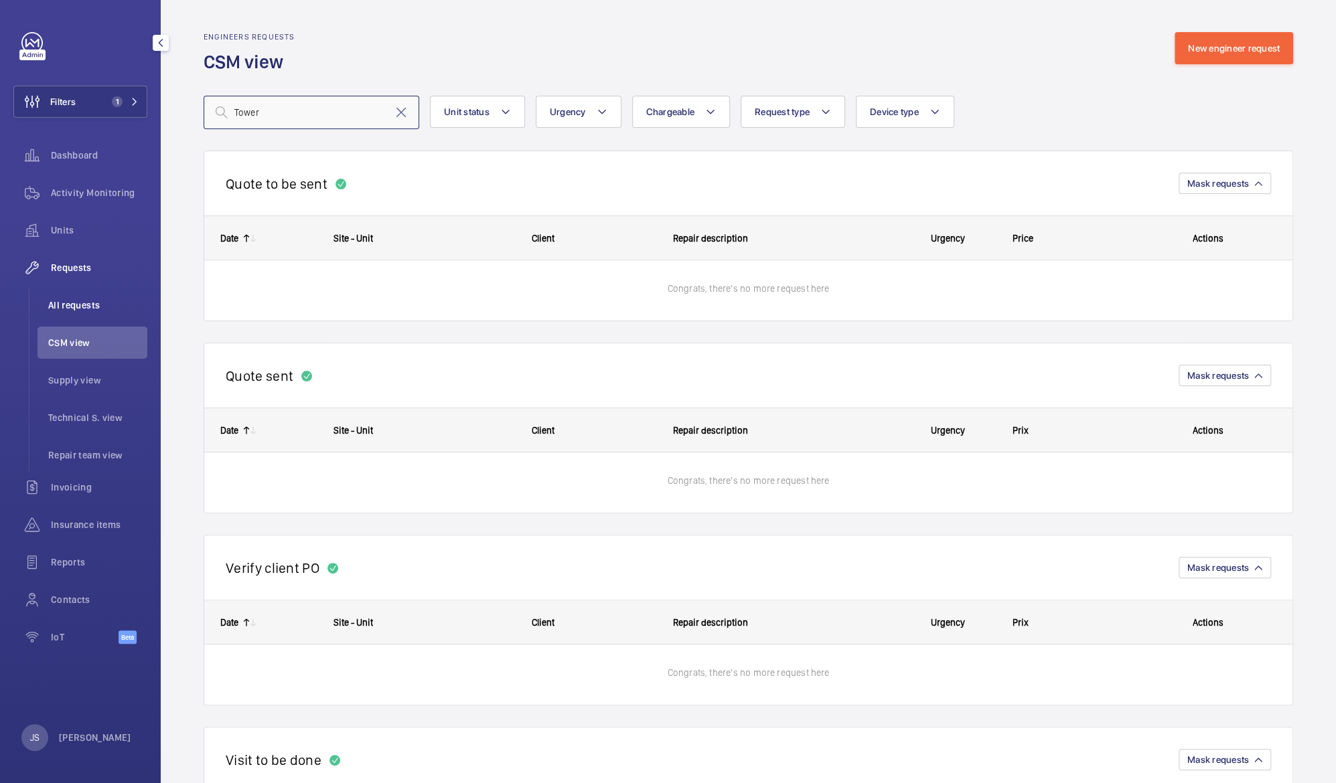
type input "Tower"
click at [57, 303] on span "All requests" at bounding box center [97, 305] width 99 height 13
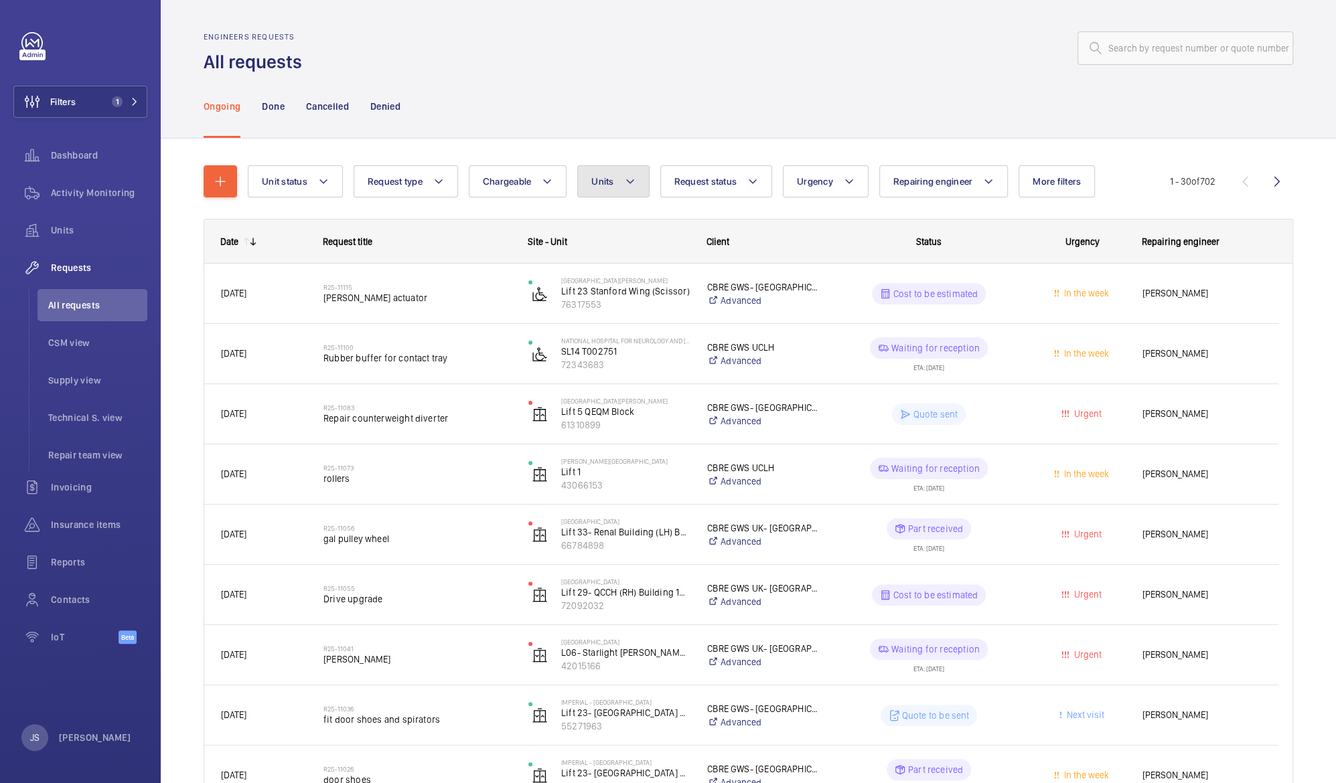
click at [635, 181] on button "Units" at bounding box center [613, 181] width 72 height 32
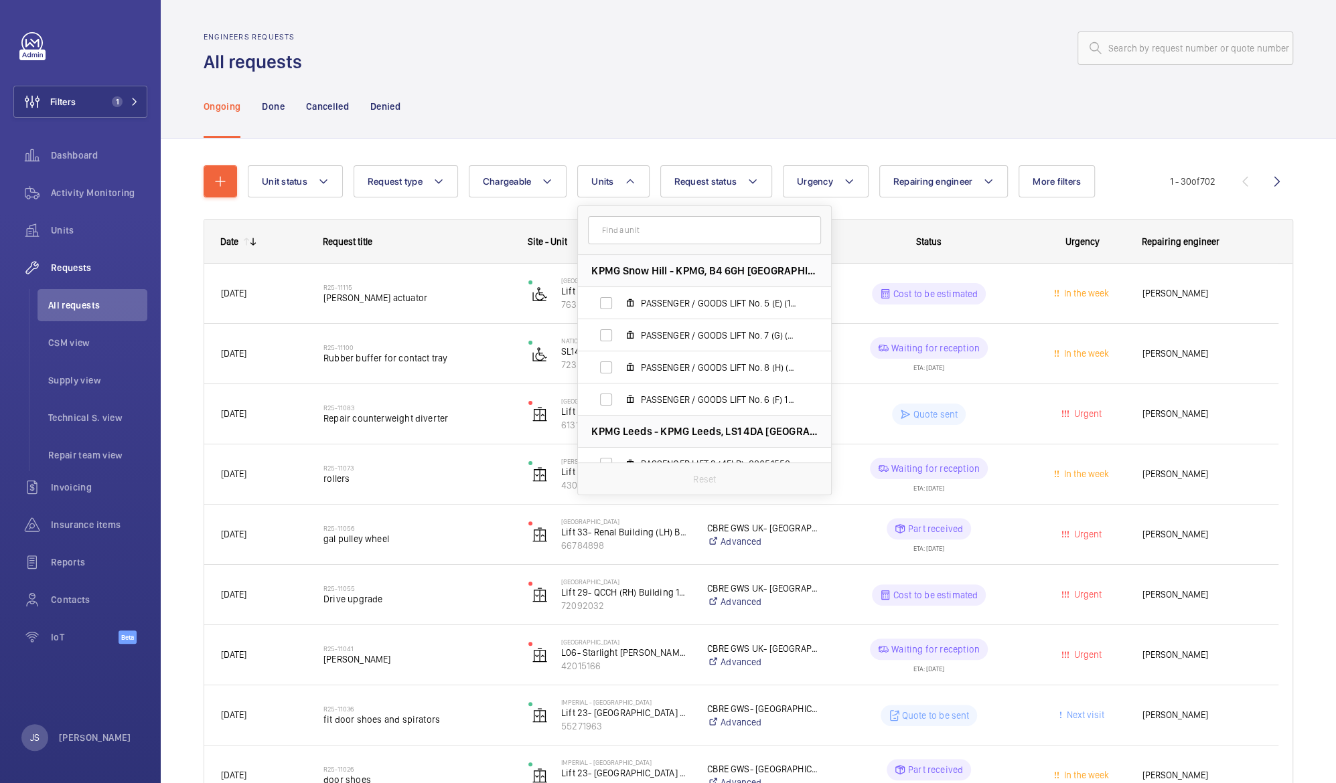
click at [632, 235] on input "text" at bounding box center [704, 230] width 233 height 28
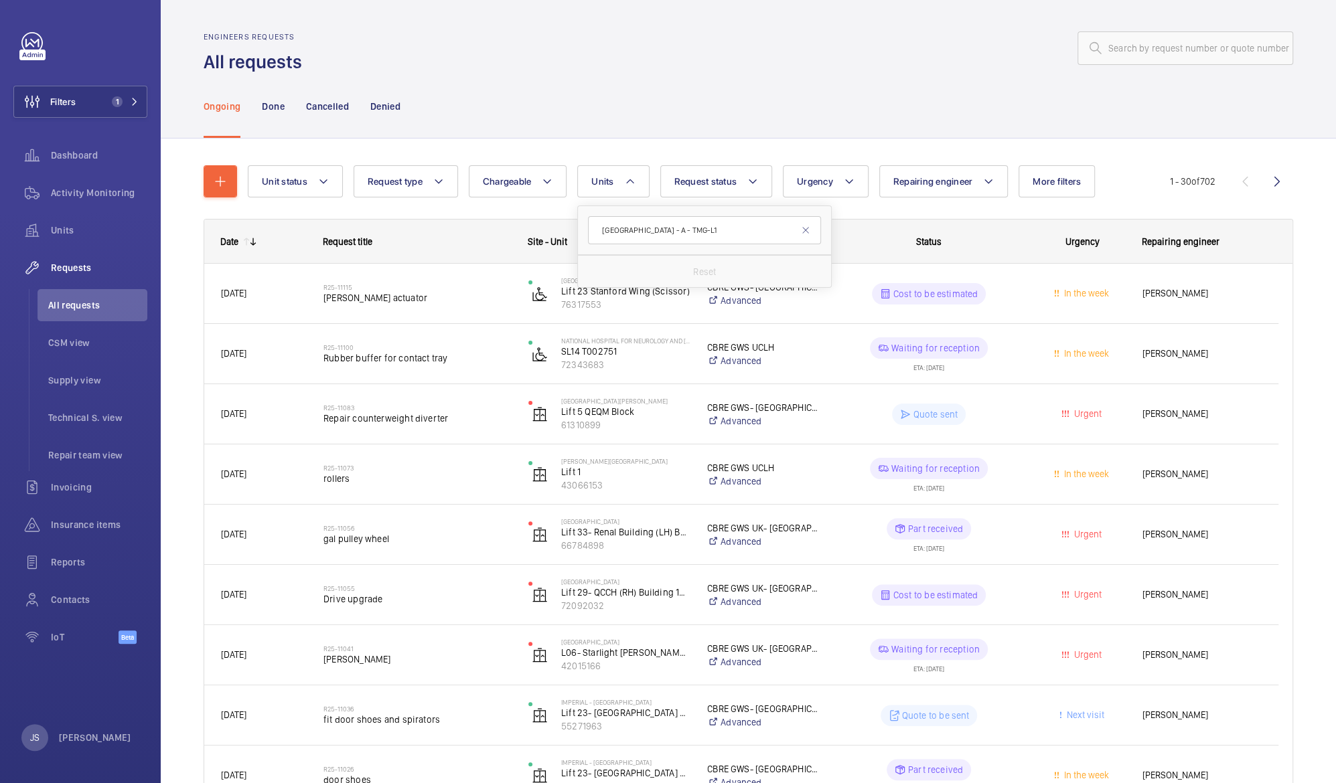
click at [764, 230] on input "Tower Complex, N7 8DB LONDON Main Tower - A - TMG-L1" at bounding box center [704, 230] width 233 height 28
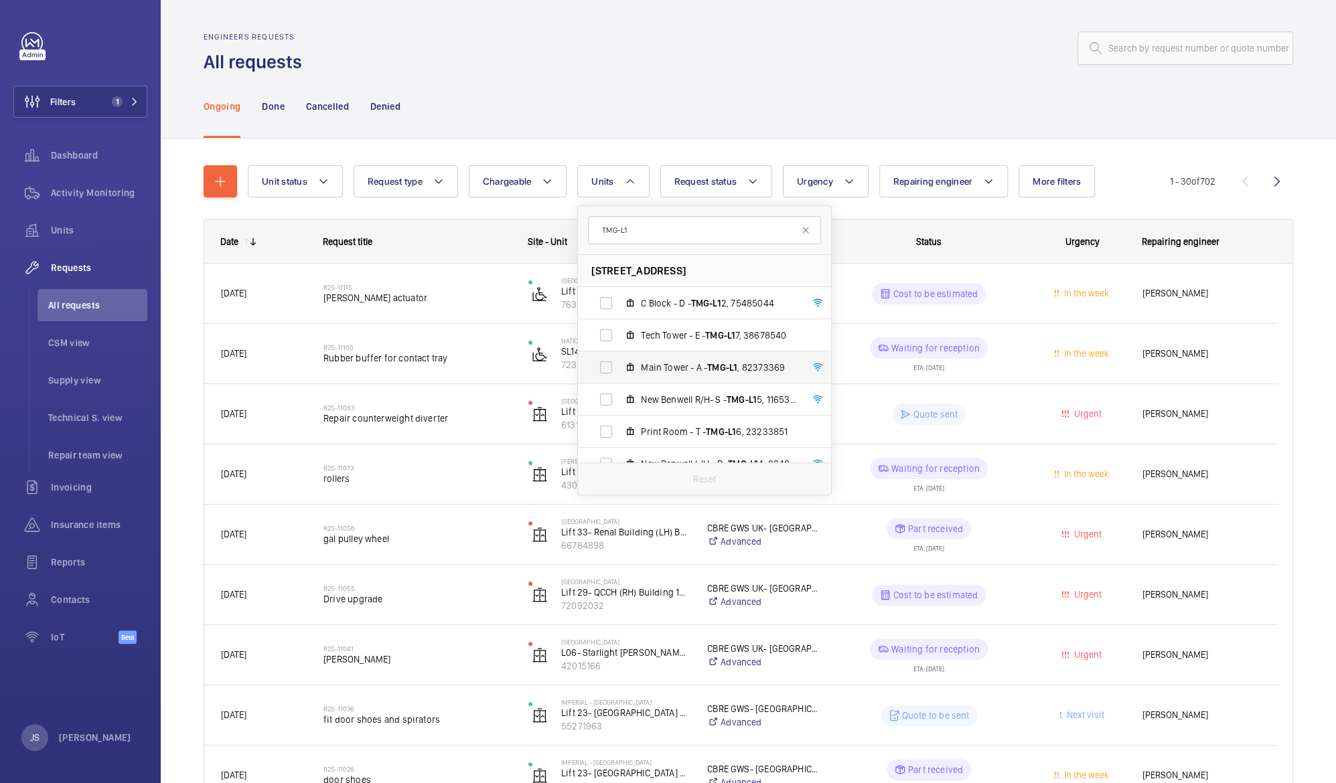
type input "TMG-L1"
click at [720, 364] on span "TMG-L1" at bounding box center [722, 367] width 30 height 11
click at [619, 364] on input "Main Tower - A - TMG-L1 , 82373369" at bounding box center [606, 367] width 27 height 27
checkbox input "true"
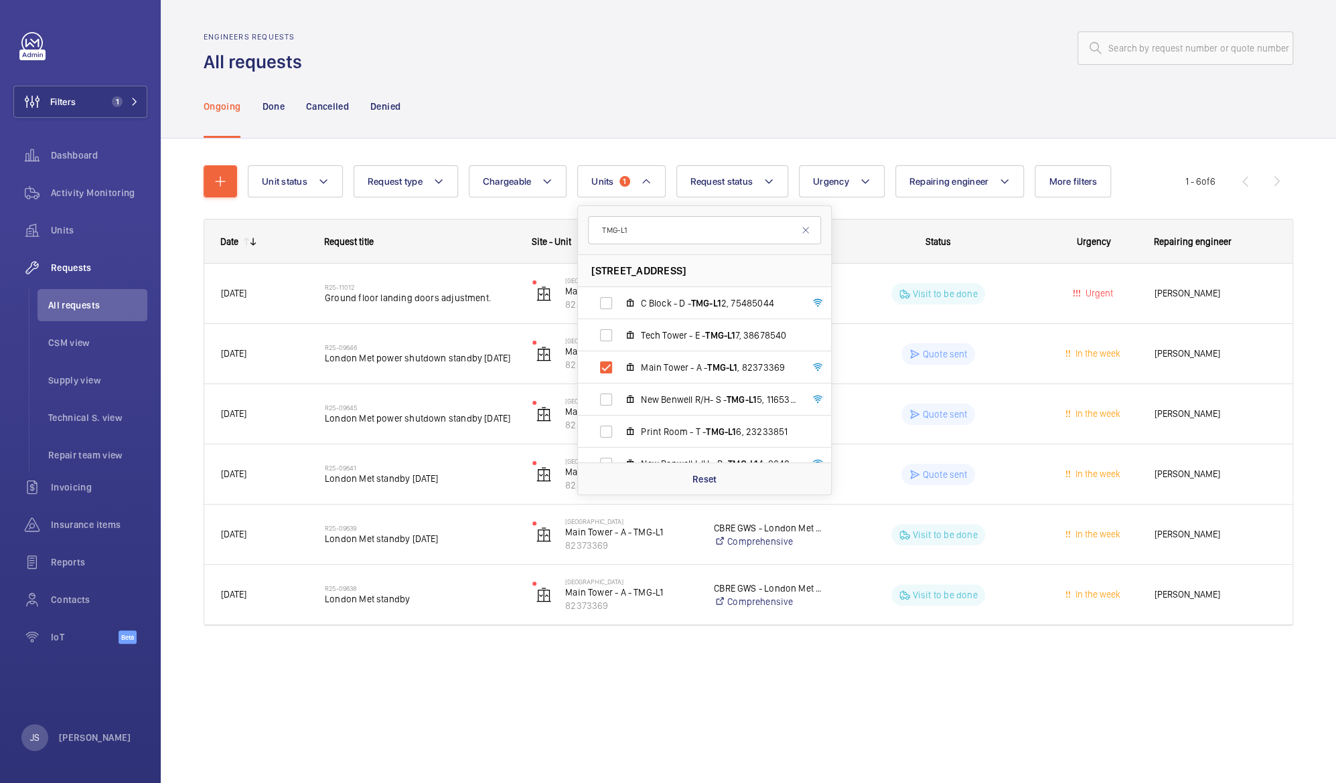
click at [485, 674] on div "Unit status Request type Chargeable Units 1 TMG-L1 Tower Complex - Tower Comple…" at bounding box center [748, 415] width 1175 height 552
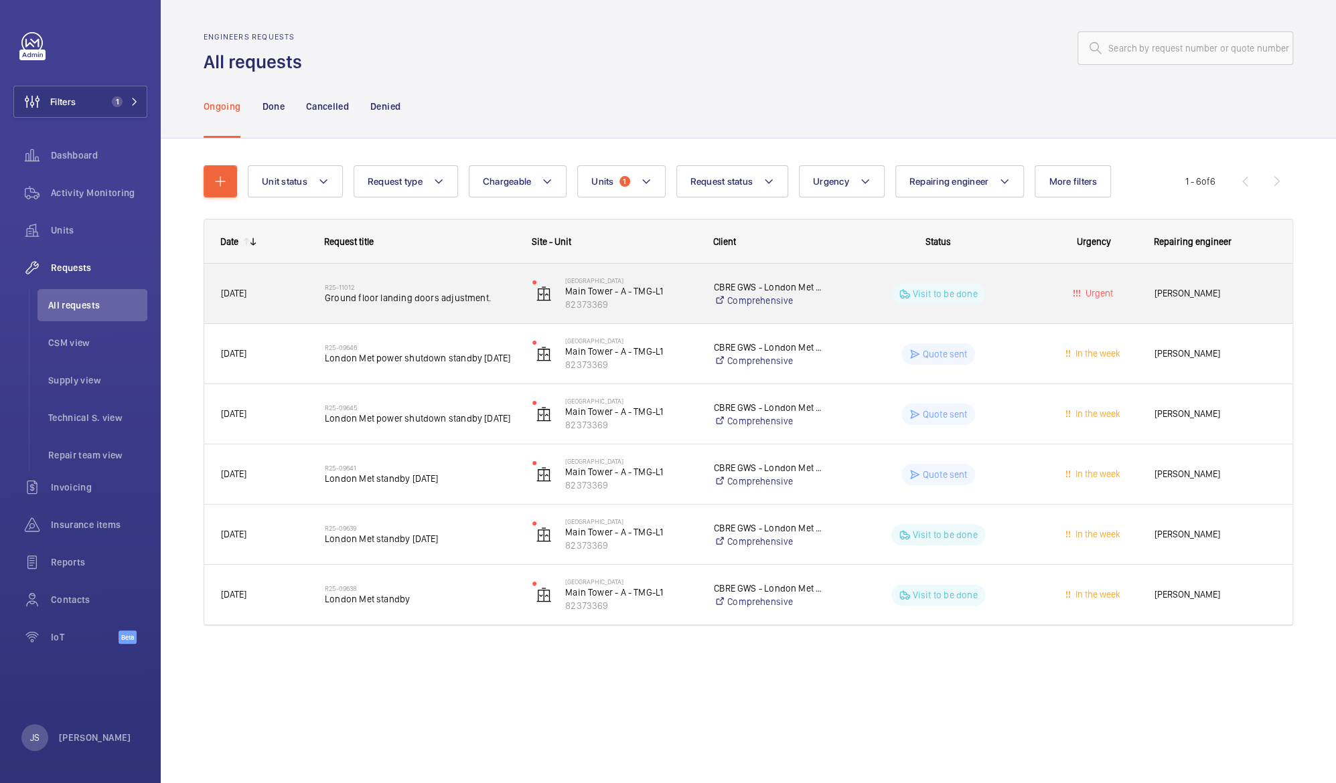
click at [941, 295] on p "Visit to be done" at bounding box center [945, 293] width 65 height 13
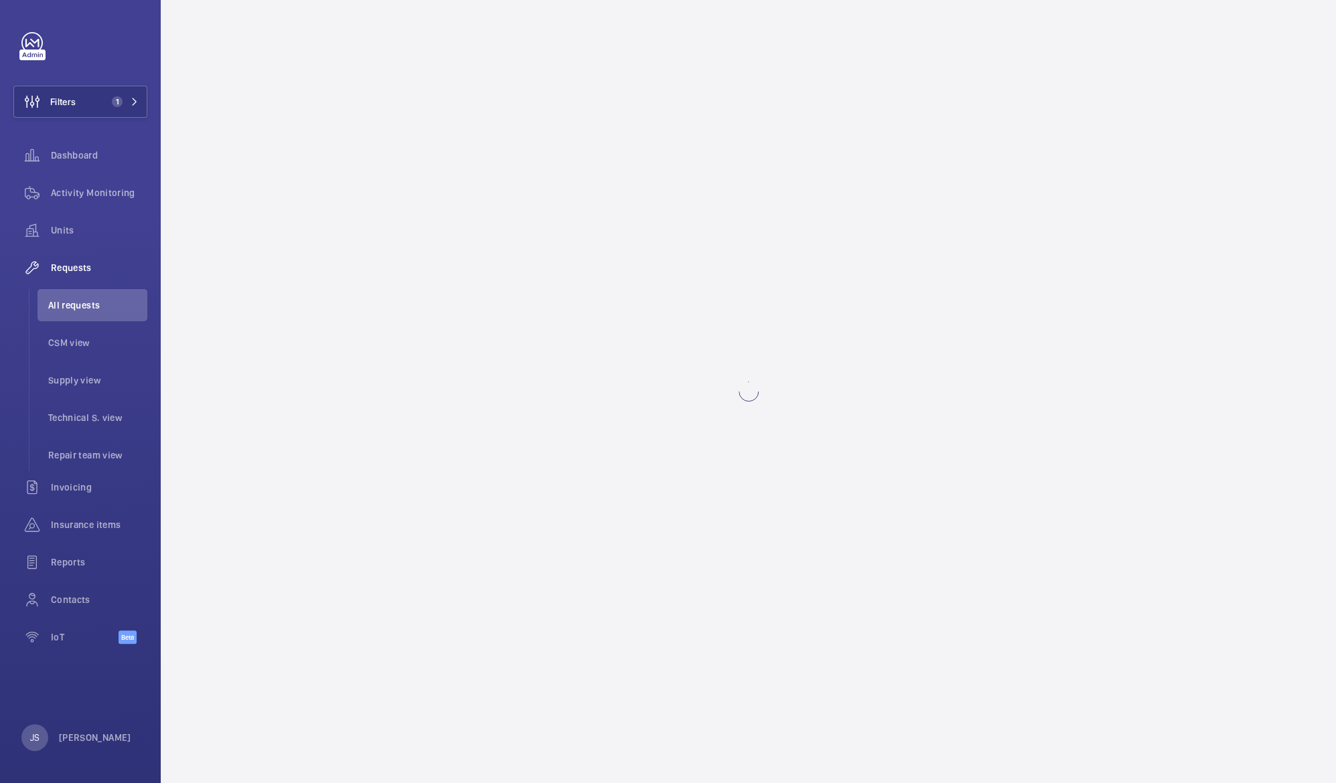
click at [941, 295] on wm-front-async-data-loader at bounding box center [748, 391] width 1175 height 783
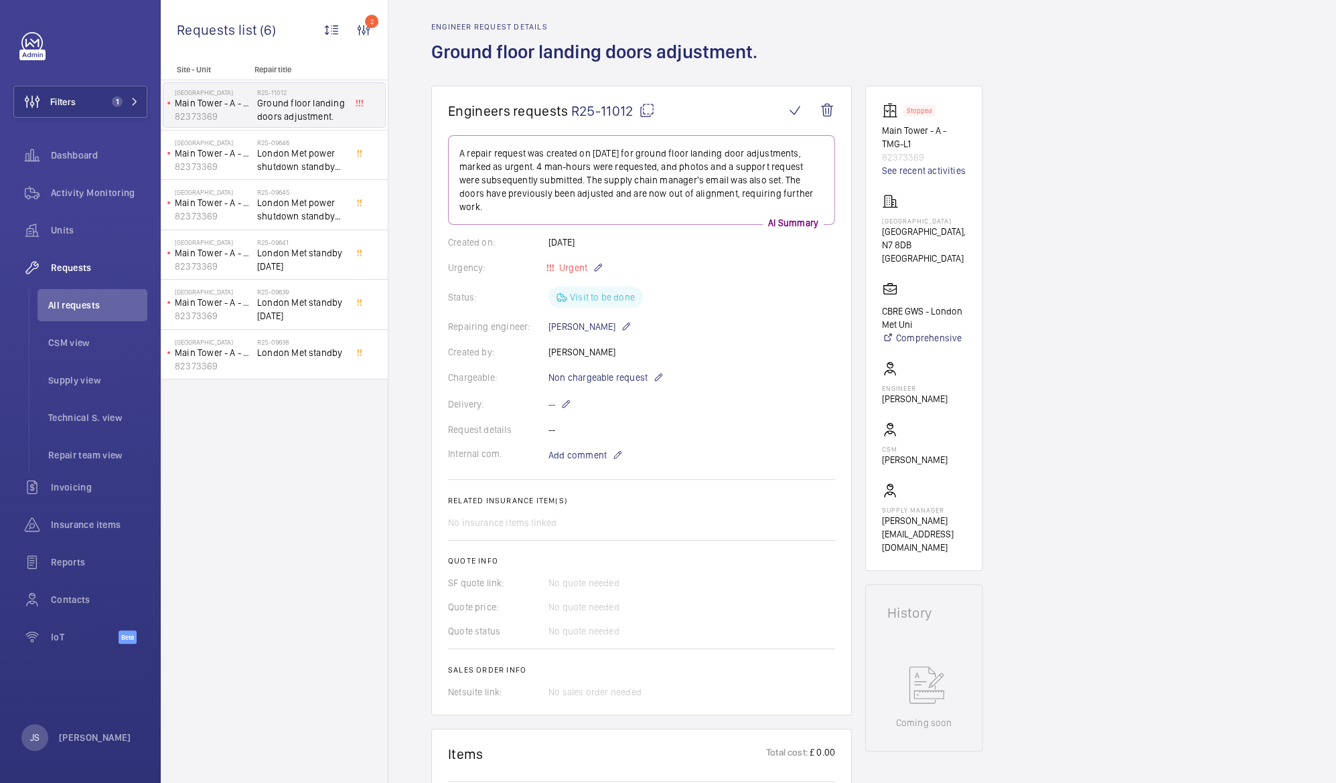
scroll to position [48, 0]
